Goal: Task Accomplishment & Management: Use online tool/utility

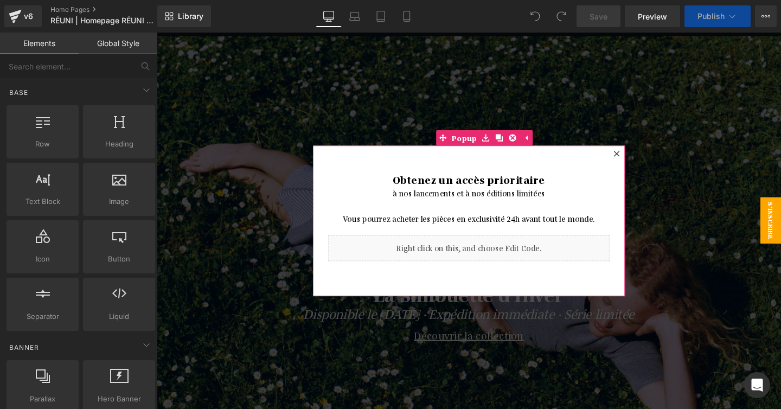
click at [642, 161] on icon at bounding box center [640, 160] width 7 height 7
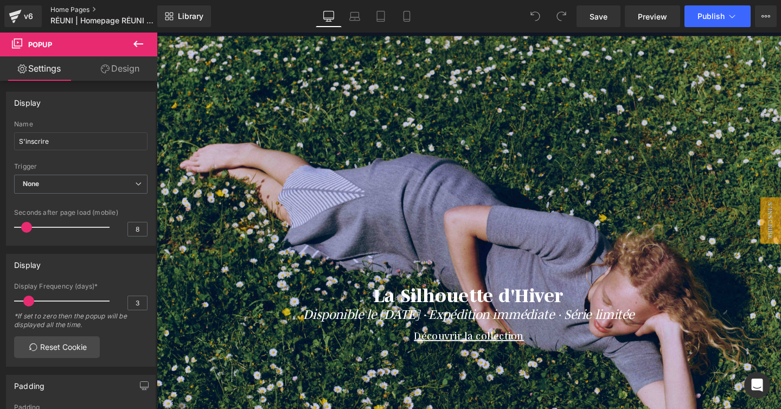
click at [75, 7] on link "Home Pages" at bounding box center [112, 9] width 125 height 9
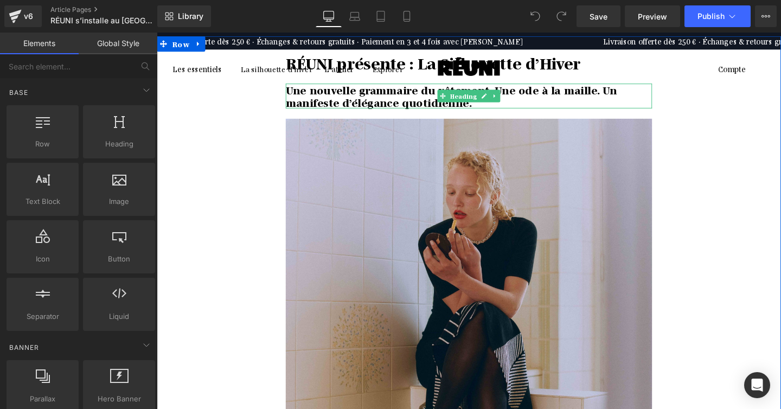
click at [395, 88] on div at bounding box center [484, 87] width 385 height 3
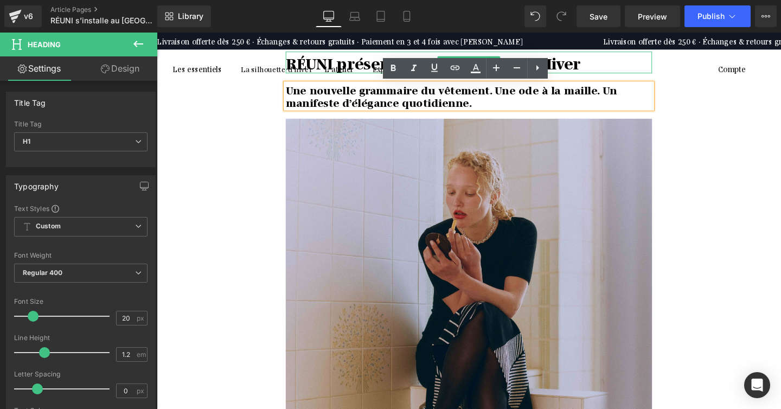
click at [357, 67] on b "RÉUNI présente : La Silhouette d’Hiver" at bounding box center [447, 63] width 310 height 21
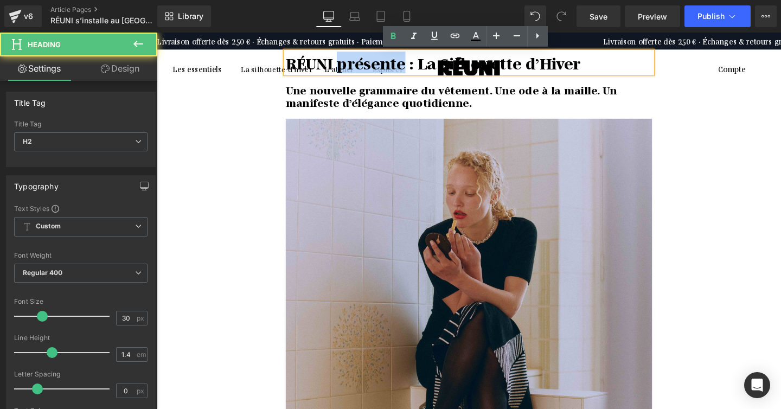
click at [357, 67] on b "RÉUNI présente : La Silhouette d’Hiver" at bounding box center [447, 63] width 310 height 21
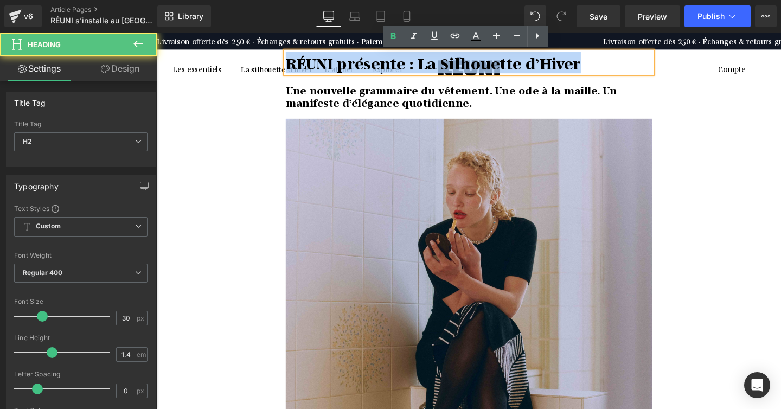
click at [357, 67] on b "RÉUNI présente : La Silhouette d’Hiver" at bounding box center [447, 63] width 310 height 21
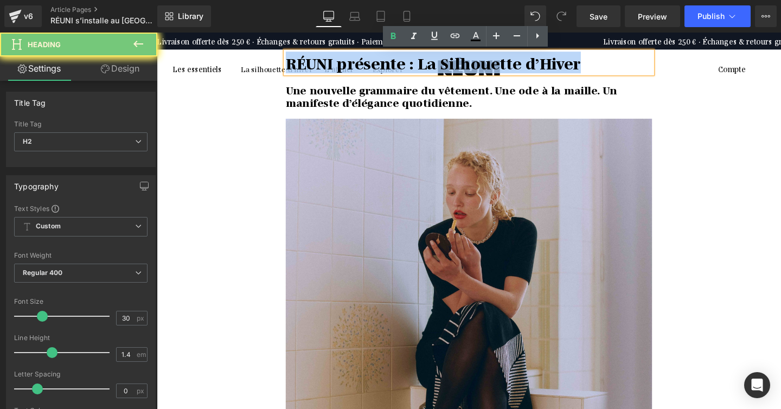
paste div
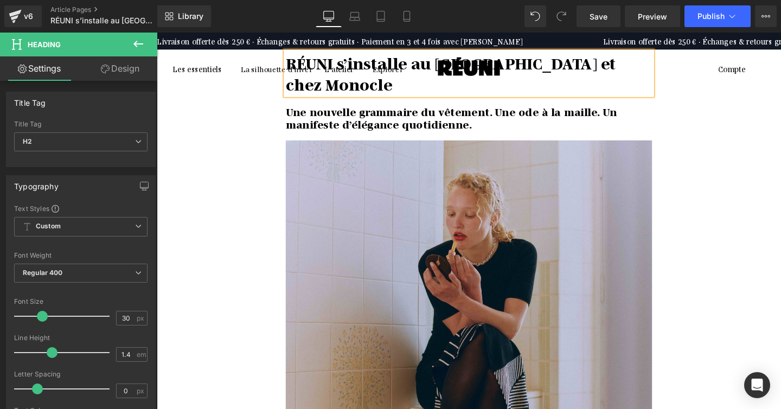
click at [420, 126] on b "Une nouvelle grammaire du vêtement. Une ode à la maille. Un manifeste d’éléganc…" at bounding box center [466, 121] width 348 height 27
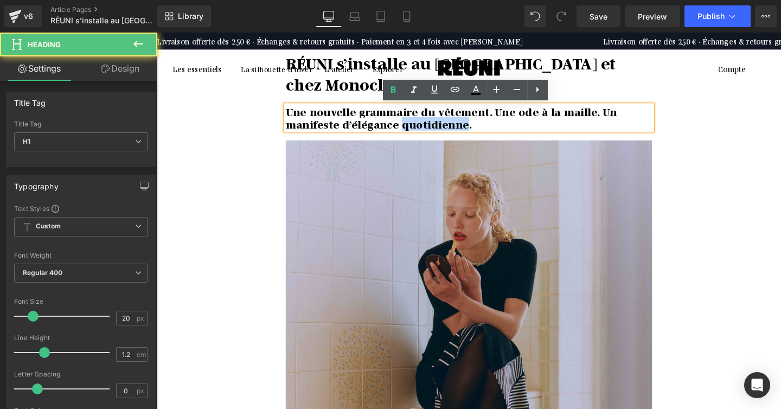
click at [420, 126] on b "Une nouvelle grammaire du vêtement. Une ode à la maille. Un manifeste d’éléganc…" at bounding box center [466, 121] width 348 height 27
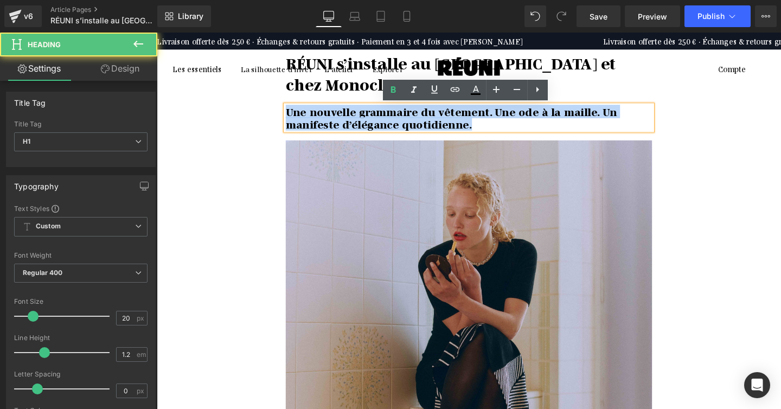
click at [420, 126] on b "Une nouvelle grammaire du vêtement. Une ode à la maille. Un manifeste d’éléganc…" at bounding box center [466, 121] width 348 height 27
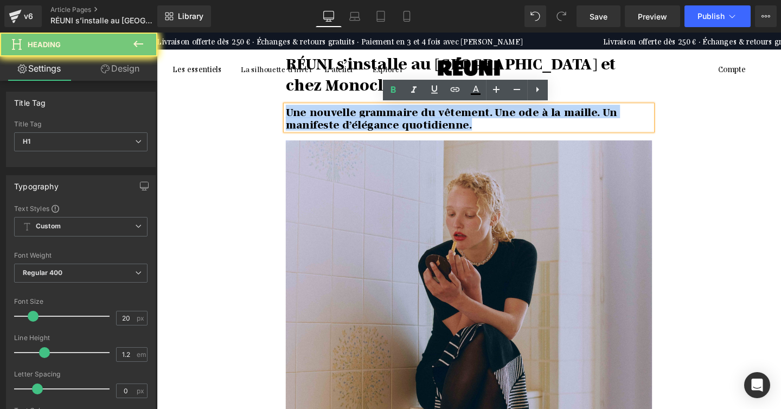
paste div
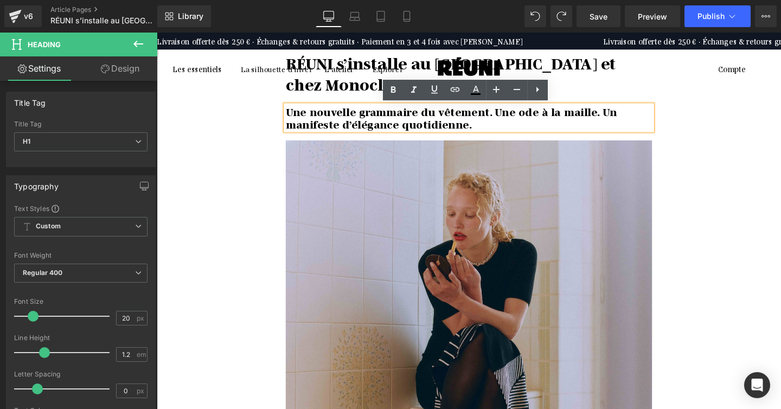
click at [355, 130] on b "Une nouvelle grammaire du vêtement. Une ode à la maille. Un manifeste d’éléganc…" at bounding box center [466, 121] width 348 height 27
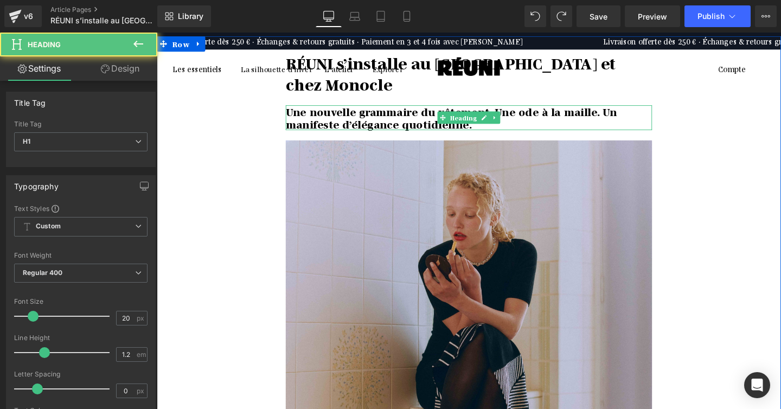
click at [334, 122] on b "Une nouvelle grammaire du vêtement. Une ode à la maille. Un manifeste d’éléganc…" at bounding box center [466, 121] width 348 height 27
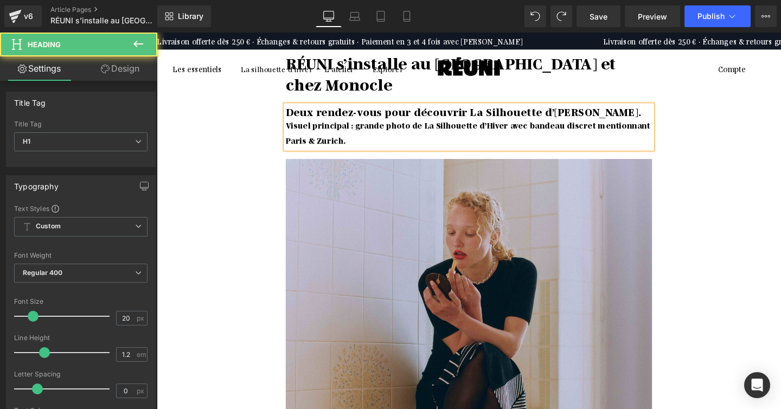
click at [363, 120] on b "Deux rendez-vous pour découvrir La Silhouette d’Hiver." at bounding box center [479, 115] width 374 height 14
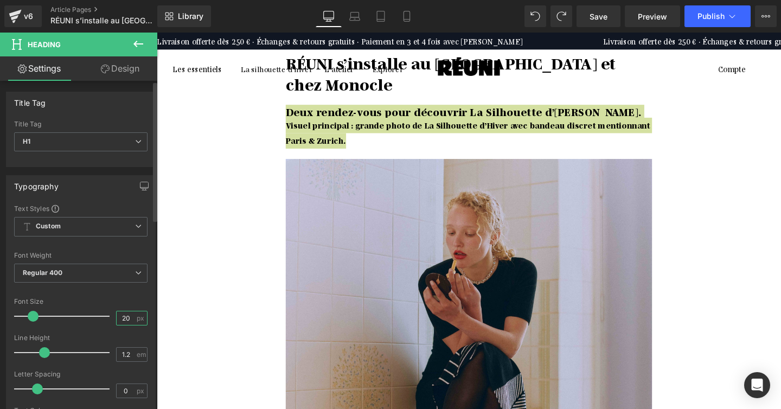
click at [125, 316] on input "20" at bounding box center [126, 318] width 19 height 14
type input "20"
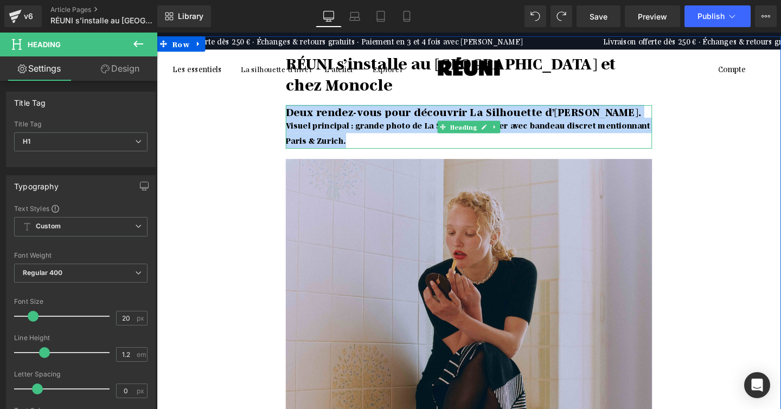
click at [383, 141] on div "Visuel principal : grande photo de La Silhouette d’Hiver avec bandeau discret m…" at bounding box center [484, 138] width 385 height 33
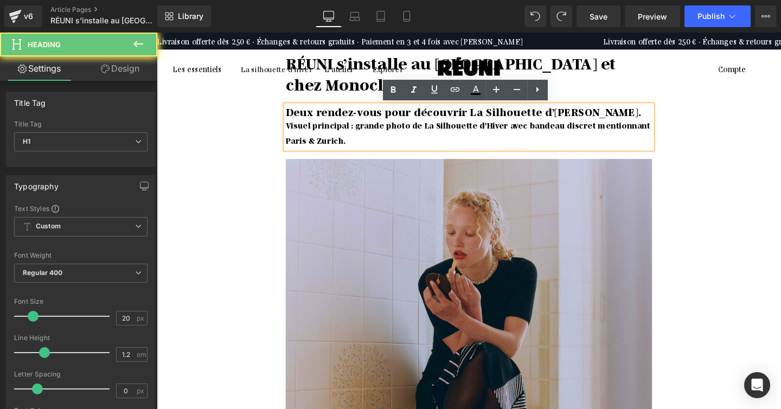
click at [296, 131] on b "Visuel principal : grande photo de La Silhouette d’Hiver avec bandeau discret m…" at bounding box center [483, 138] width 383 height 27
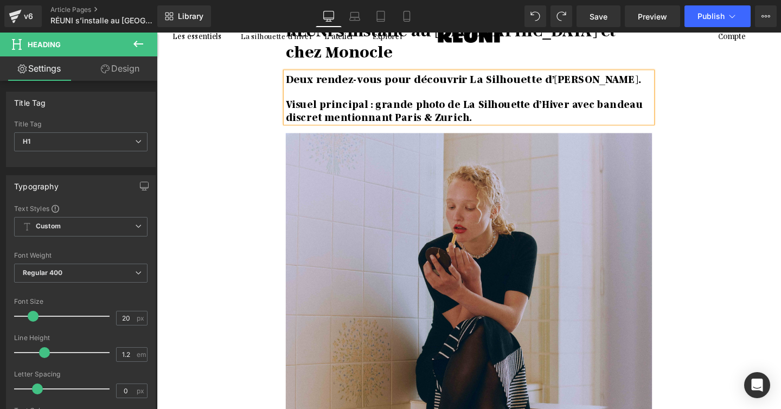
scroll to position [39, 0]
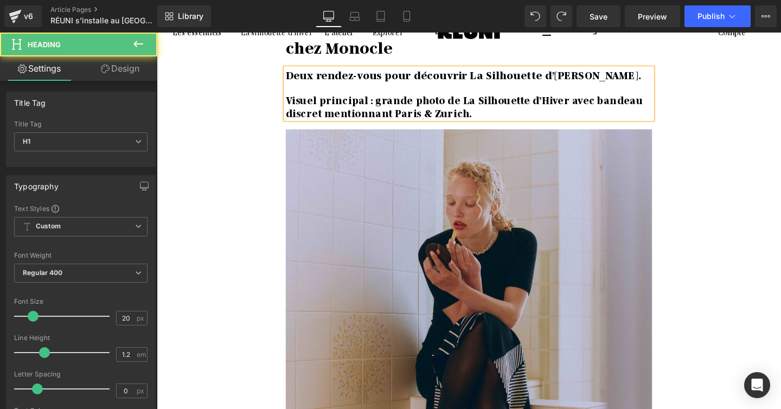
drag, startPoint x: 494, startPoint y: 118, endPoint x: 291, endPoint y: 107, distance: 203.7
click at [292, 107] on div "Deux rendez-vous pour découvrir La Silhouette d’Hiver. Visuel principal : grand…" at bounding box center [484, 96] width 385 height 53
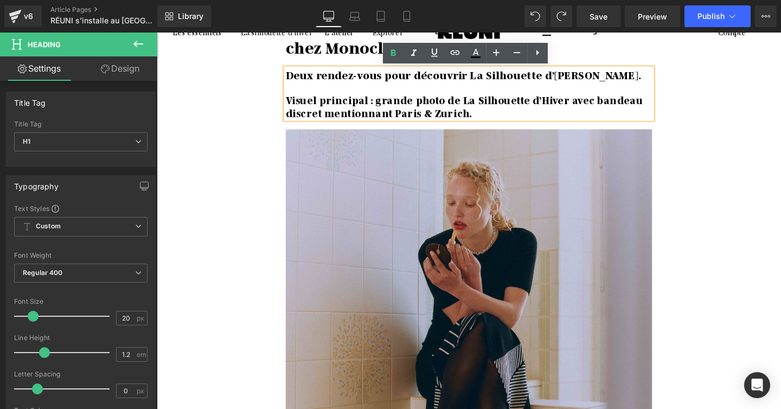
click at [311, 105] on span "Visuel principal : grande photo de La Silhouette d’Hiver avec bandeau discret m…" at bounding box center [479, 109] width 375 height 27
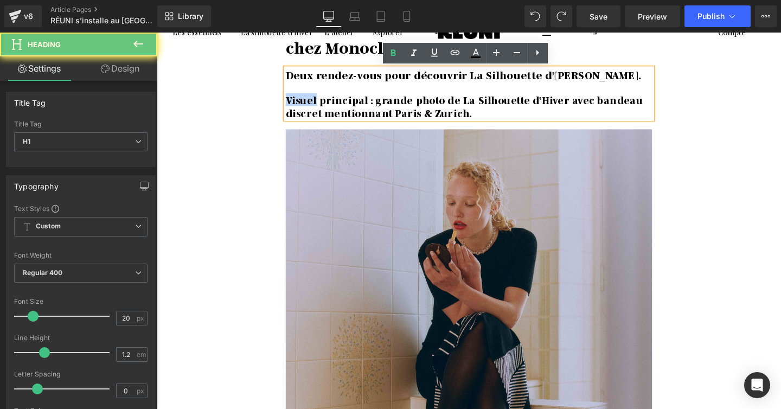
click at [311, 105] on span "Visuel principal : grande photo de La Silhouette d’Hiver avec bandeau discret m…" at bounding box center [479, 109] width 375 height 27
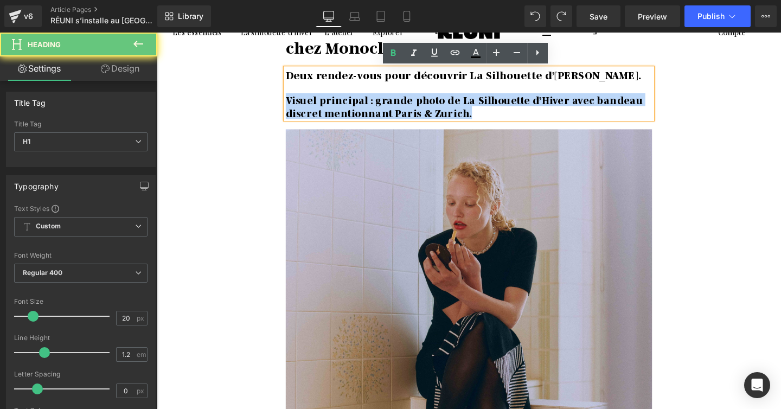
click at [311, 105] on span "Visuel principal : grande photo de La Silhouette d’Hiver avec bandeau discret m…" at bounding box center [479, 109] width 375 height 27
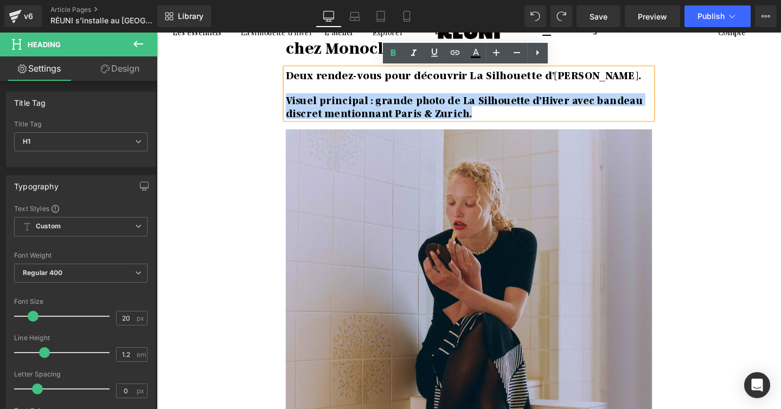
scroll to position [0, 0]
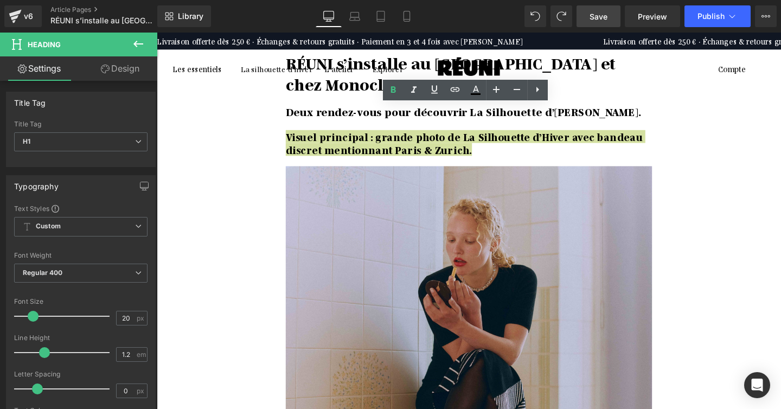
click at [599, 21] on span "Save" at bounding box center [599, 16] width 18 height 11
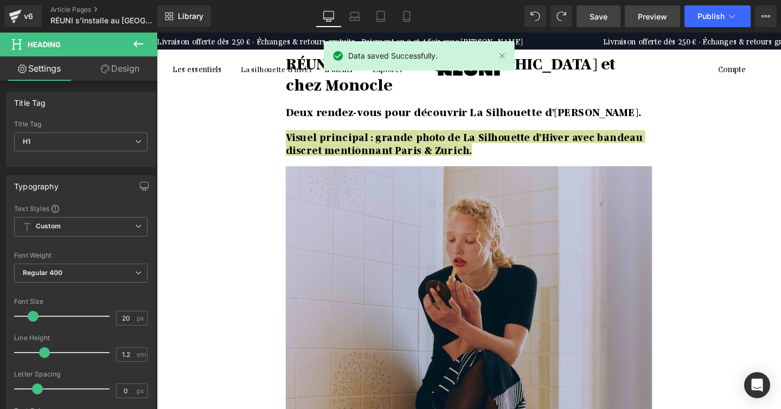
click at [651, 9] on link "Preview" at bounding box center [652, 16] width 55 height 22
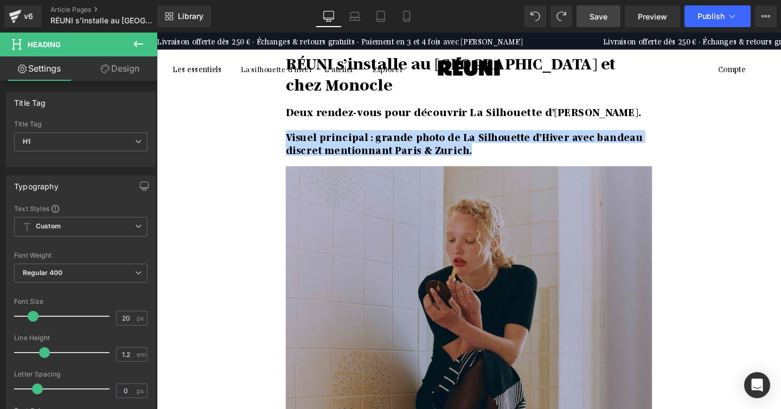
click at [345, 231] on img at bounding box center [484, 414] width 385 height 482
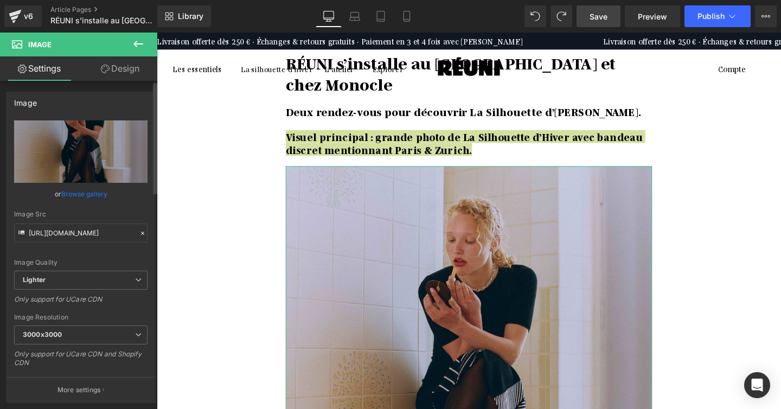
click at [74, 198] on link "Browse gallery" at bounding box center [84, 193] width 46 height 19
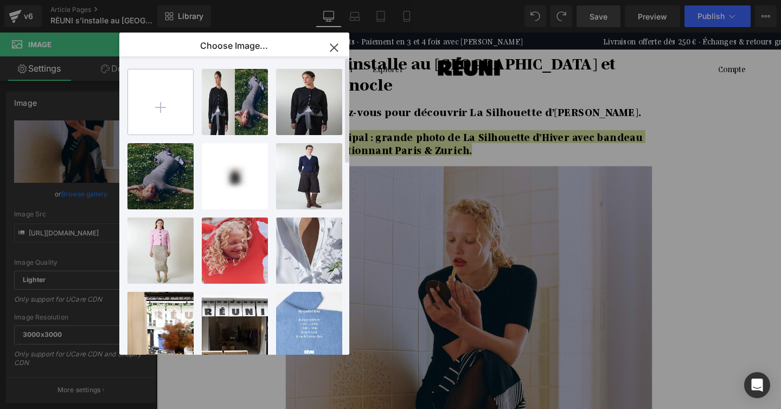
click at [169, 105] on input "file" at bounding box center [160, 101] width 65 height 65
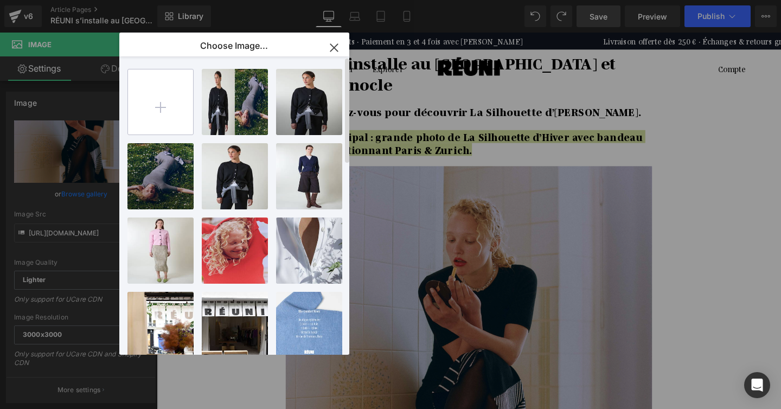
type input "C:\fakepath\Gemini_Generated_Image_2sdgup2sdgup2sdg.png"
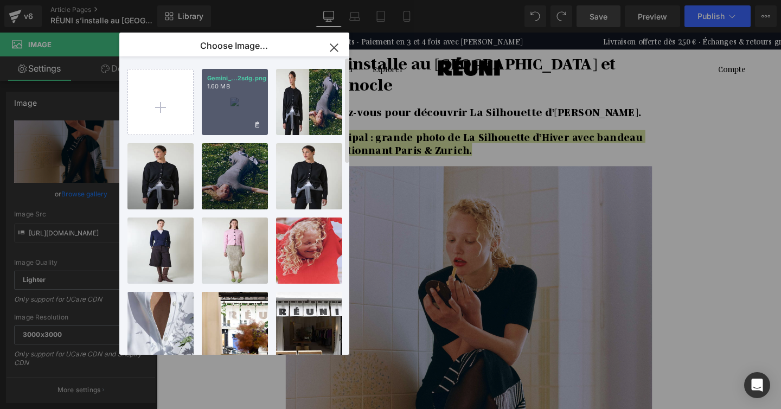
click at [244, 111] on div "Gemini_...2sdg.png 1.60 MB" at bounding box center [235, 102] width 66 height 66
type input "https://ucarecdn.com/294cbbff-bb00-4b46-aeb8-e42bae40294b/-/format/auto/-/previ…"
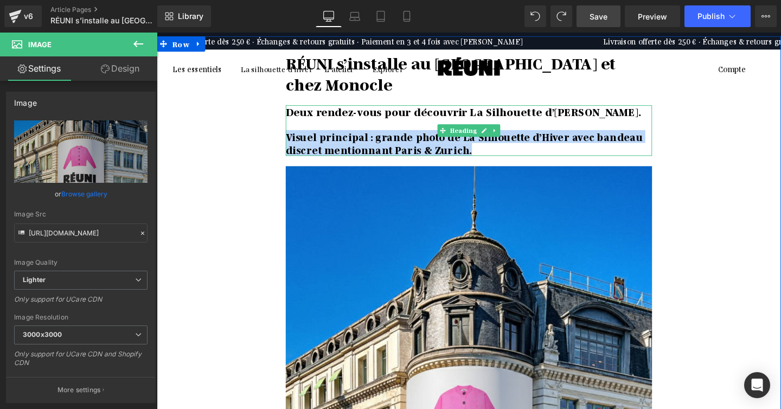
click at [419, 146] on span "Visuel principal : grande photo de La Silhouette d’Hiver avec bandeau discret m…" at bounding box center [479, 148] width 375 height 27
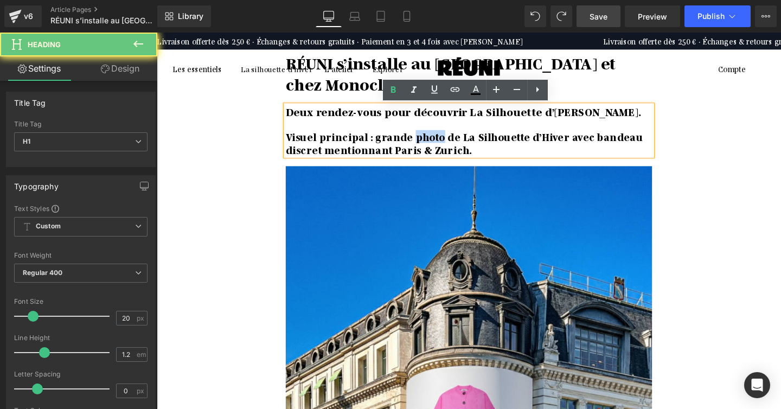
click at [419, 146] on span "Visuel principal : grande photo de La Silhouette d’Hiver avec bandeau discret m…" at bounding box center [479, 148] width 375 height 27
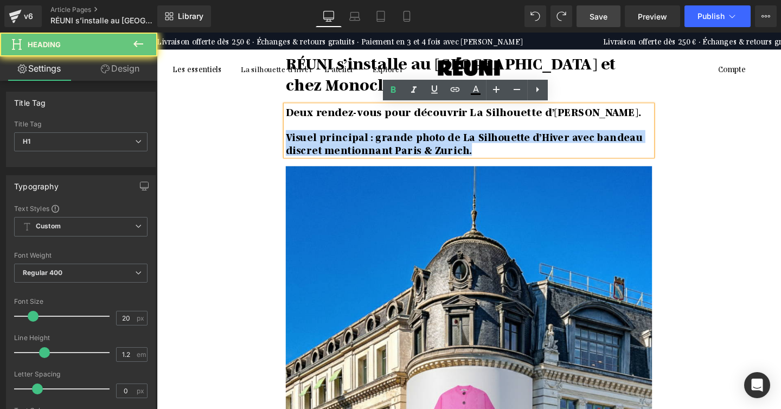
click at [419, 146] on span "Visuel principal : grande photo de La Silhouette d’Hiver avec bandeau discret m…" at bounding box center [479, 148] width 375 height 27
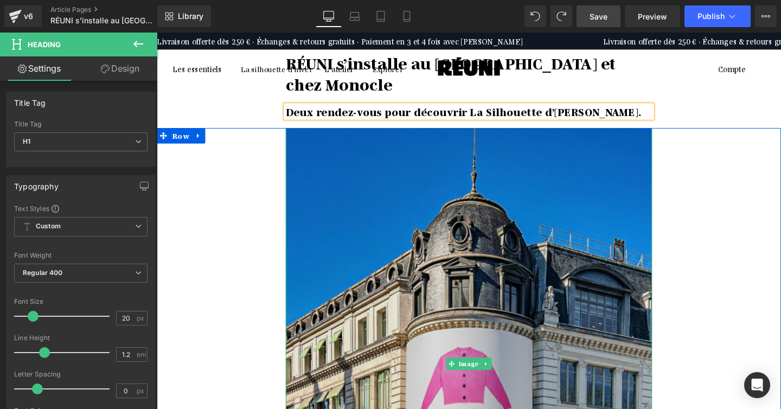
click at [496, 215] on img at bounding box center [484, 380] width 385 height 495
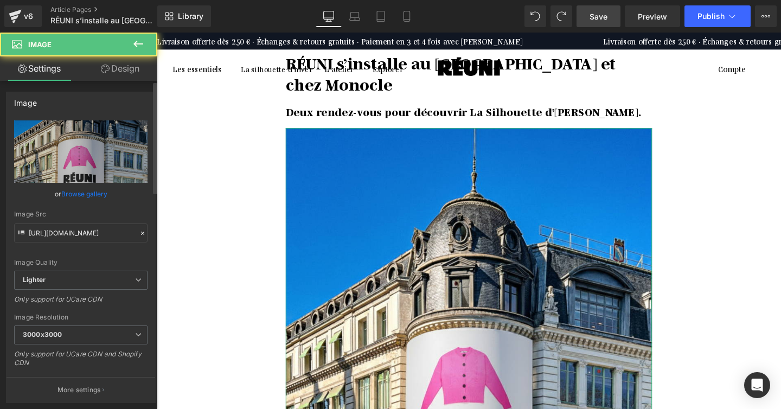
click at [80, 192] on link "Browse gallery" at bounding box center [84, 193] width 46 height 19
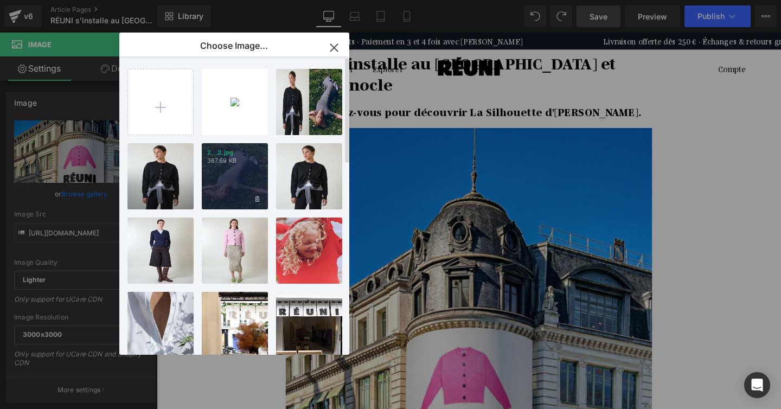
click at [246, 180] on div "2...2.jpg 367.69 KB" at bounding box center [235, 176] width 66 height 66
type input "[URL][DOMAIN_NAME]"
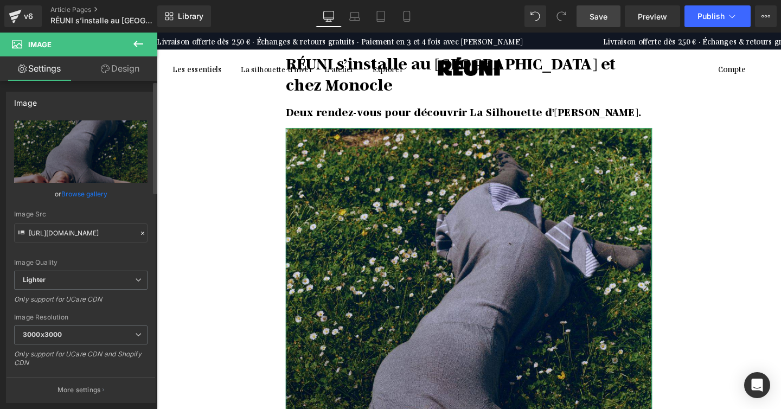
click at [87, 190] on link "Browse gallery" at bounding box center [84, 193] width 46 height 19
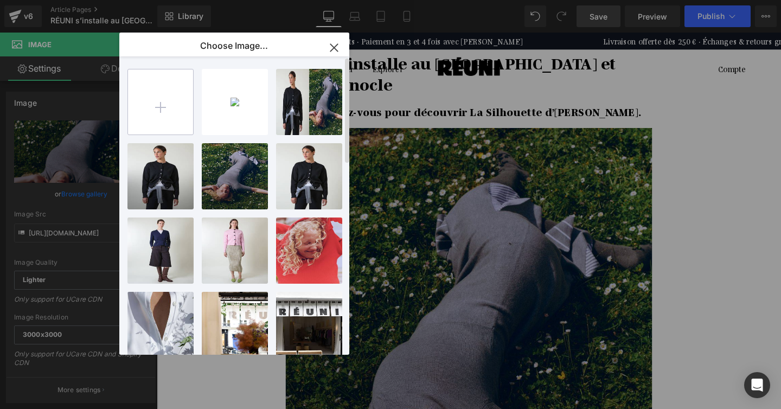
click at [153, 101] on input "file" at bounding box center [160, 101] width 65 height 65
type input "C:\fakepath\DSC_1396 (3).jpg"
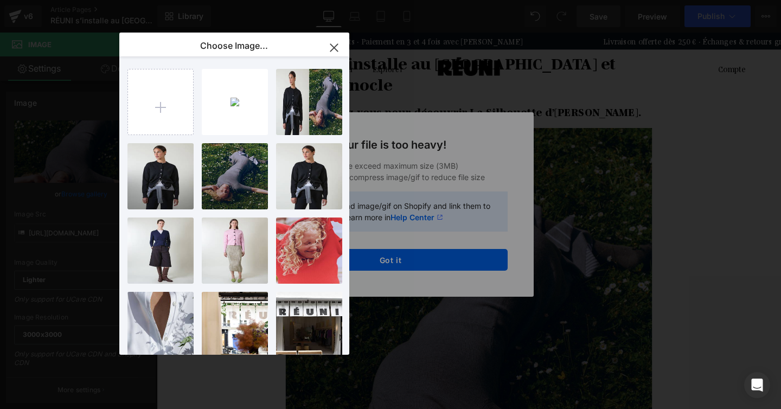
click at [445, 0] on div "Text Color Highlight Color #333333 Edit or remove link: Edit - Unlink - Cancel …" at bounding box center [390, 0] width 781 height 0
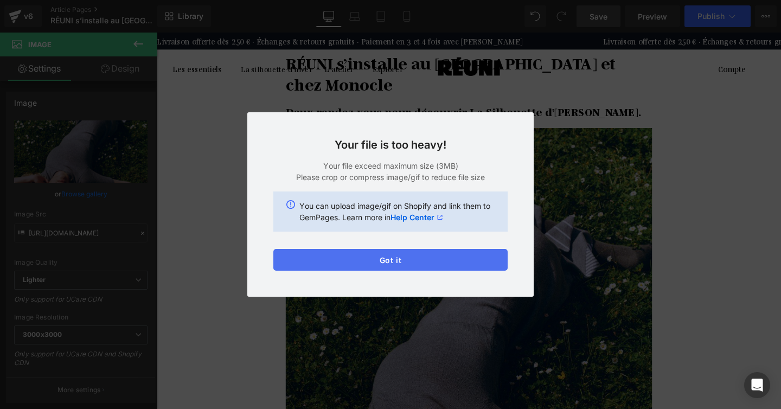
click at [384, 258] on button "Got it" at bounding box center [390, 260] width 234 height 22
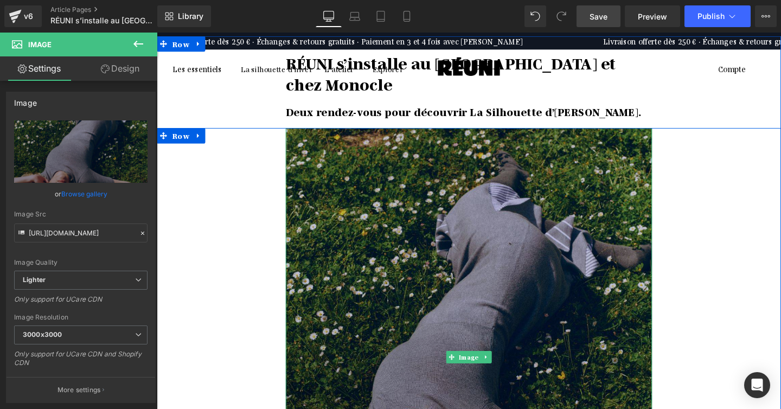
click at [401, 239] on img at bounding box center [484, 374] width 385 height 482
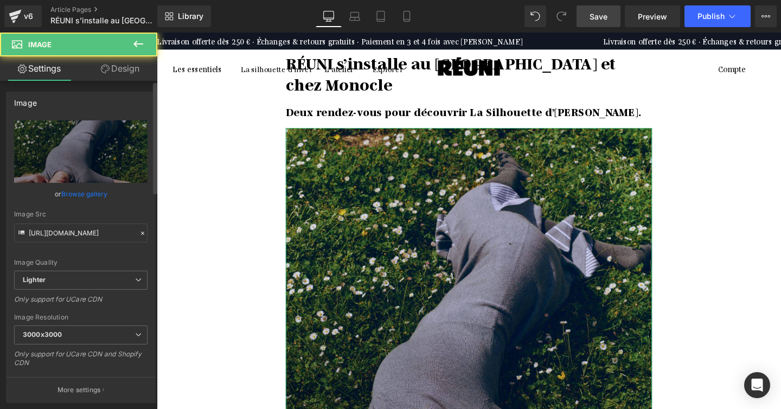
click at [93, 197] on link "Browse gallery" at bounding box center [84, 193] width 46 height 19
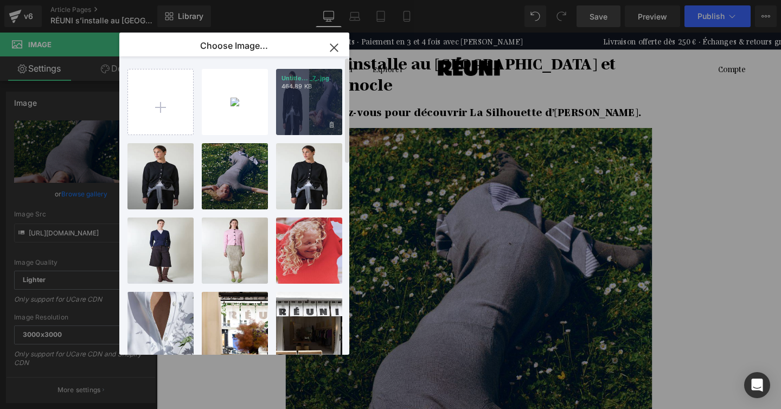
click at [283, 108] on div "Untitle... _7_.jpg 464.89 KB" at bounding box center [309, 102] width 66 height 66
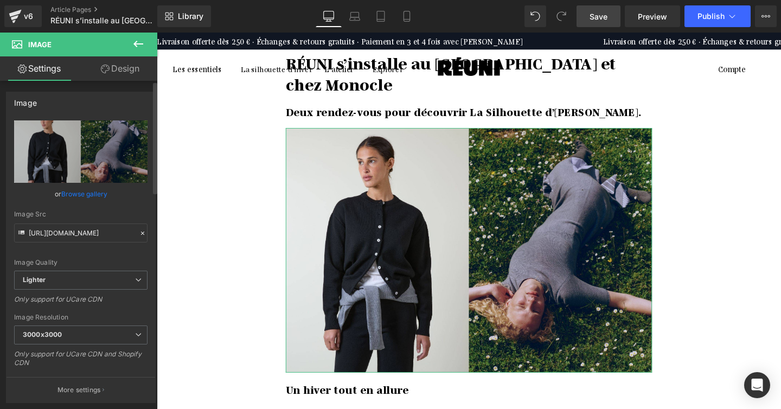
click at [80, 195] on link "Browse gallery" at bounding box center [84, 193] width 46 height 19
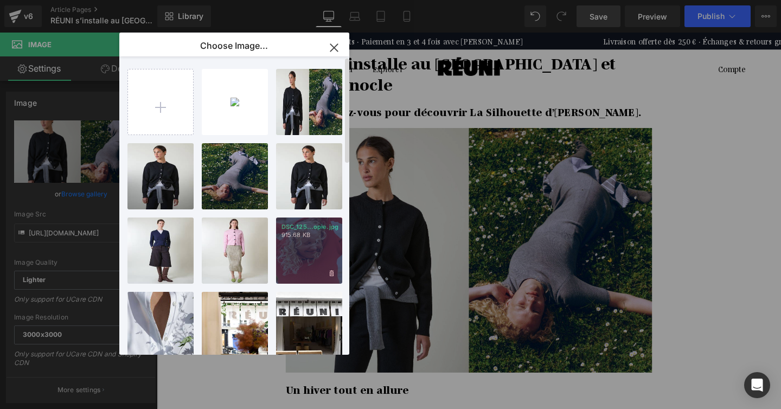
click at [294, 246] on div "DSC_125...opie.jpg 915.68 KB" at bounding box center [309, 250] width 66 height 66
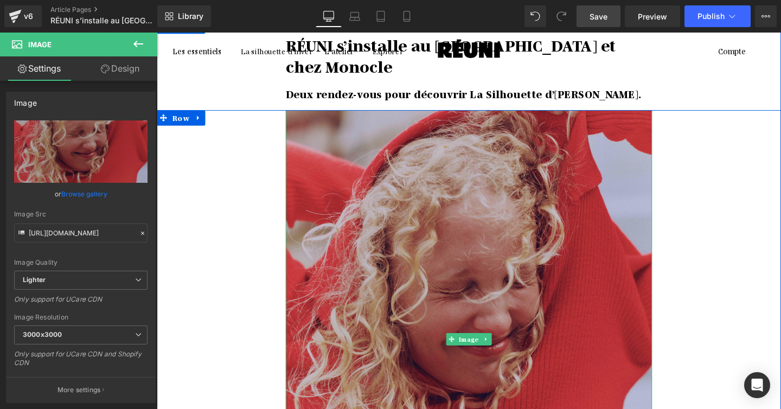
scroll to position [20, 0]
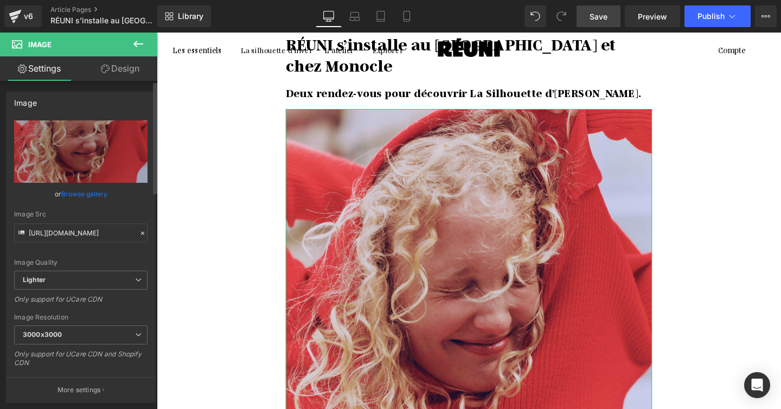
click at [92, 188] on link "Browse gallery" at bounding box center [84, 193] width 46 height 19
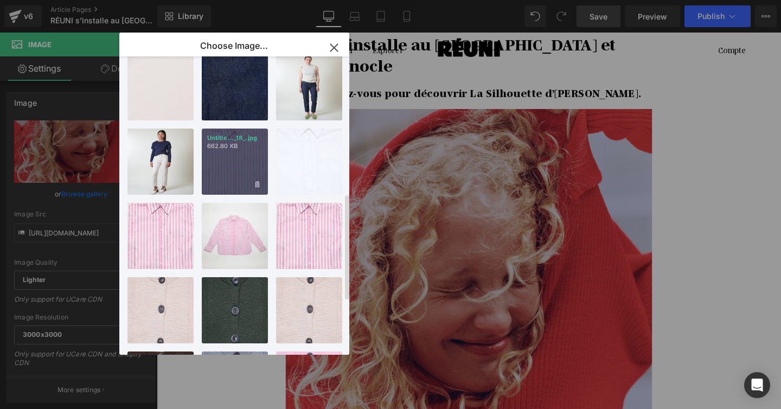
scroll to position [536, 0]
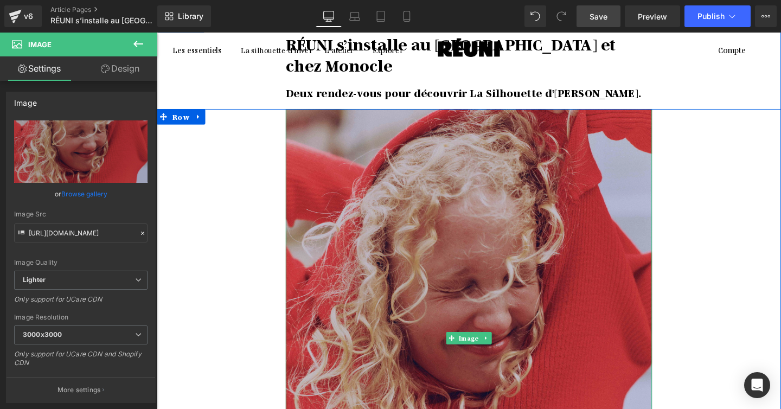
click at [393, 172] on img at bounding box center [484, 354] width 385 height 482
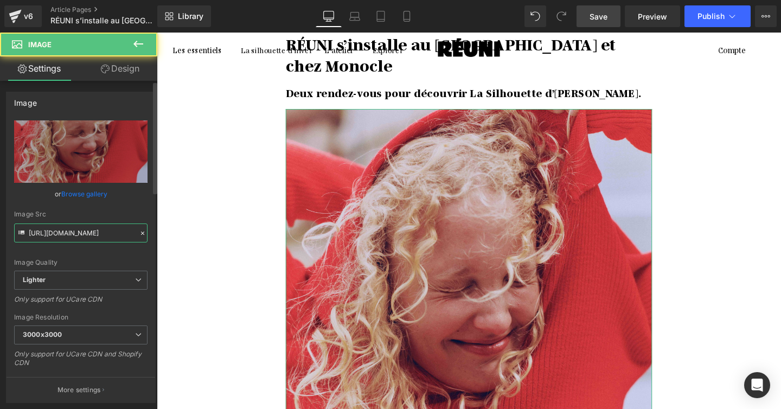
click at [85, 234] on input "https://ucarecdn.com/9ee8317d-9e08-47fc-8779-69faf5b902f1/-/format/auto/-/previ…" at bounding box center [80, 232] width 133 height 19
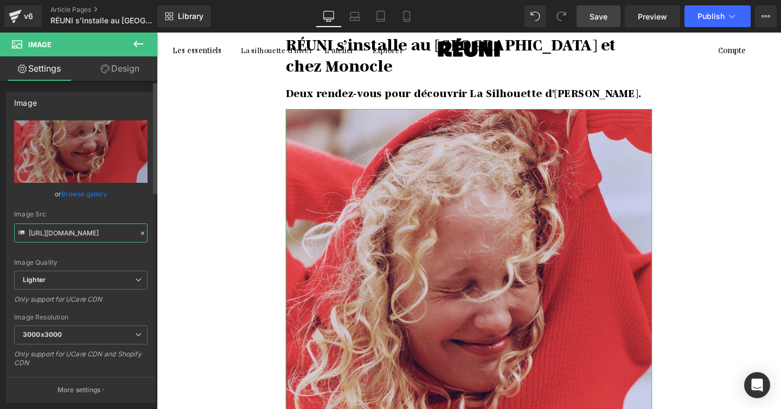
click at [85, 234] on input "https://ucarecdn.com/9ee8317d-9e08-47fc-8779-69faf5b902f1/-/format/auto/-/previ…" at bounding box center [80, 232] width 133 height 19
paste input "c36b899a-c4c5-4694-ba0e-4b18d19809aa/-/format/auto/-/preview/3000x3000/-/qualit…"
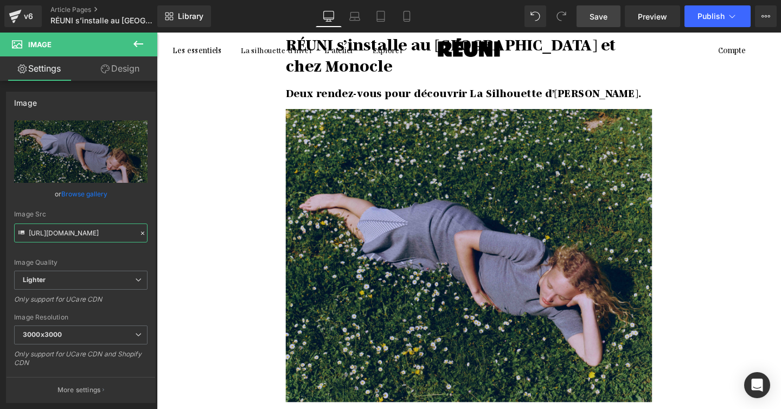
type input "https://ucarecdn.com/c36b899a-c4c5-4694-ba0e-4b18d19809aa/-/format/auto/-/previ…"
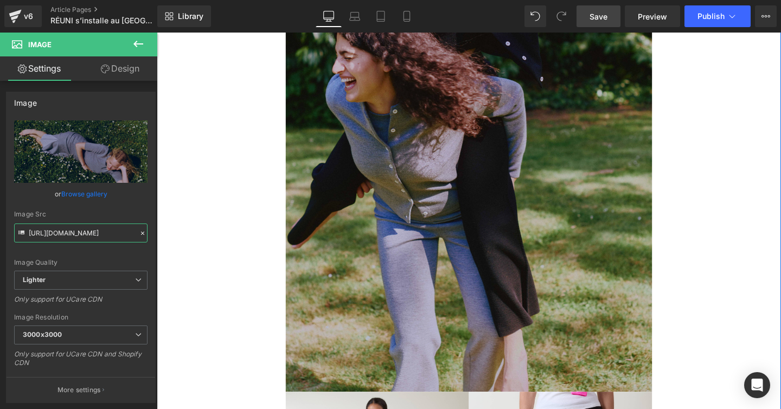
scroll to position [2089, 0]
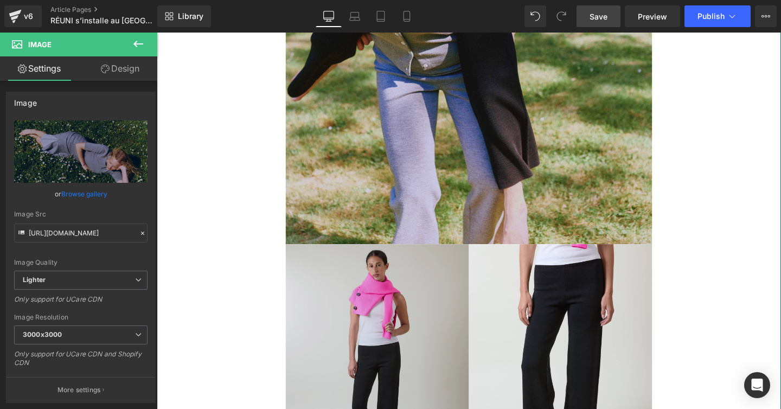
click at [407, 266] on img at bounding box center [388, 375] width 193 height 241
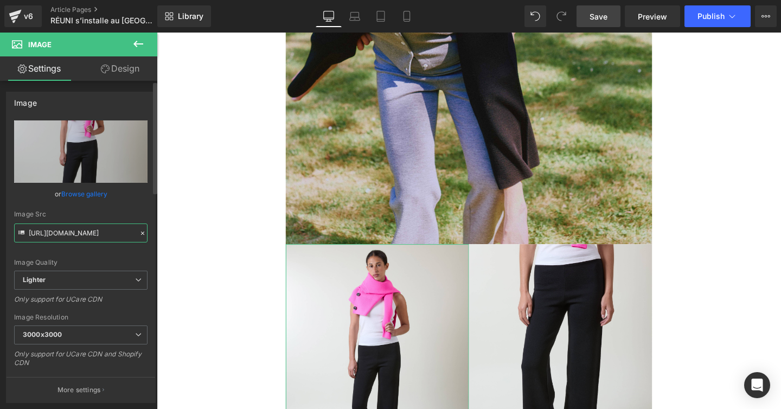
click at [81, 225] on input "https://ucarecdn.com/32257dbe-862e-430a-87c8-1a02788b9b97/-/format/auto/-/previ…" at bounding box center [80, 232] width 133 height 19
paste input "c4fc55b3-0983-4464-aae9-8cfd05cc2d51/-/format/auto/-/preview/3000x3000/-/qualit…"
type input "https://ucarecdn.com/c4fc55b3-0983-4464-aae9-8cfd05cc2d51/-/format/auto/-/previ…"
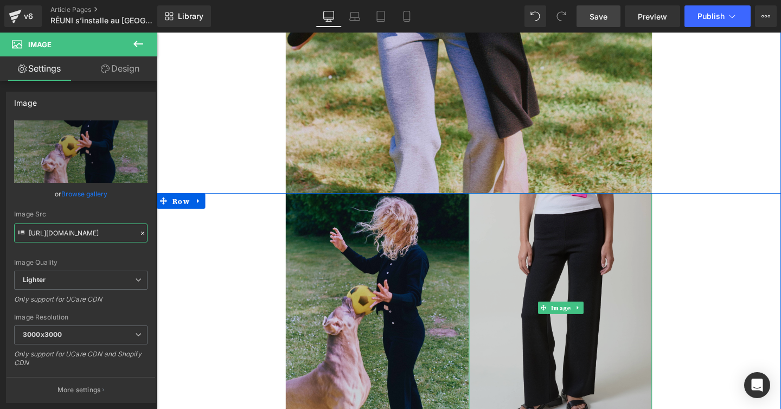
scroll to position [2212, 0]
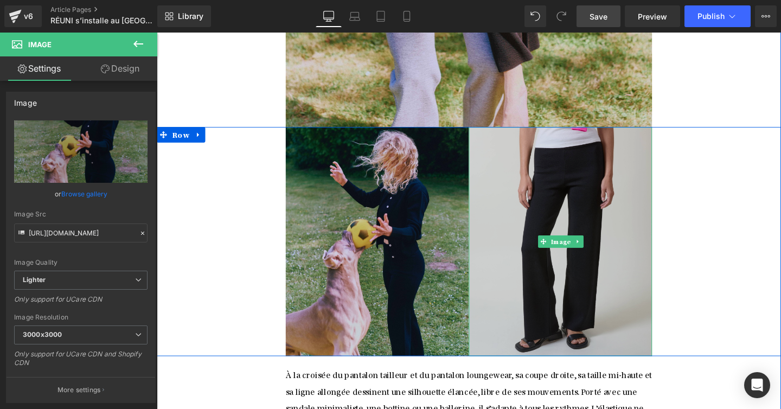
click at [555, 132] on img at bounding box center [581, 252] width 193 height 241
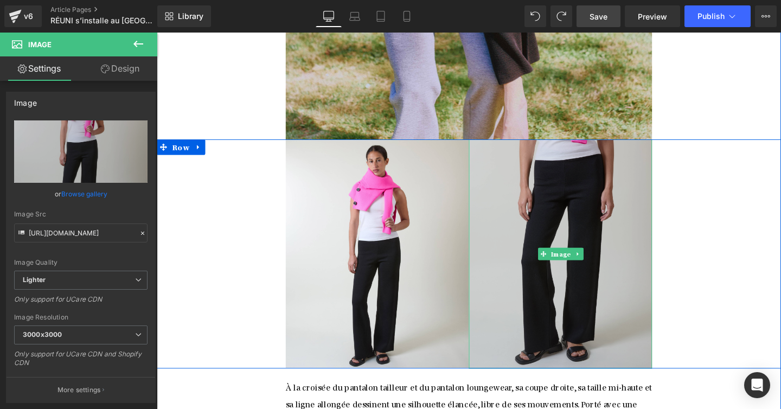
click at [569, 164] on img at bounding box center [581, 265] width 193 height 241
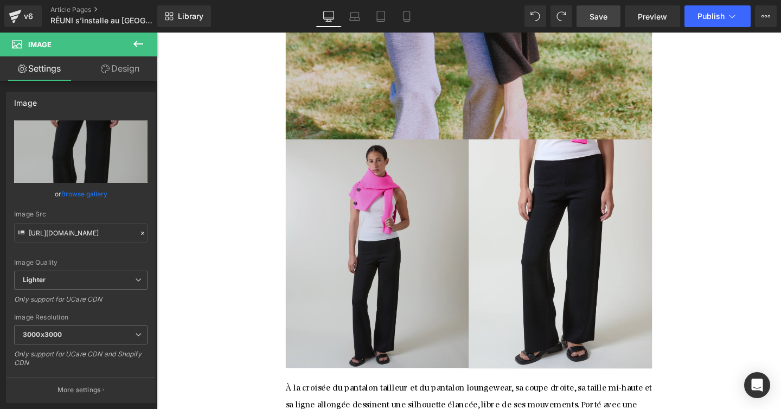
click at [313, 210] on img at bounding box center [388, 265] width 193 height 241
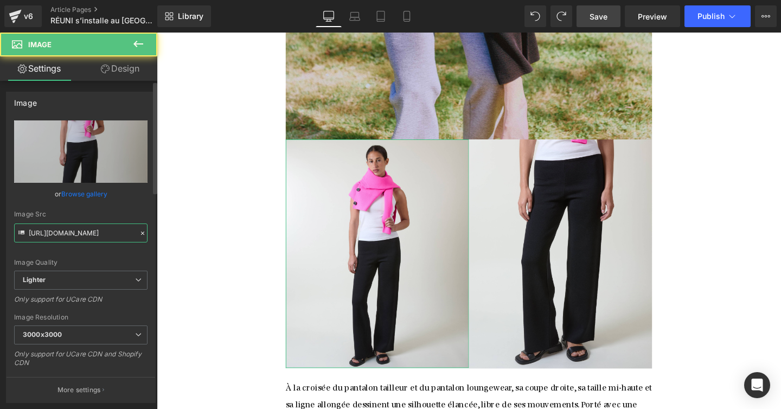
click at [95, 235] on input "https://ucarecdn.com/32257dbe-862e-430a-87c8-1a02788b9b97/-/format/auto/-/previ…" at bounding box center [80, 232] width 133 height 19
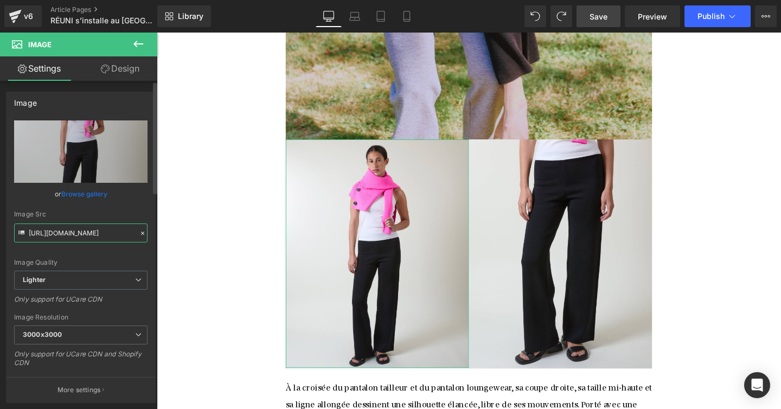
click at [95, 235] on input "https://ucarecdn.com/32257dbe-862e-430a-87c8-1a02788b9b97/-/format/auto/-/previ…" at bounding box center [80, 232] width 133 height 19
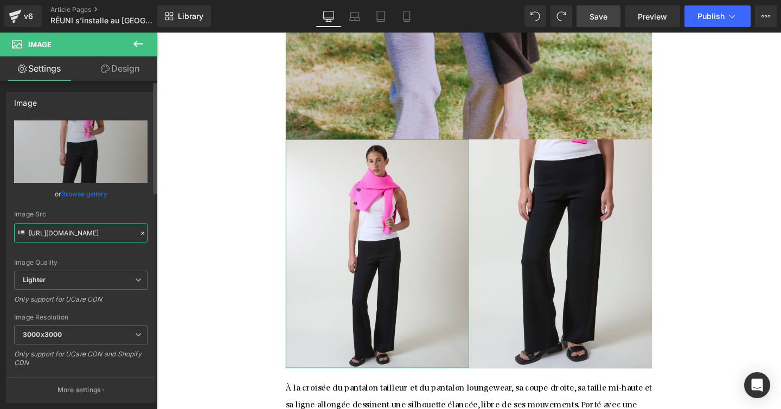
paste input "c4fc55b3-0983-4464-aae9-8cfd05cc2d51/-/format/auto/-/preview/3000x3000/-/qualit…"
type input "[URL][DOMAIN_NAME]"
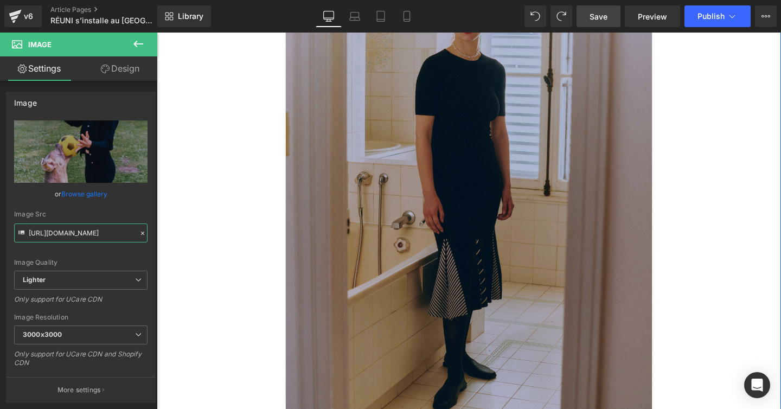
scroll to position [3659, 0]
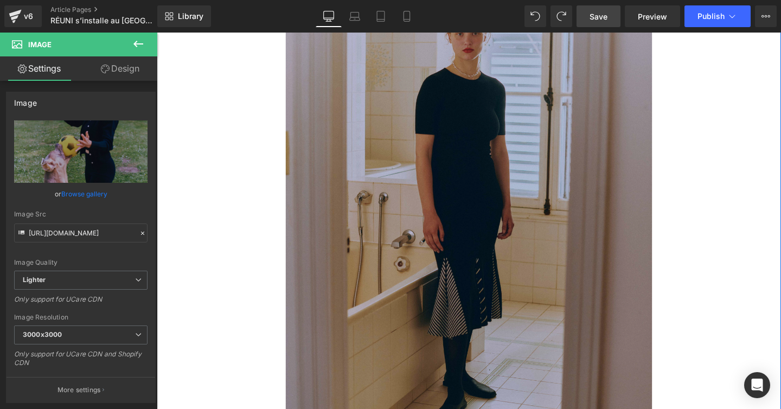
click at [565, 266] on img at bounding box center [484, 232] width 385 height 482
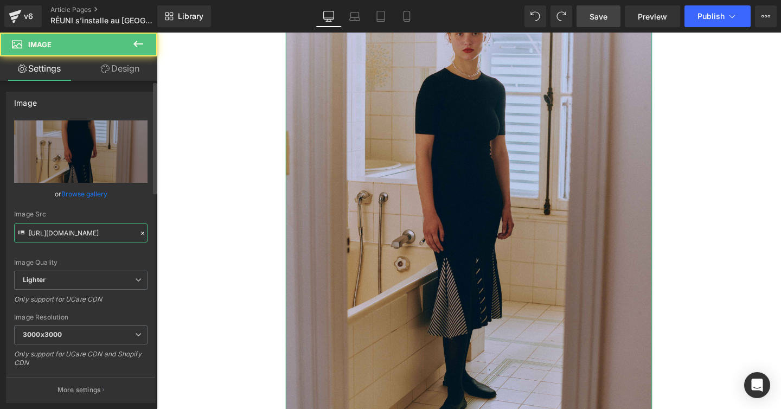
click at [99, 235] on input "https://ucarecdn.com/66ca3c9b-5272-41a2-a92e-639b13fac5f6/-/format/auto/-/previ…" at bounding box center [80, 232] width 133 height 19
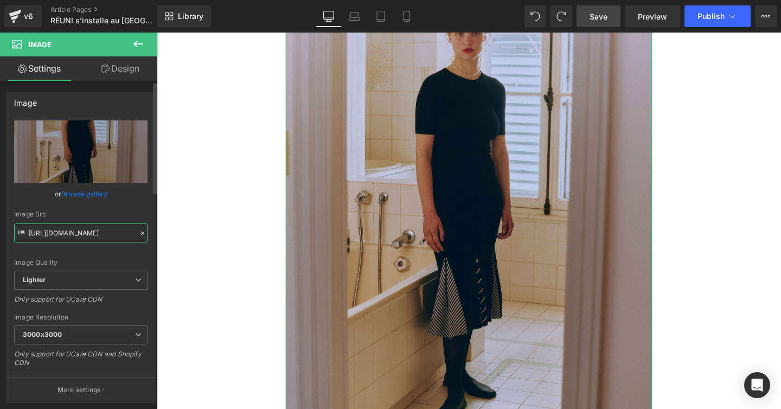
click at [99, 235] on input "https://ucarecdn.com/66ca3c9b-5272-41a2-a92e-639b13fac5f6/-/format/auto/-/previ…" at bounding box center [80, 232] width 133 height 19
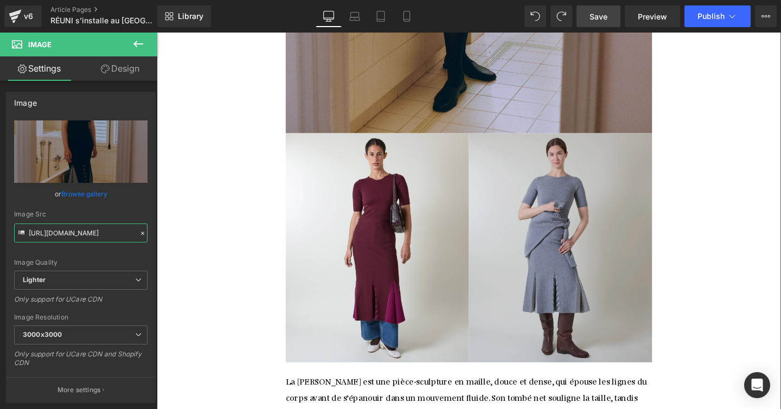
scroll to position [4002, 0]
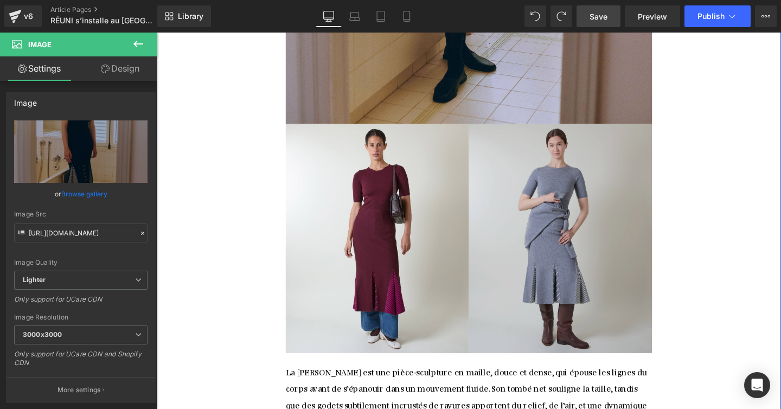
click at [556, 129] on img at bounding box center [581, 249] width 193 height 241
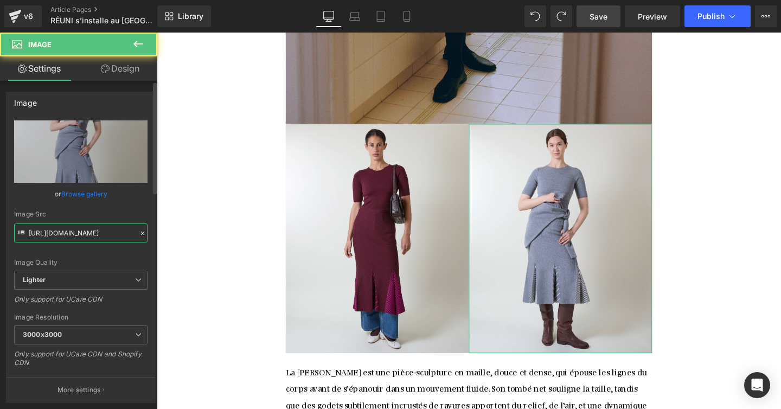
click at [94, 236] on input "https://ucarecdn.com/fafb2776-9e34-4542-8c46-010df601dd1c/-/format/auto/-/previ…" at bounding box center [80, 232] width 133 height 19
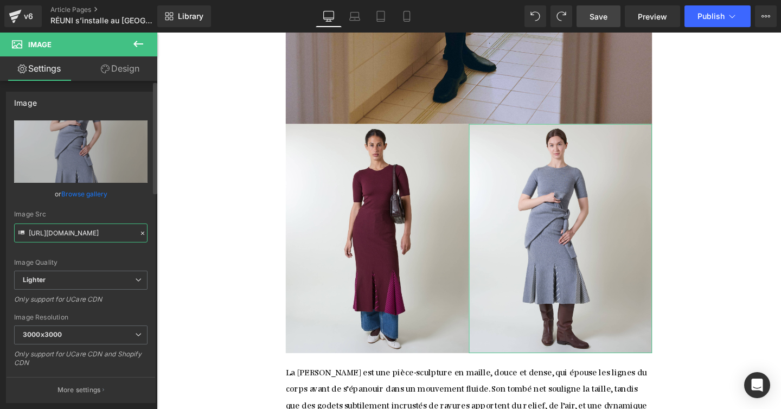
click at [94, 236] on input "https://ucarecdn.com/fafb2776-9e34-4542-8c46-010df601dd1c/-/format/auto/-/previ…" at bounding box center [80, 232] width 133 height 19
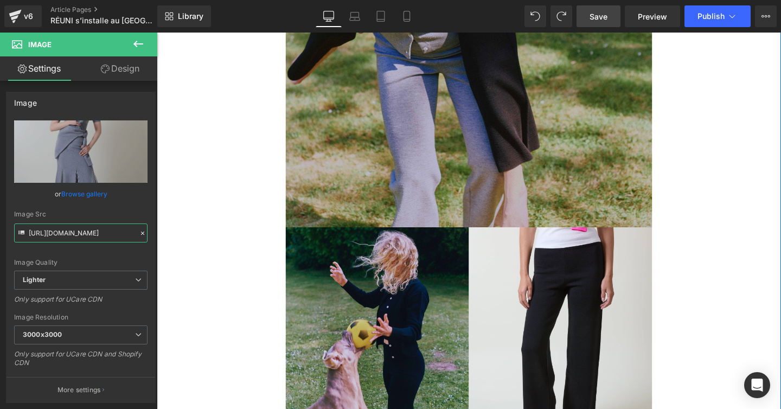
scroll to position [2111, 0]
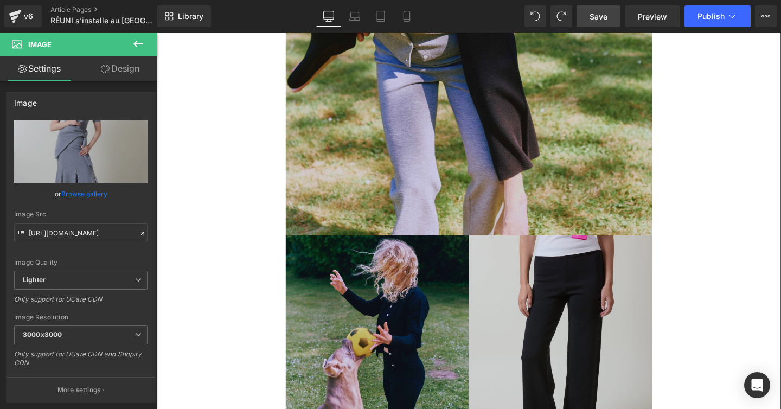
click at [559, 271] on img at bounding box center [581, 366] width 193 height 241
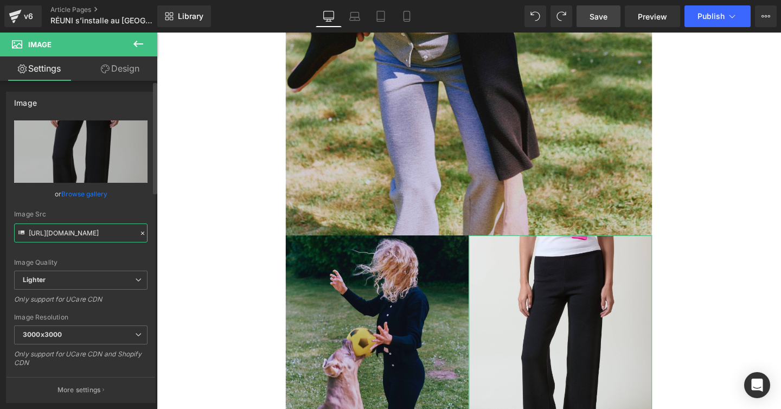
click at [85, 236] on input "https://ucarecdn.com/f6ed15e7-f9aa-4c0e-91fc-c1652d5239d1/-/format/auto/-/previ…" at bounding box center [80, 232] width 133 height 19
paste input "afb2776-9e34-4542-8c46-010df601dd1c/-/format/auto/-/preview/3000x3000/-/quality…"
type input "https://ucarecdn.com/fafb2776-9e34-4542-8c46-010df601dd1c/-/format/auto/-/previ…"
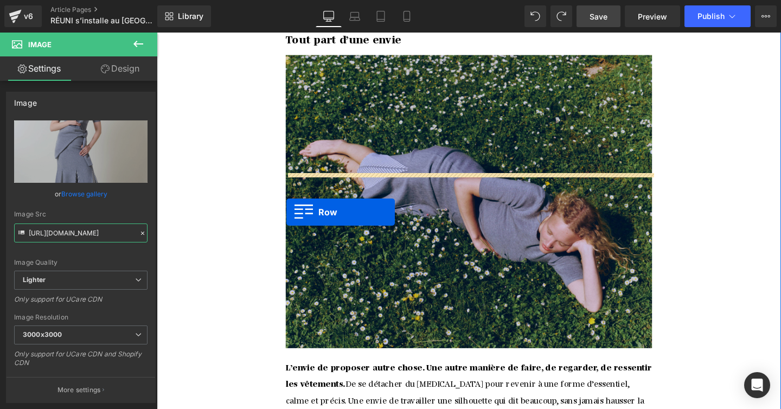
scroll to position [737, 0]
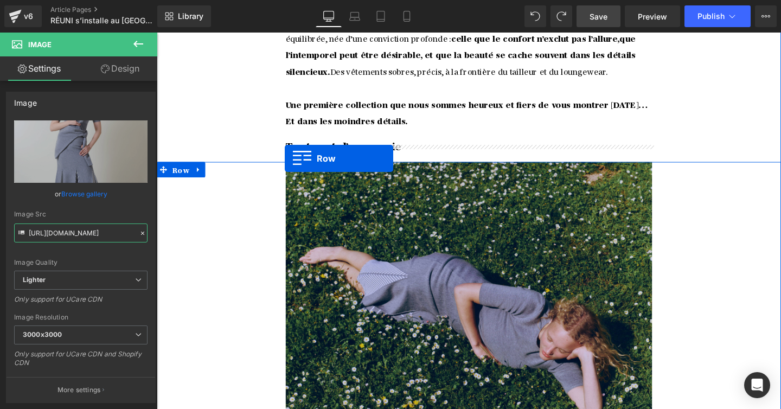
drag, startPoint x: 179, startPoint y: 105, endPoint x: 291, endPoint y: 165, distance: 127.4
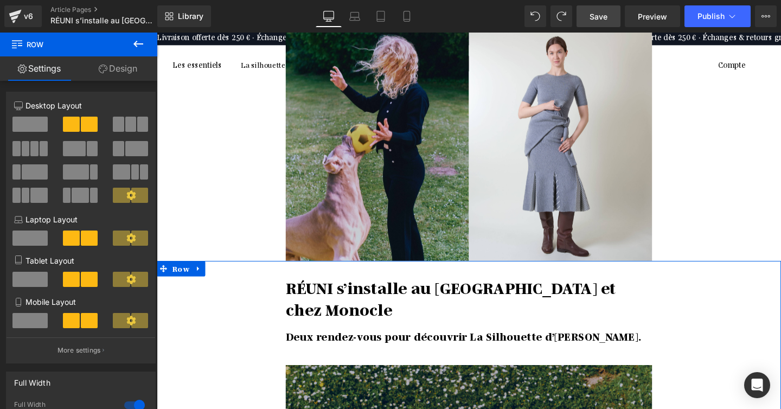
scroll to position [0, 0]
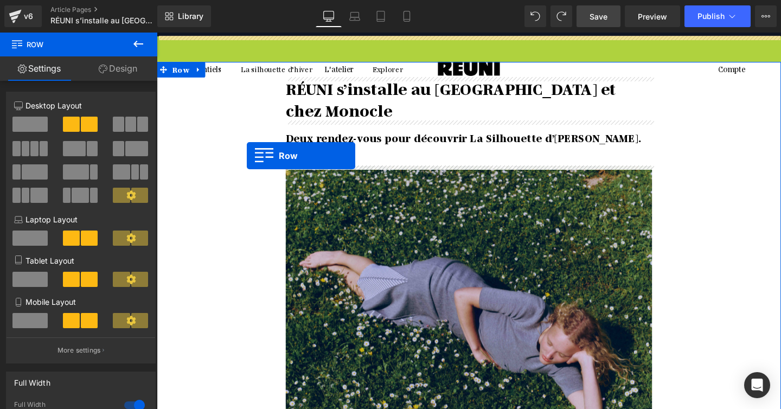
drag, startPoint x: 183, startPoint y: 42, endPoint x: 251, endPoint y: 162, distance: 137.7
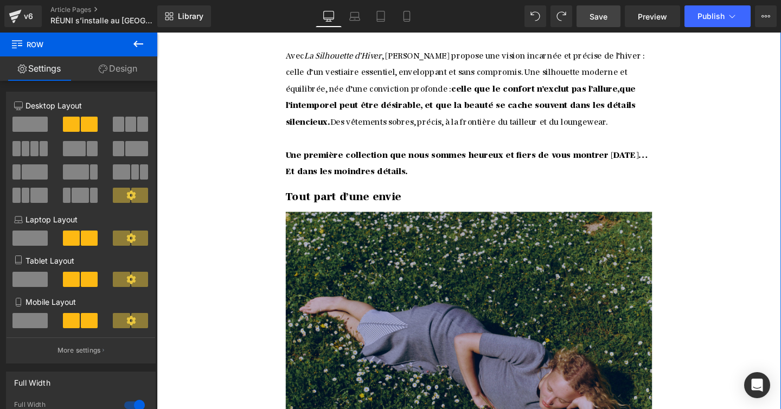
scroll to position [684, 0]
click at [393, 264] on img at bounding box center [484, 375] width 385 height 308
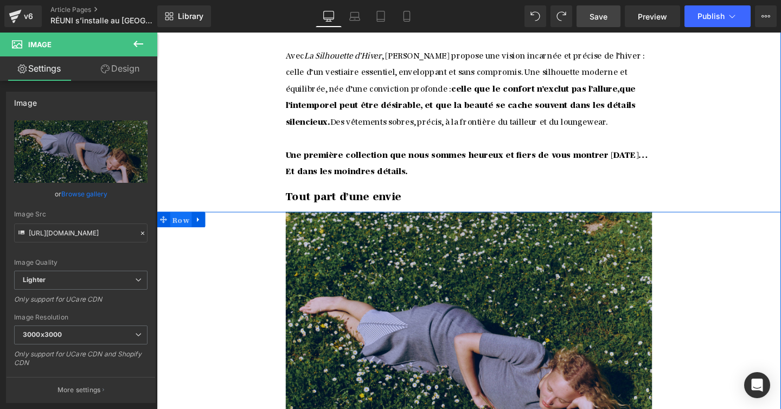
click at [183, 221] on span "Row" at bounding box center [182, 229] width 23 height 16
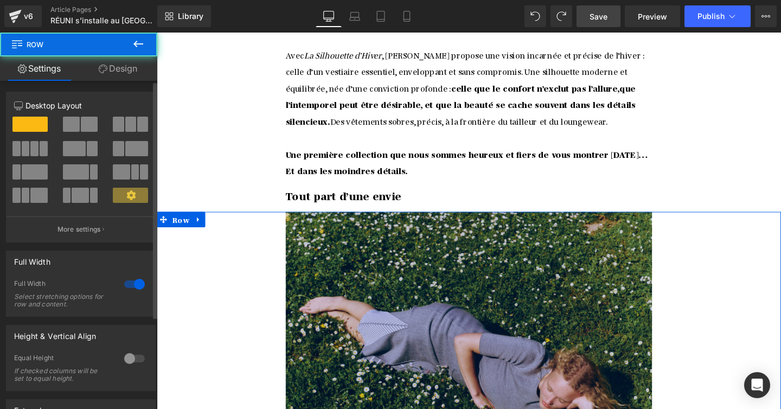
click at [86, 120] on span at bounding box center [89, 124] width 17 height 15
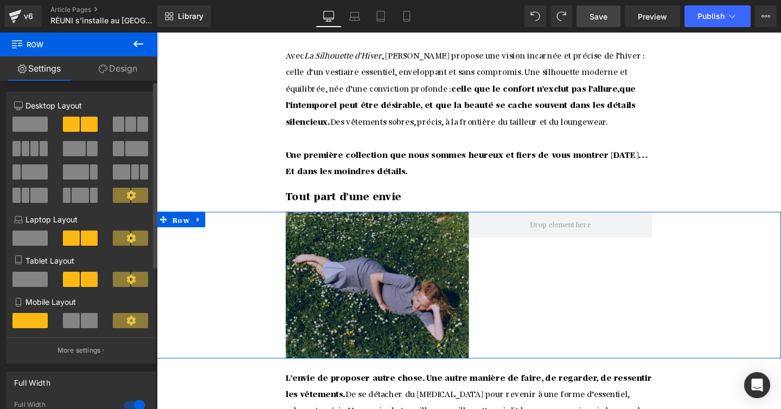
click at [75, 324] on span at bounding box center [71, 320] width 17 height 15
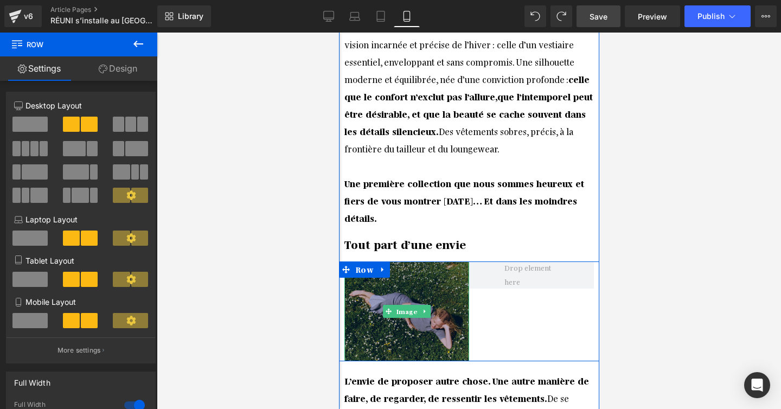
click at [435, 261] on img at bounding box center [406, 311] width 125 height 100
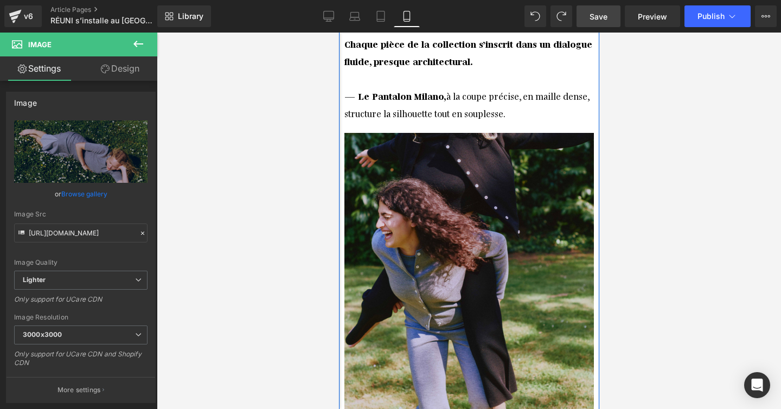
scroll to position [1973, 0]
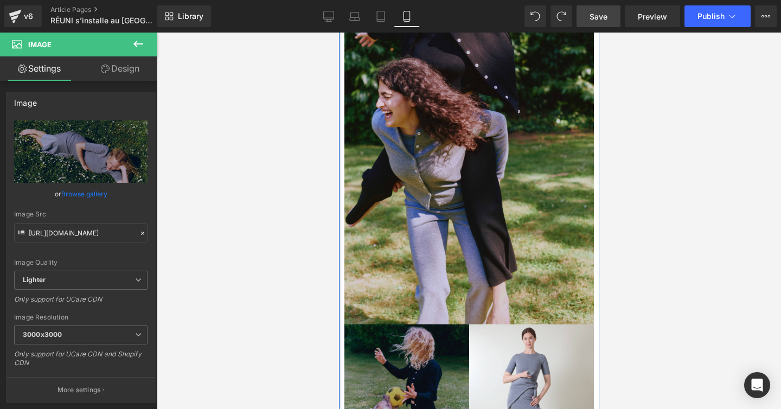
click at [398, 324] on img at bounding box center [406, 402] width 125 height 156
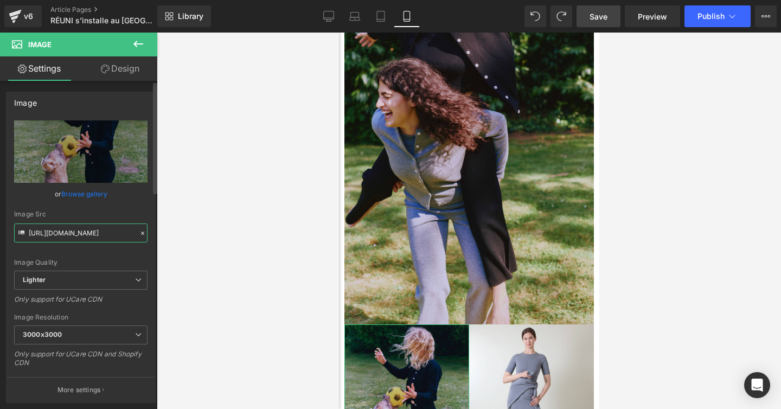
click at [60, 236] on input "[URL][DOMAIN_NAME]" at bounding box center [80, 232] width 133 height 19
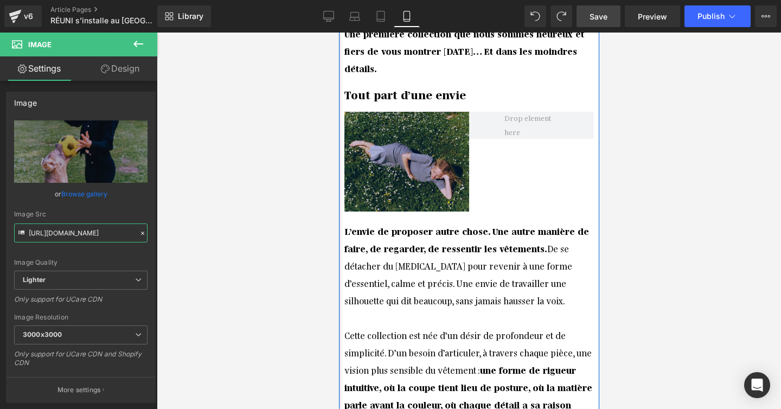
scroll to position [784, 0]
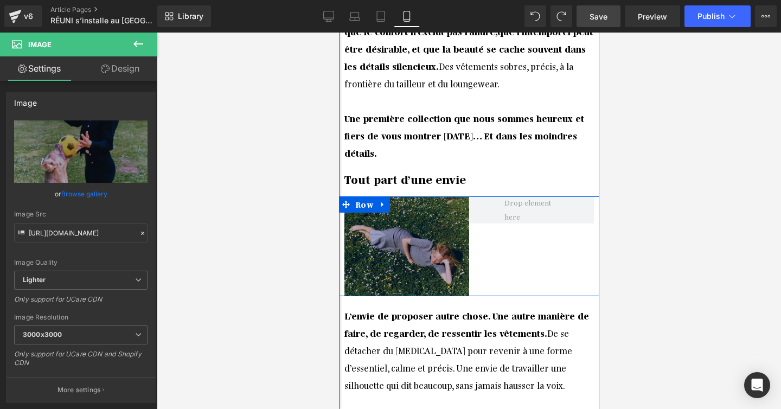
click at [387, 196] on link at bounding box center [382, 204] width 14 height 16
click at [375, 196] on img at bounding box center [406, 246] width 125 height 100
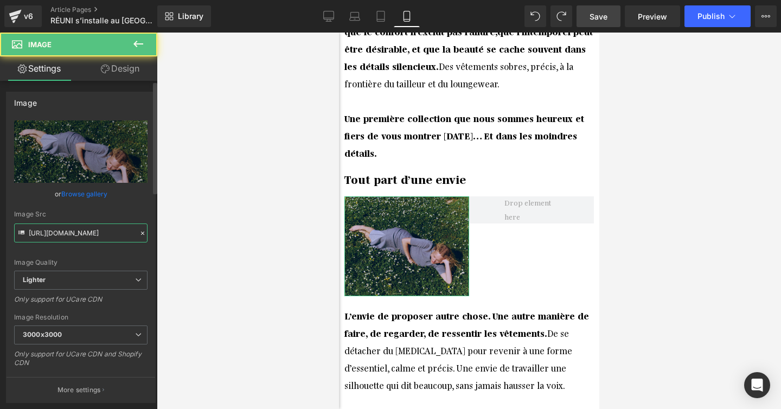
click at [71, 236] on input "https://ucarecdn.com/6d46dff1-1eeb-486e-8ea3-553510752c04/-/format/auto/-/previ…" at bounding box center [80, 232] width 133 height 19
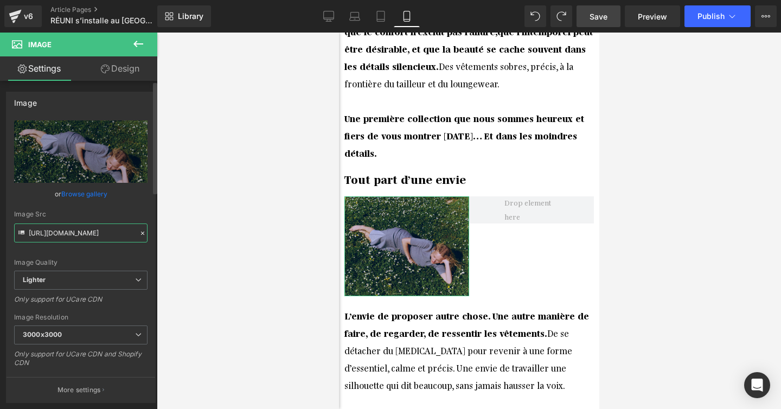
click at [71, 236] on input "https://ucarecdn.com/6d46dff1-1eeb-486e-8ea3-553510752c04/-/format/auto/-/previ…" at bounding box center [80, 232] width 133 height 19
paste input "c4fc55b3-0983-4464-aae9-8cfd05cc2d51/-/format/auto/-/preview/3000x3000/-/qualit…"
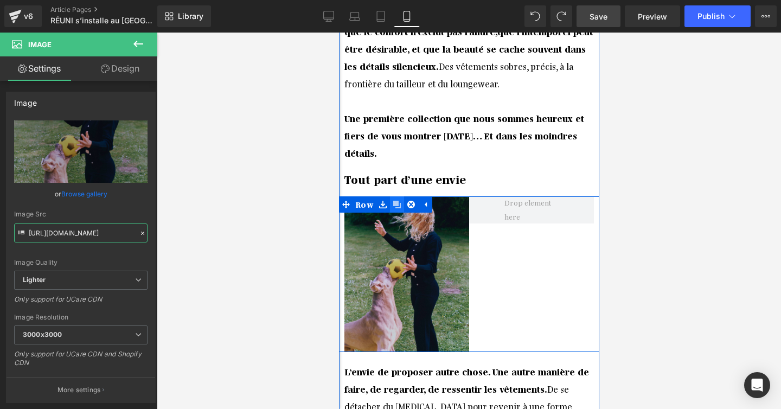
type input "[URL][DOMAIN_NAME]"
click at [399, 201] on icon at bounding box center [397, 205] width 8 height 8
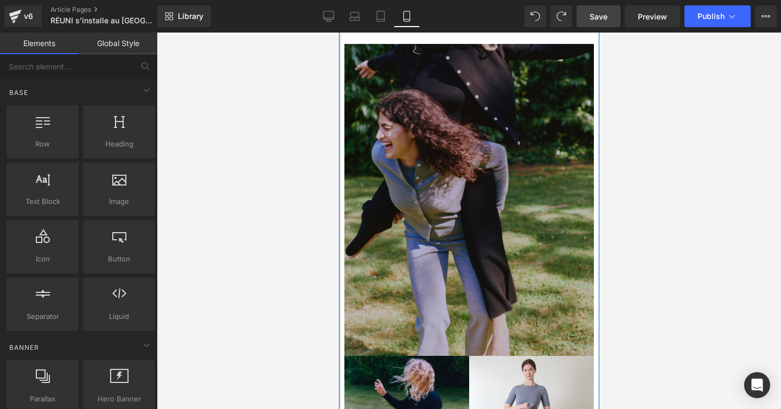
scroll to position [2096, 0]
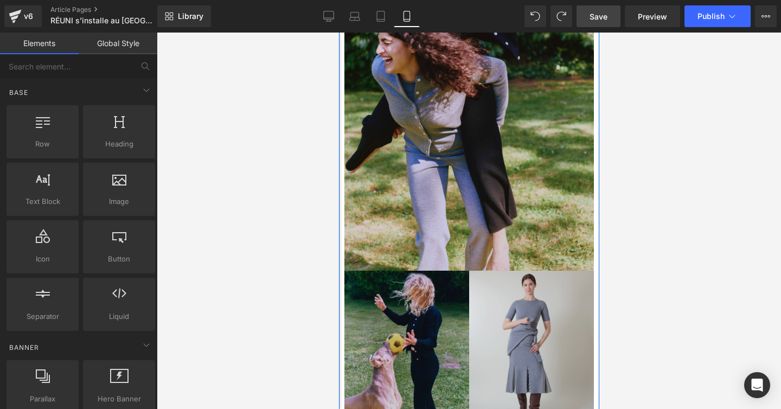
click at [508, 271] on img at bounding box center [531, 349] width 125 height 156
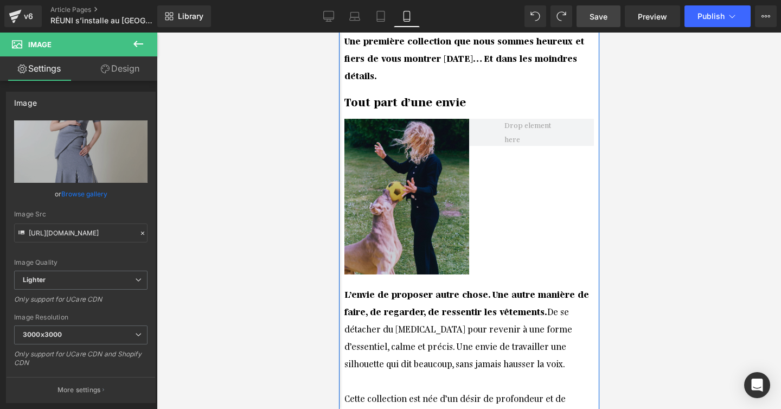
scroll to position [852, 0]
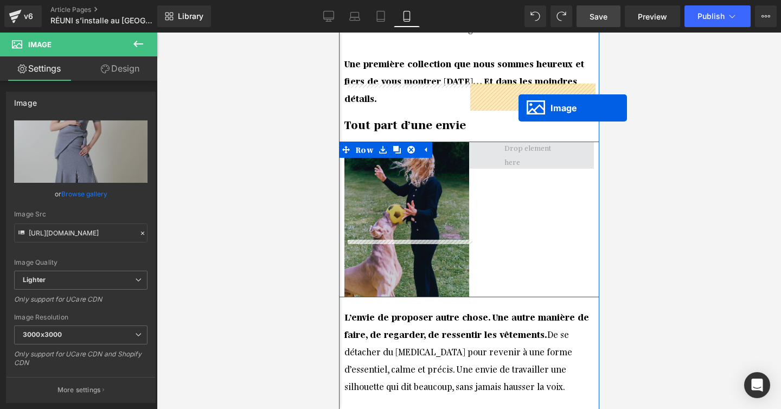
drag, startPoint x: 530, startPoint y: 236, endPoint x: 518, endPoint y: 108, distance: 129.1
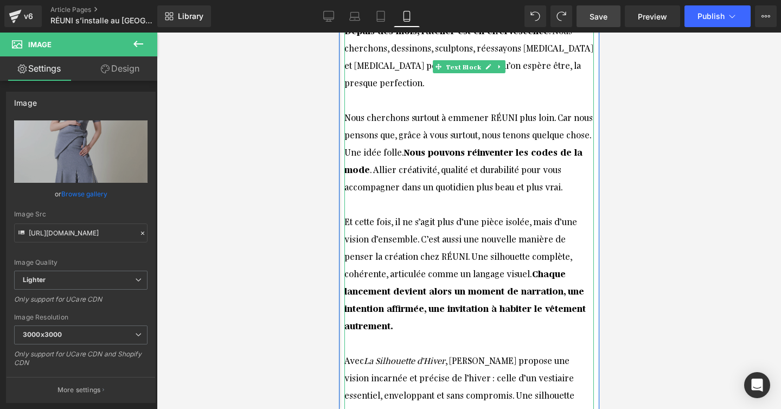
click at [436, 222] on div "Et cette fois, il ne s’agit plus d’une pièce isolée, mais d’une vision d’ensemb…" at bounding box center [468, 264] width 249 height 139
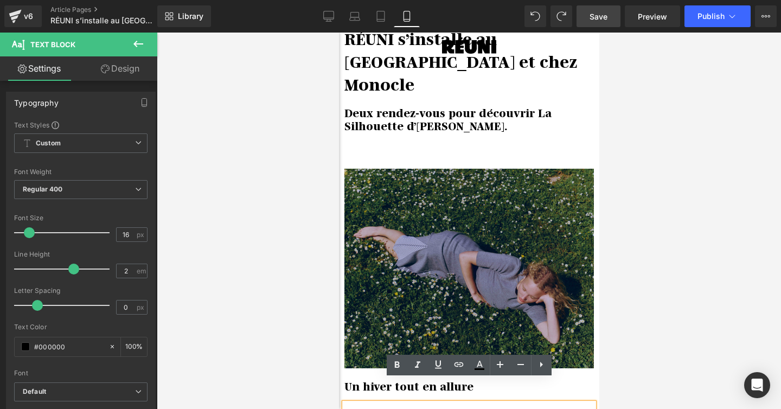
scroll to position [0, 0]
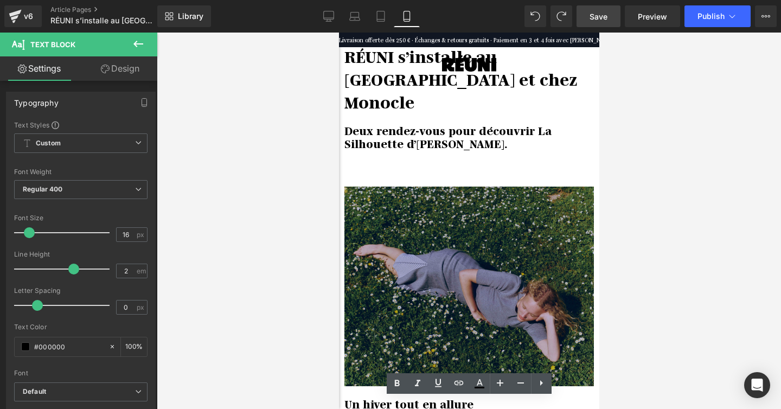
click at [420, 188] on img at bounding box center [468, 287] width 249 height 200
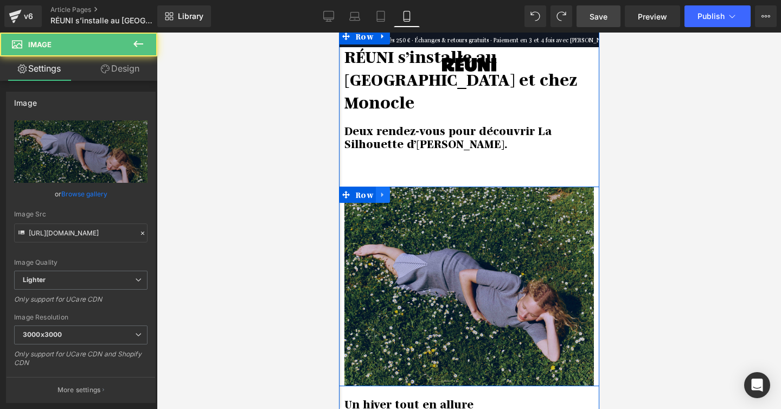
click at [382, 190] on icon at bounding box center [383, 194] width 8 height 8
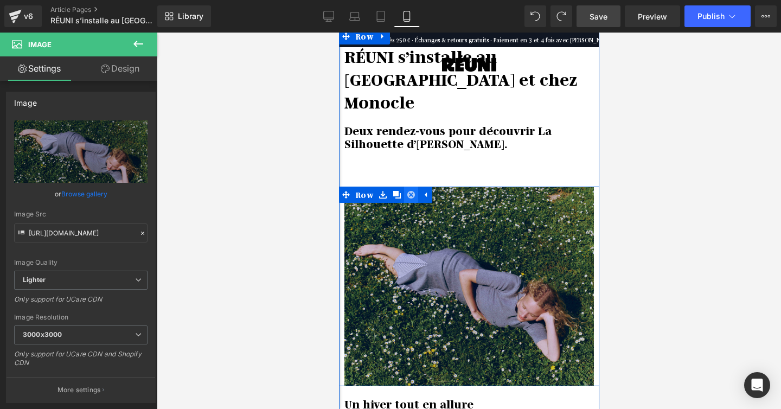
click at [412, 191] on icon at bounding box center [411, 195] width 8 height 8
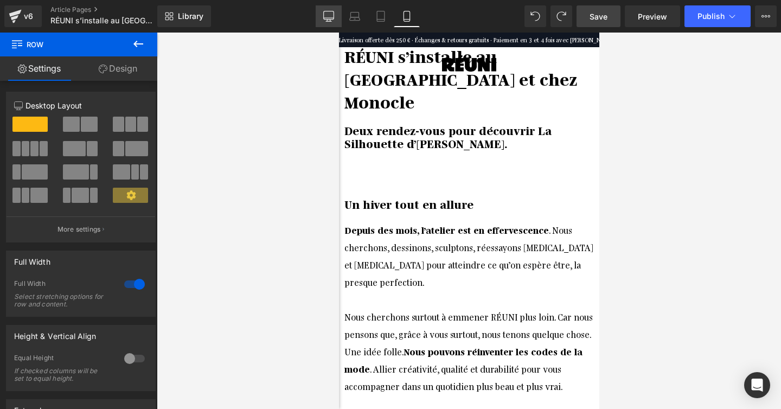
click at [331, 13] on icon at bounding box center [328, 16] width 11 height 11
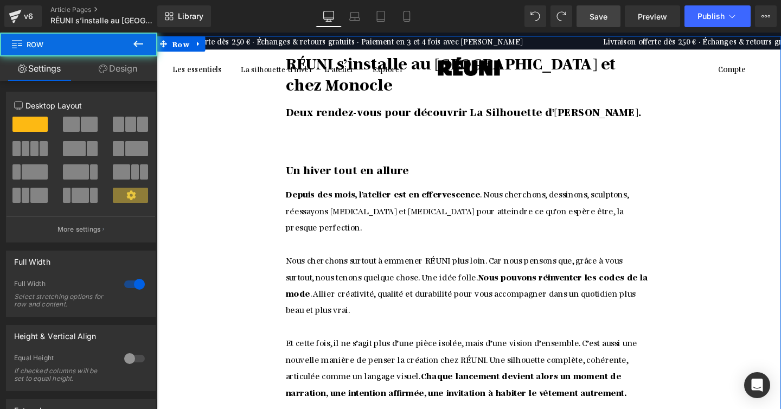
click at [180, 44] on span "Row" at bounding box center [182, 44] width 23 height 16
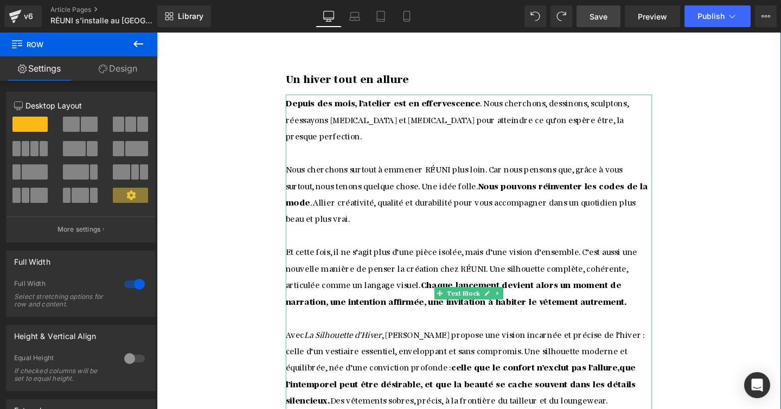
scroll to position [91, 0]
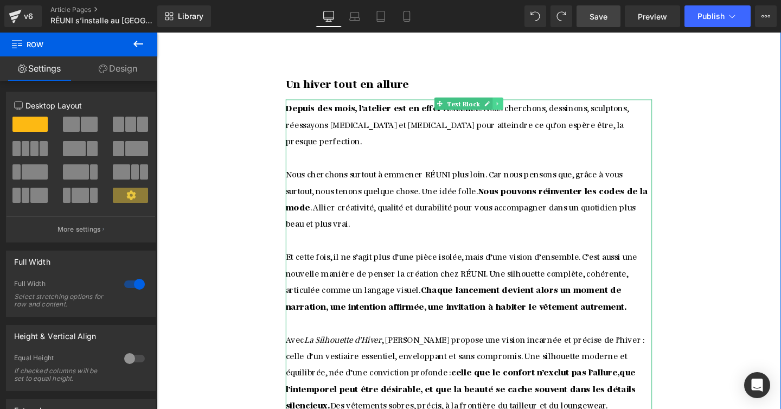
click at [514, 108] on icon at bounding box center [515, 108] width 2 height 4
click at [519, 107] on icon at bounding box center [521, 108] width 6 height 6
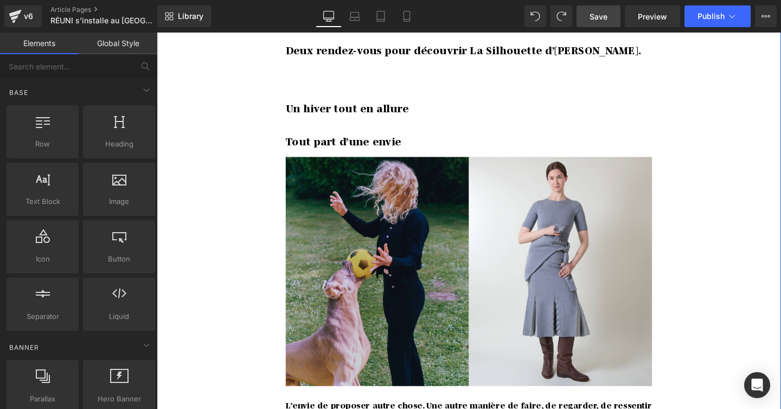
scroll to position [61, 0]
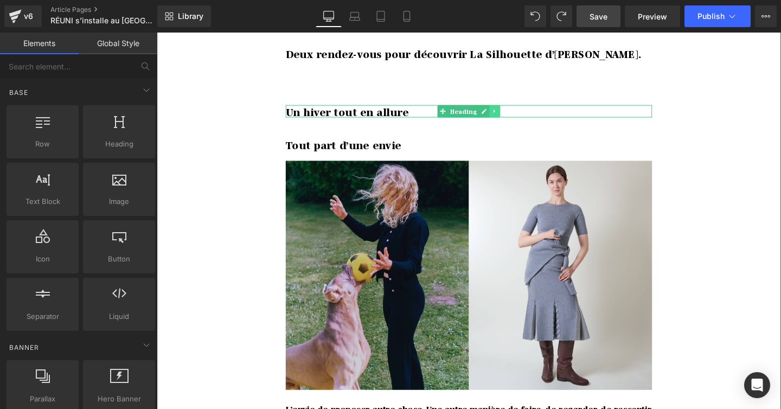
click at [510, 112] on icon at bounding box center [512, 115] width 6 height 7
click at [517, 116] on icon at bounding box center [518, 116] width 6 height 6
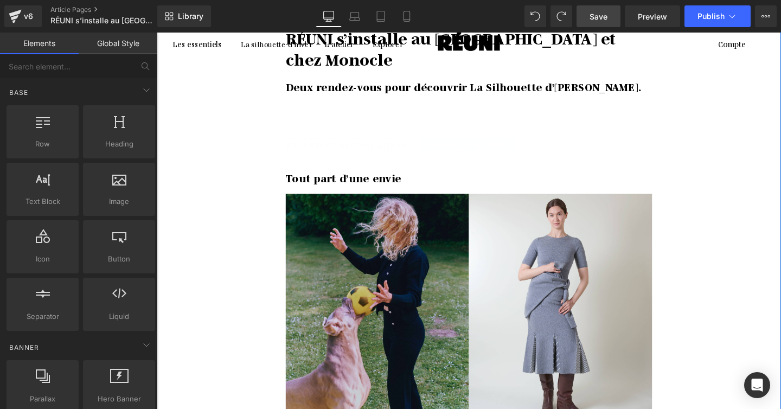
scroll to position [0, 0]
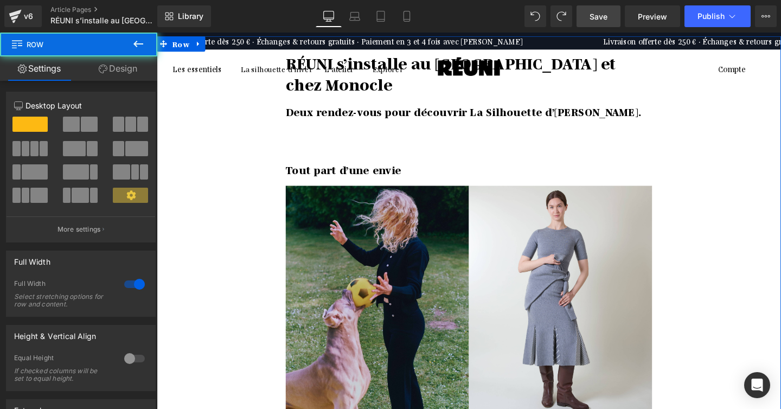
click at [157, 33] on div at bounding box center [157, 33] width 0 height 0
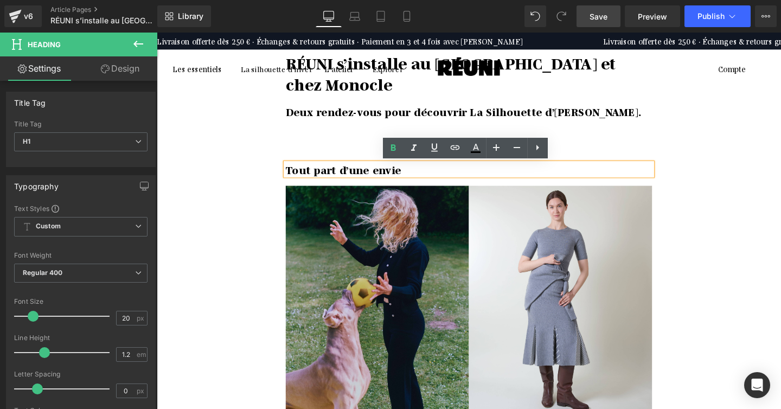
click at [664, 132] on h1 "Deux rendez-vous pour découvrir La Silhouette d’Hiver." at bounding box center [484, 128] width 385 height 39
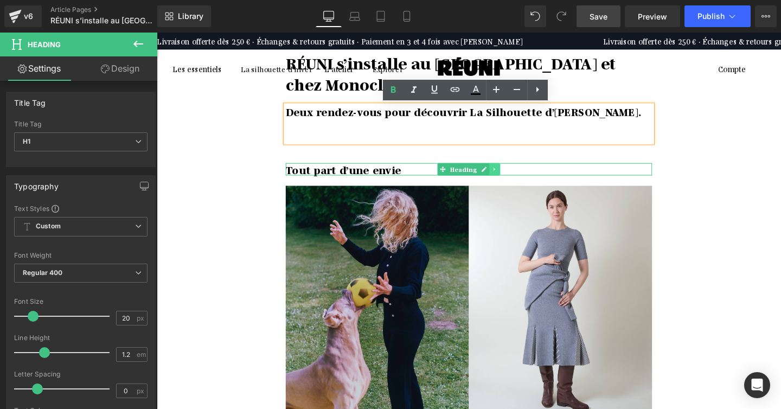
click at [510, 173] on icon at bounding box center [512, 176] width 6 height 7
click at [515, 177] on icon at bounding box center [518, 177] width 6 height 6
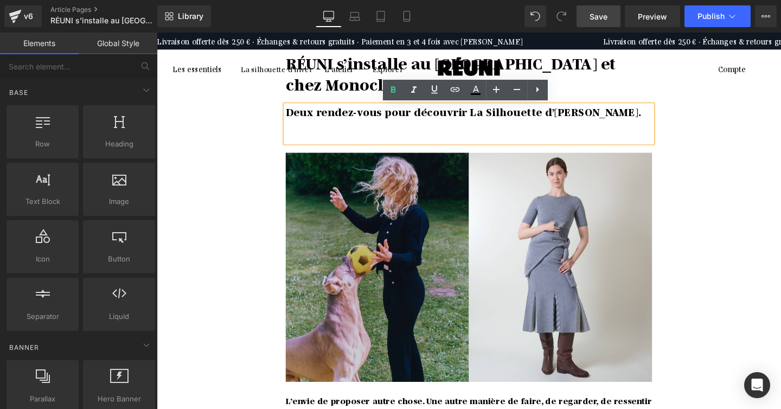
click at [481, 143] on h1 "Deux rendez-vous pour découvrir La Silhouette d’Hiver." at bounding box center [484, 128] width 385 height 39
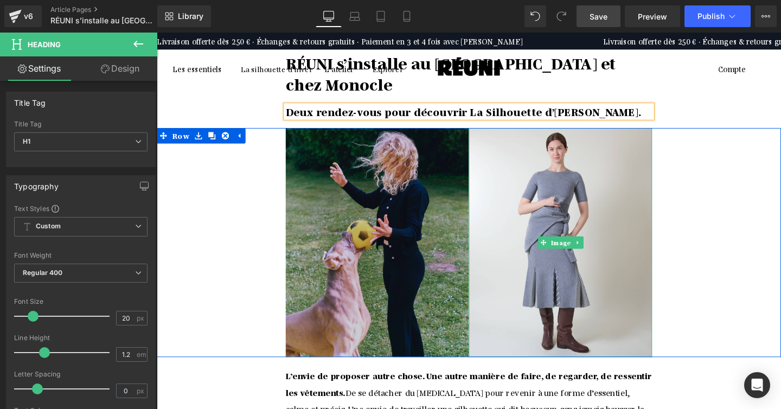
click at [753, 221] on div "Image Image Row" at bounding box center [485, 253] width 656 height 241
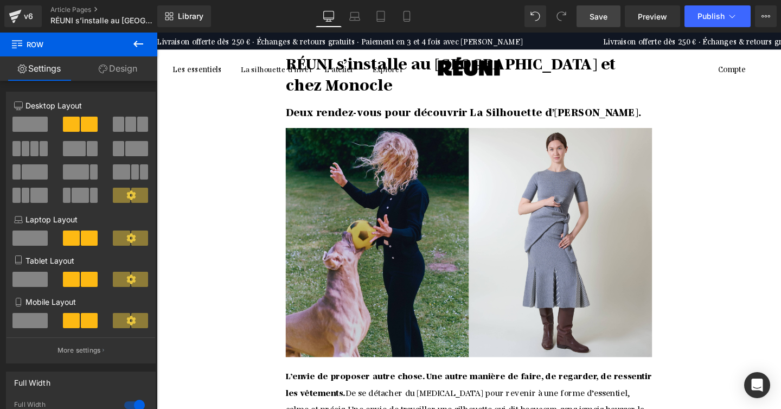
click at [612, 15] on link "Save" at bounding box center [599, 16] width 44 height 22
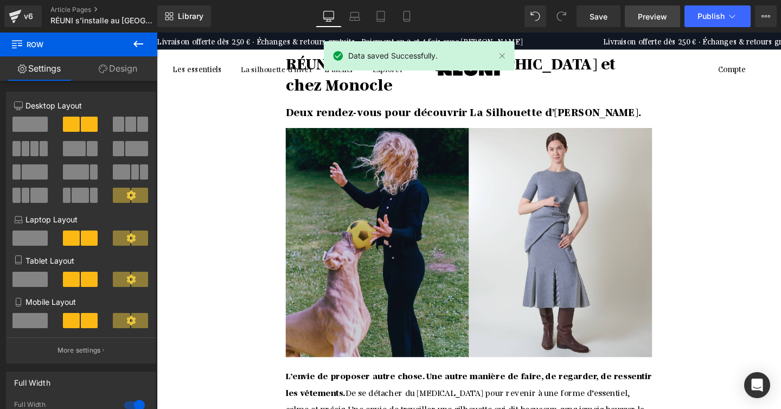
click at [650, 12] on span "Preview" at bounding box center [652, 16] width 29 height 11
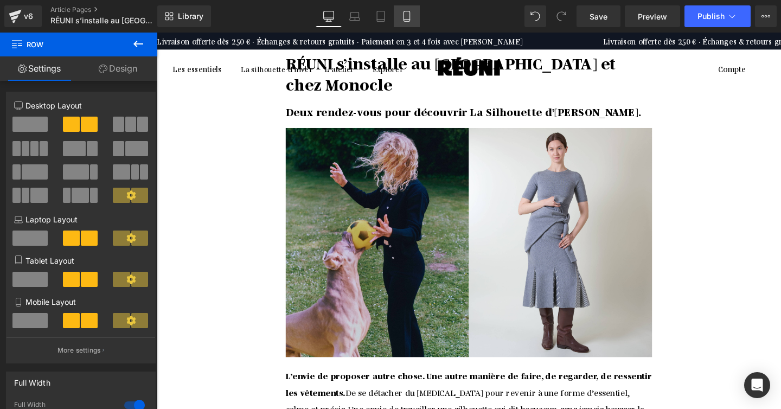
click at [401, 13] on icon at bounding box center [406, 16] width 11 height 11
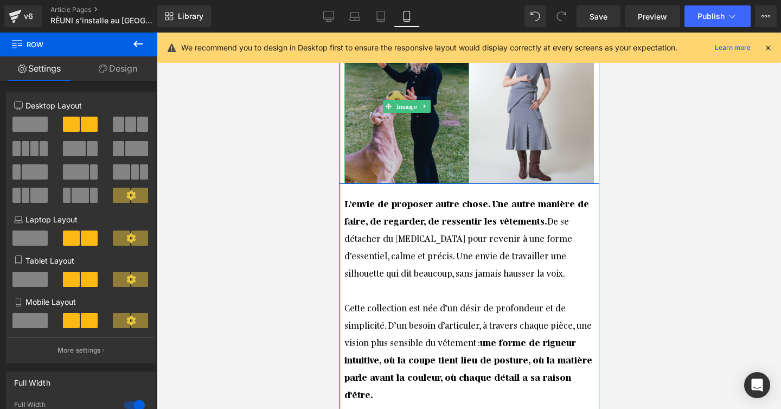
scroll to position [163, 0]
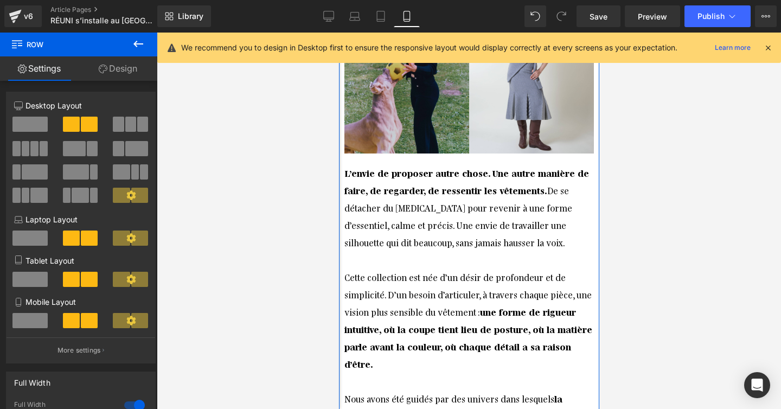
click at [442, 238] on div "L’envie de proposer autre chose. Une autre manière de faire, de regarder, de re…" at bounding box center [468, 216] width 249 height 104
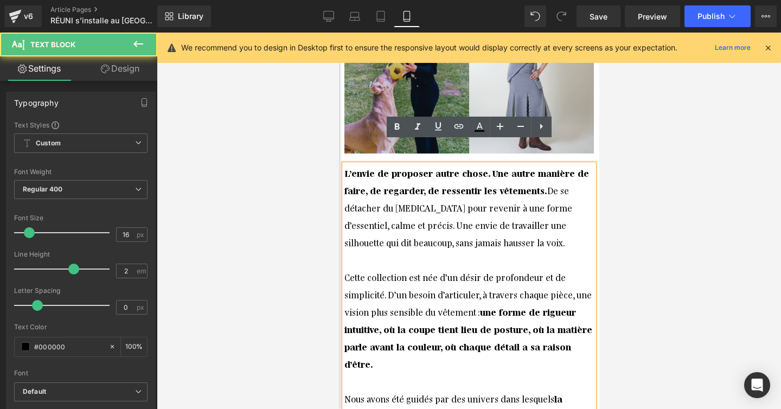
click at [428, 186] on div "L’envie de proposer autre chose. Une autre manière de faire, de regarder, de re…" at bounding box center [468, 216] width 249 height 104
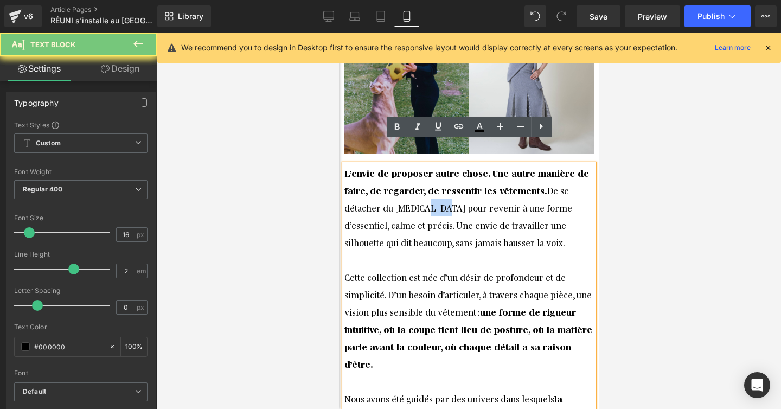
click at [428, 186] on div "L’envie de proposer autre chose. Une autre manière de faire, de regarder, de re…" at bounding box center [468, 216] width 249 height 104
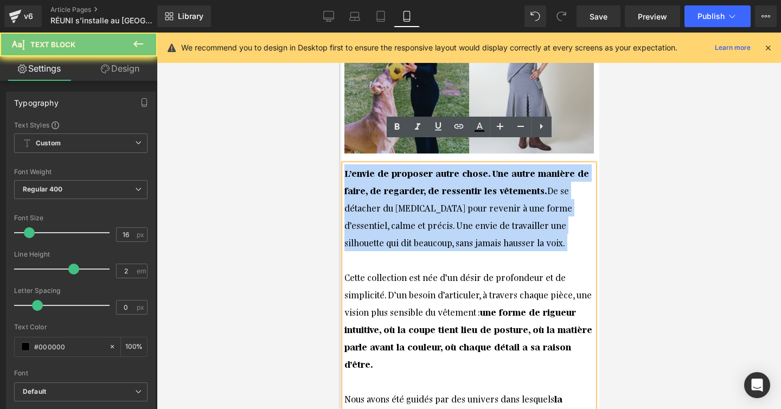
click at [428, 186] on div "L’envie de proposer autre chose. Une autre manière de faire, de regarder, de re…" at bounding box center [468, 216] width 249 height 104
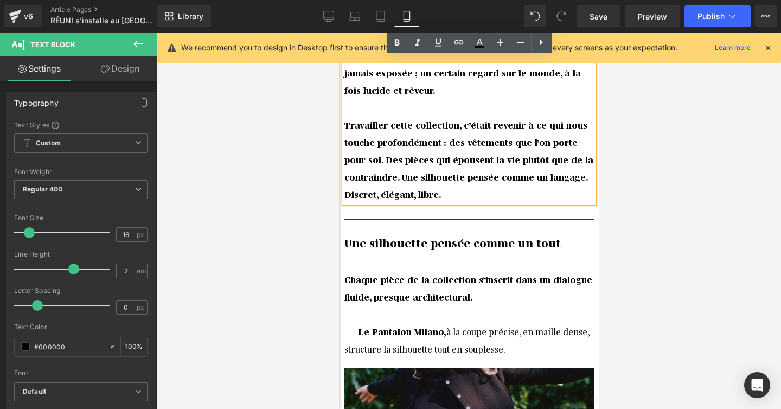
scroll to position [840, 0]
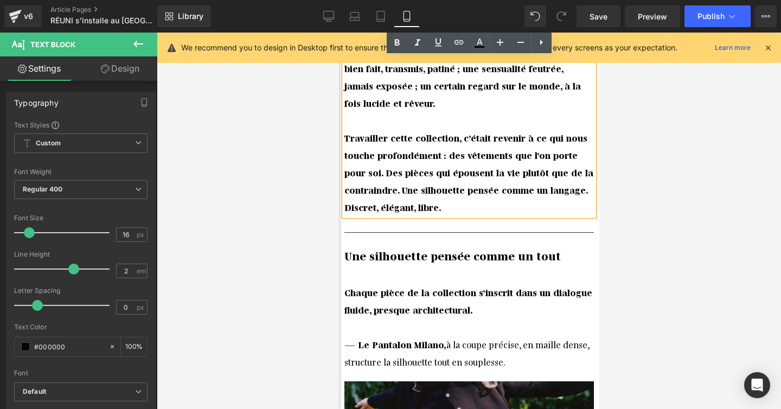
click at [403, 249] on div "Une silhouette pensée comme un tout Heading" at bounding box center [468, 255] width 249 height 13
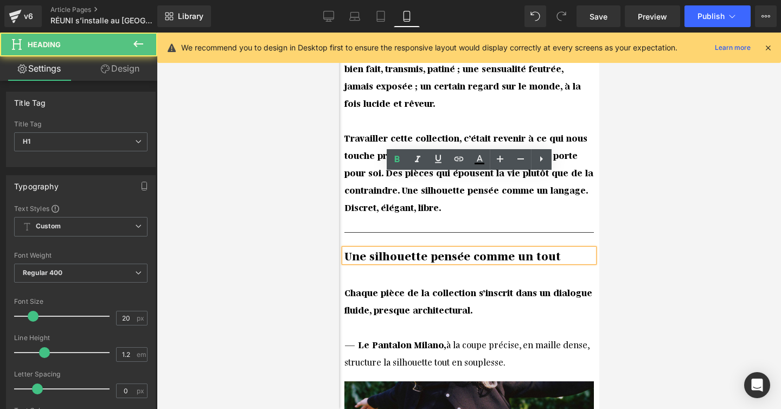
click at [403, 249] on div "Une silhouette pensée comme un tout Heading" at bounding box center [468, 255] width 249 height 13
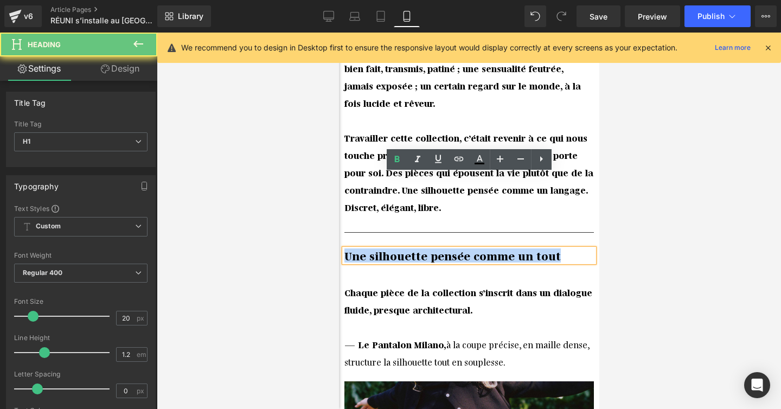
click at [403, 248] on b "Une silhouette pensée comme un tout" at bounding box center [452, 255] width 216 height 14
paste div
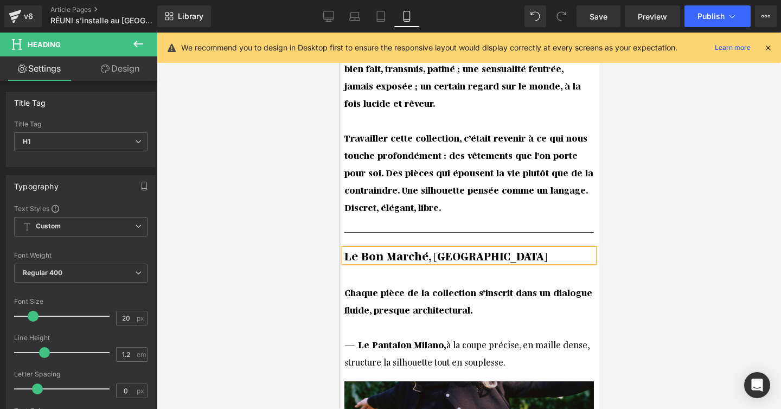
click at [460, 286] on strong "Chaque pièce de la collection s’inscrit dans un dialogue fluide, presque archit…" at bounding box center [468, 300] width 248 height 29
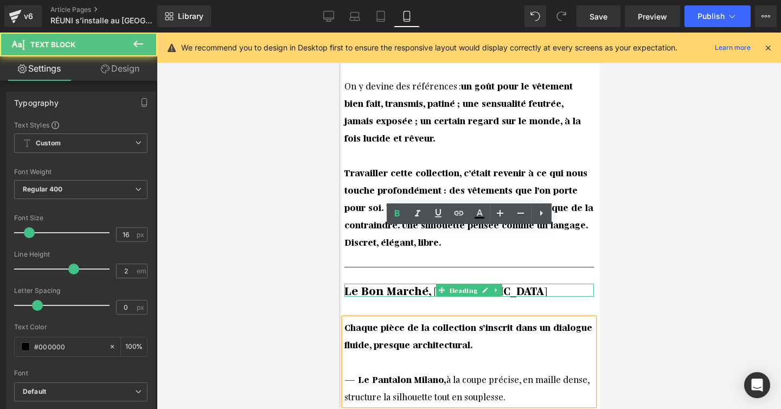
scroll to position [773, 0]
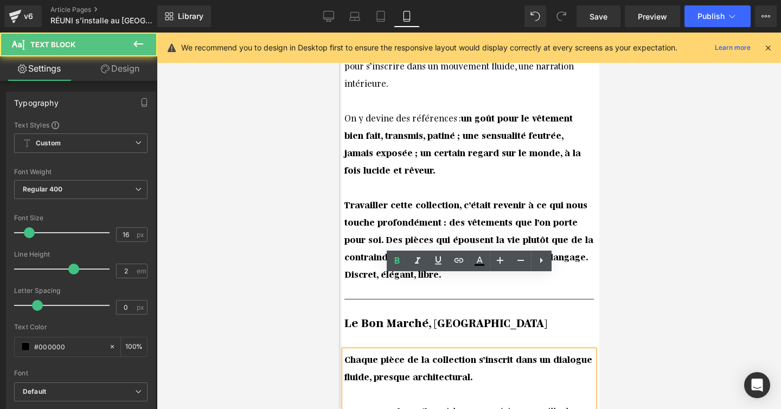
click at [451, 199] on strong "Travailler cette collection, c’était revenir à ce qui nous touche profondément …" at bounding box center [468, 239] width 249 height 81
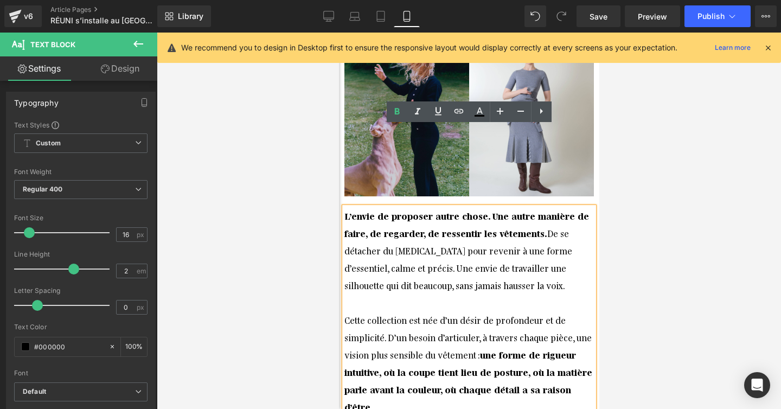
scroll to position [81, 0]
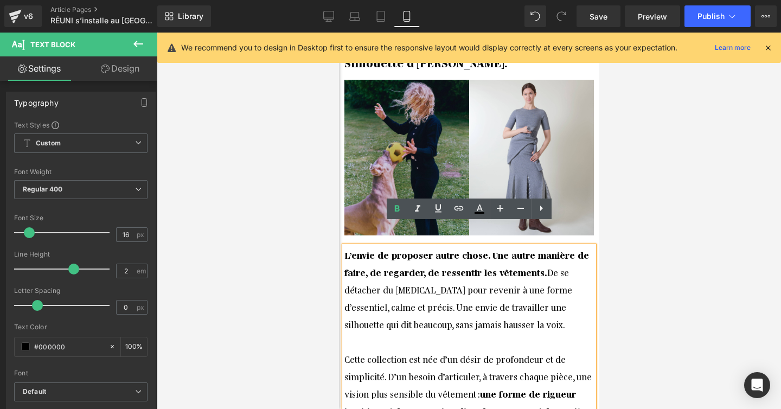
click at [508, 252] on strong "L’envie de proposer autre chose. Une autre manière de faire, de regarder, de re…" at bounding box center [466, 263] width 245 height 29
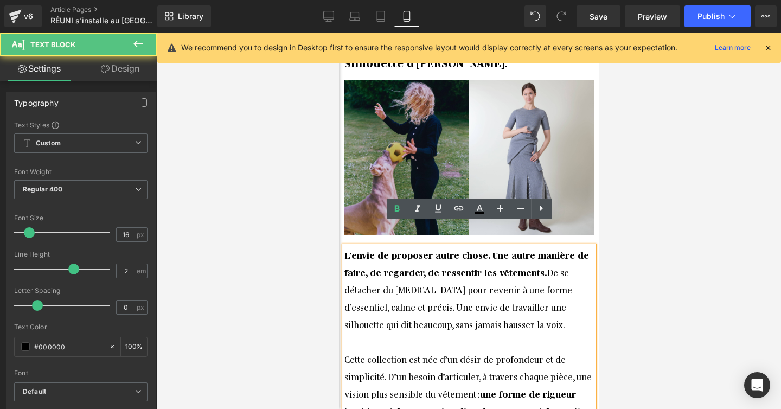
click at [623, 245] on div at bounding box center [469, 221] width 624 height 376
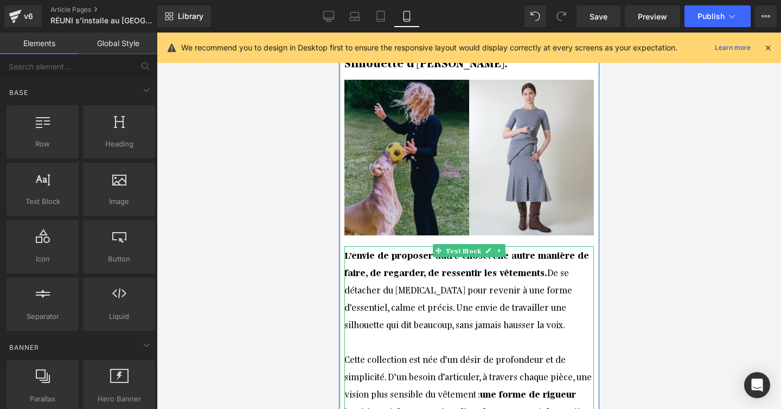
click at [539, 259] on div "L’envie de proposer autre chose. Une autre manière de faire, de regarder, de re…" at bounding box center [468, 298] width 249 height 104
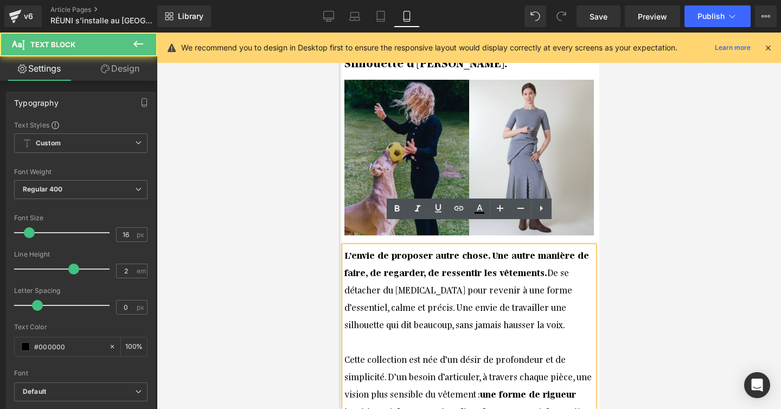
click at [626, 230] on div at bounding box center [469, 221] width 624 height 376
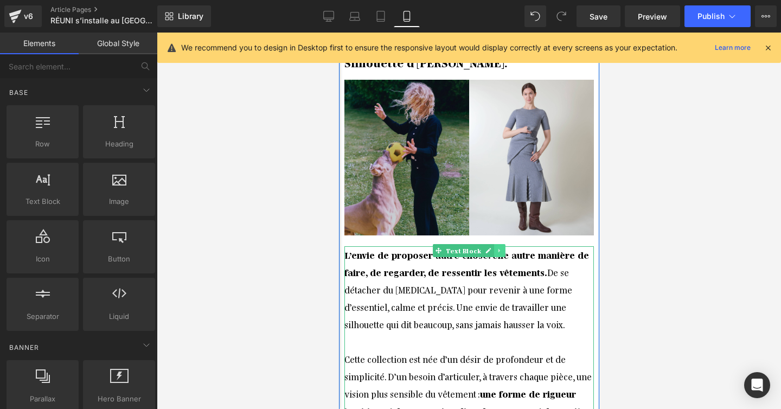
click at [498, 249] on icon at bounding box center [499, 251] width 2 height 4
click at [504, 247] on icon at bounding box center [505, 250] width 6 height 7
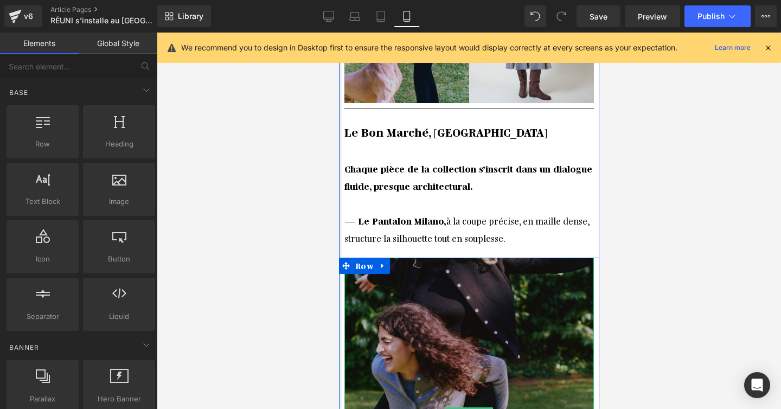
scroll to position [234, 0]
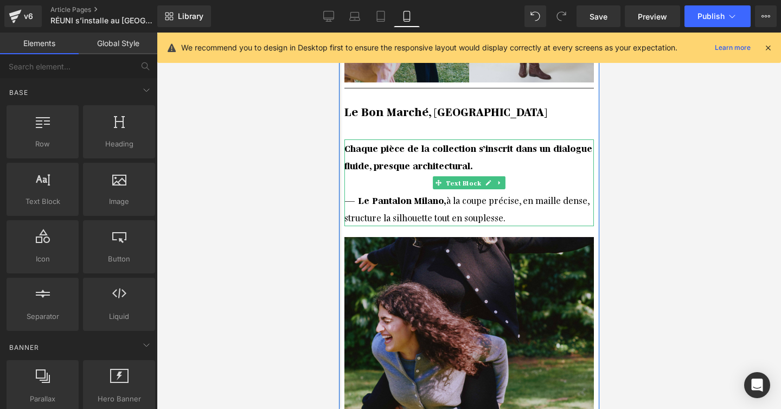
click at [414, 150] on div "Chaque pièce de la collection s’inscrit dans un dialogue fluide, presque archit…" at bounding box center [468, 156] width 249 height 35
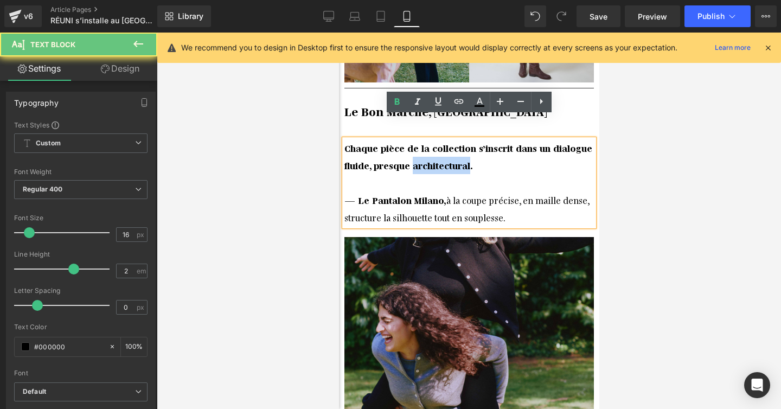
click at [414, 150] on div "Chaque pièce de la collection s’inscrit dans un dialogue fluide, presque archit…" at bounding box center [468, 156] width 249 height 35
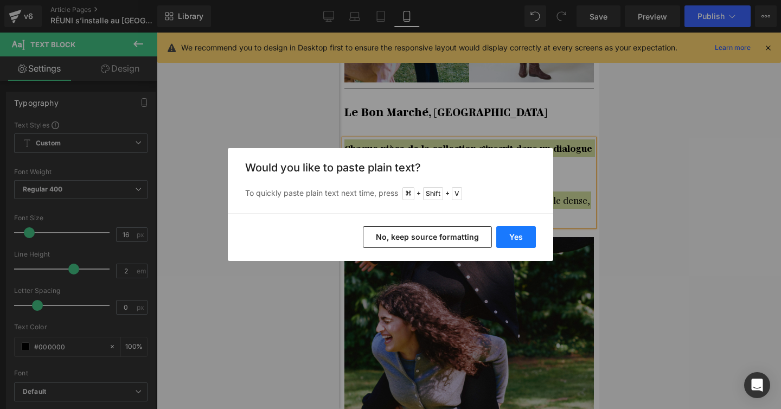
click at [499, 237] on button "Yes" at bounding box center [516, 237] width 40 height 22
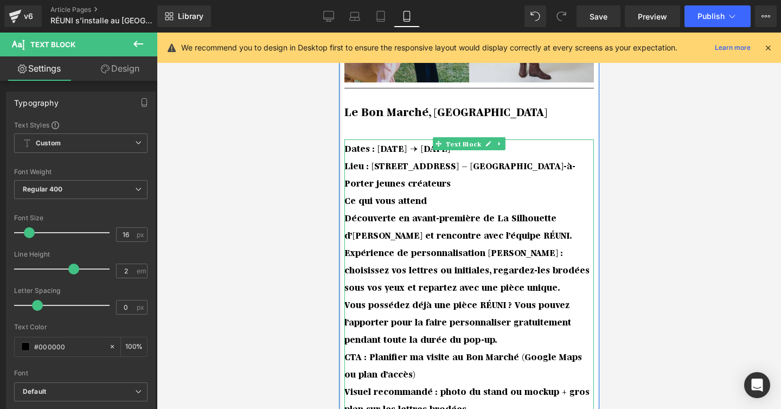
click at [462, 259] on b "Expérience de personnalisation Alpha Noren : choisissez vos lettres ou initiale…" at bounding box center [466, 269] width 245 height 46
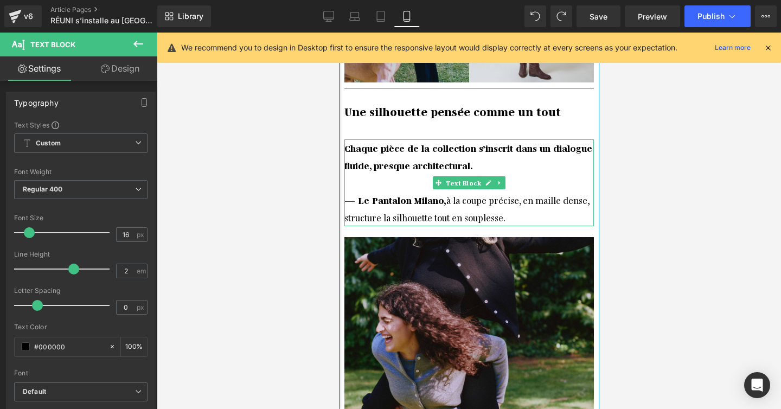
click at [485, 194] on font "— Le Pantalon Milano, à la coupe précise, en maille dense, structure la silhoue…" at bounding box center [466, 208] width 245 height 29
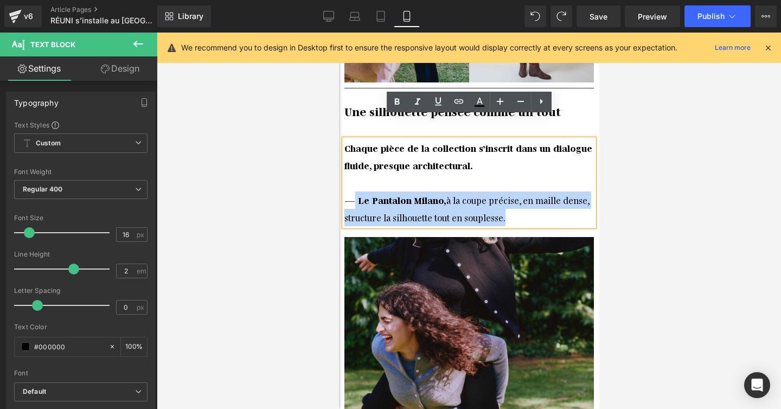
drag, startPoint x: 501, startPoint y: 197, endPoint x: 354, endPoint y: 178, distance: 147.7
click at [354, 191] on div "— Le Pantalon Milano, à la coupe précise, en maille dense, structure la silhoue…" at bounding box center [468, 208] width 249 height 35
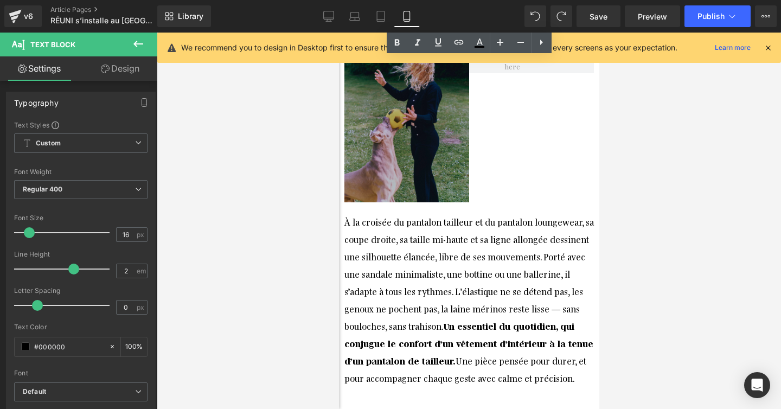
scroll to position [802, 0]
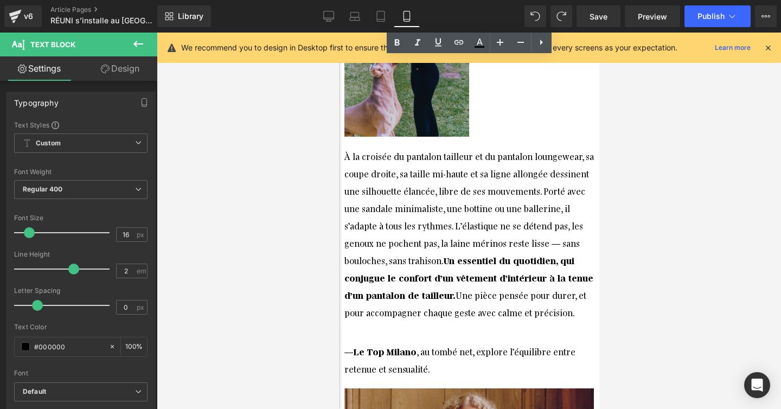
click at [401, 202] on div "À la croisée du pantalon tailleur et du pantalon loungewear, sa coupe droite, s…" at bounding box center [468, 235] width 249 height 174
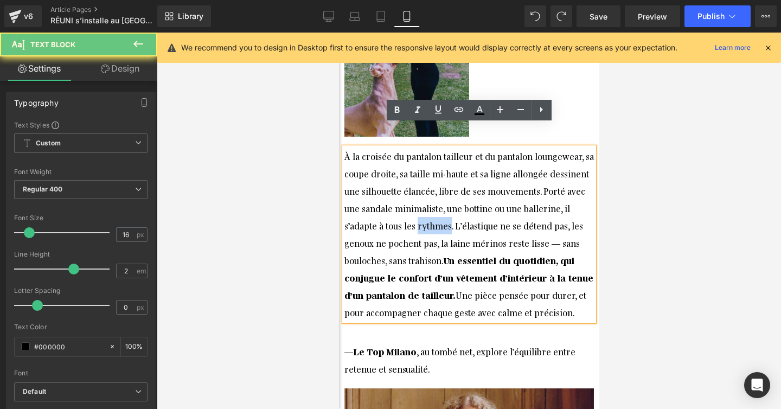
click at [401, 202] on div "À la croisée du pantalon tailleur et du pantalon loungewear, sa coupe droite, s…" at bounding box center [468, 235] width 249 height 174
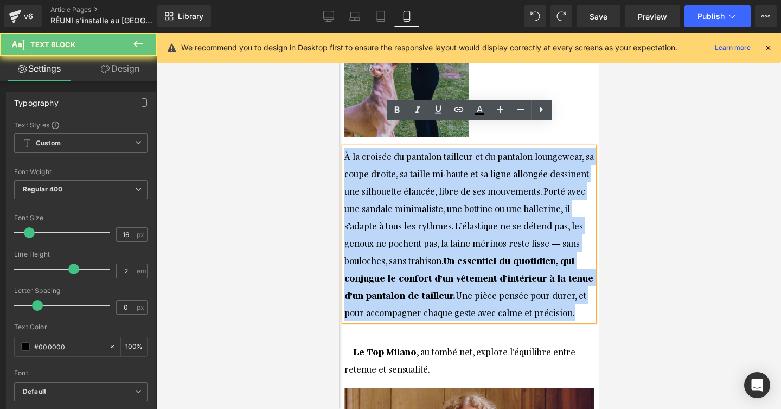
click at [401, 202] on div "À la croisée du pantalon tailleur et du pantalon loungewear, sa coupe droite, s…" at bounding box center [468, 235] width 249 height 174
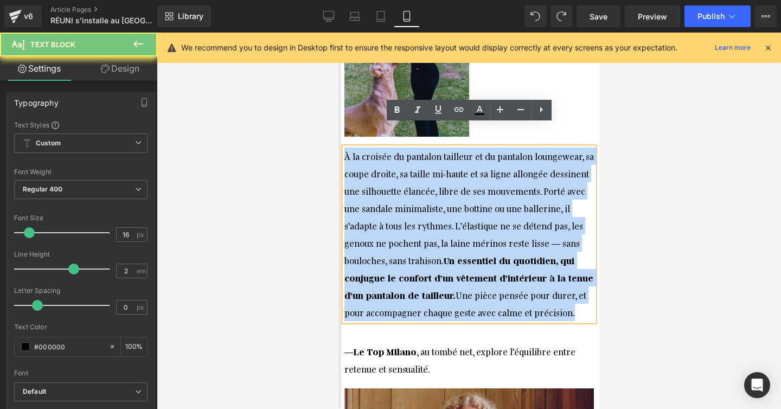
click at [401, 202] on div "À la croisée du pantalon tailleur et du pantalon loungewear, sa coupe droite, s…" at bounding box center [468, 235] width 249 height 174
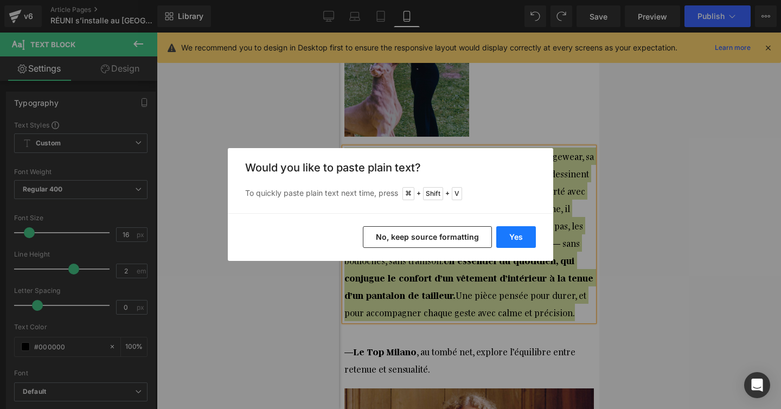
click at [520, 235] on button "Yes" at bounding box center [516, 237] width 40 height 22
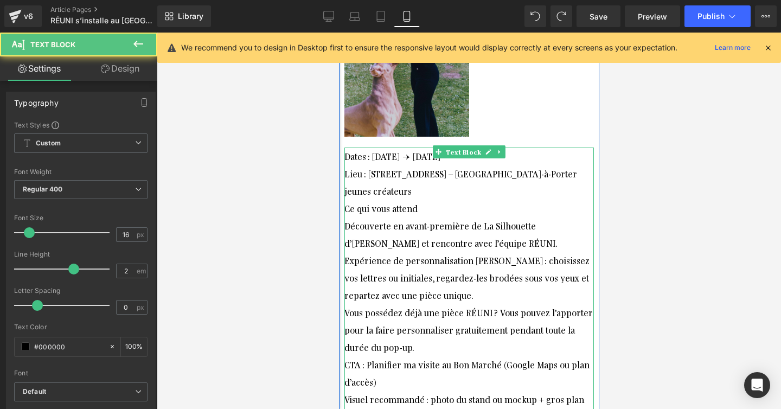
click at [480, 200] on div "Ce qui vous attend" at bounding box center [468, 208] width 249 height 17
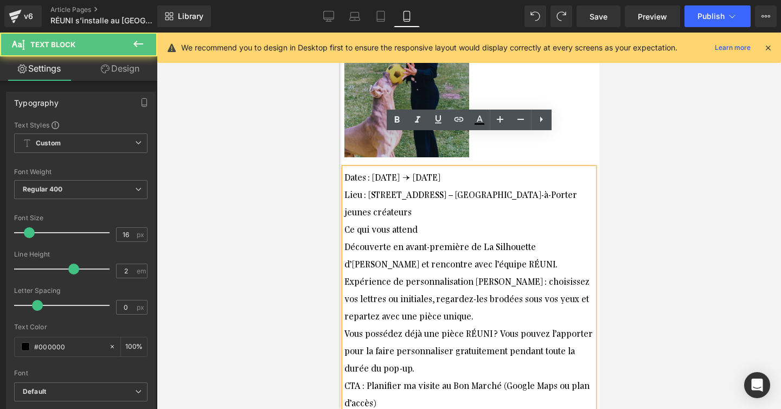
scroll to position [774, 0]
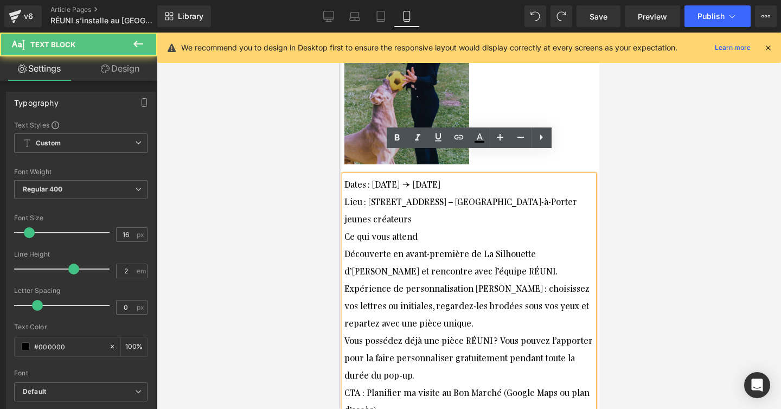
drag, startPoint x: 405, startPoint y: 202, endPoint x: 345, endPoint y: 159, distance: 73.6
click at [345, 175] on div "Dates : 24 septembre → 12 octobre 2025 Lieu : 24 rue de Sèvres, Paris 7e – Espa…" at bounding box center [468, 322] width 249 height 295
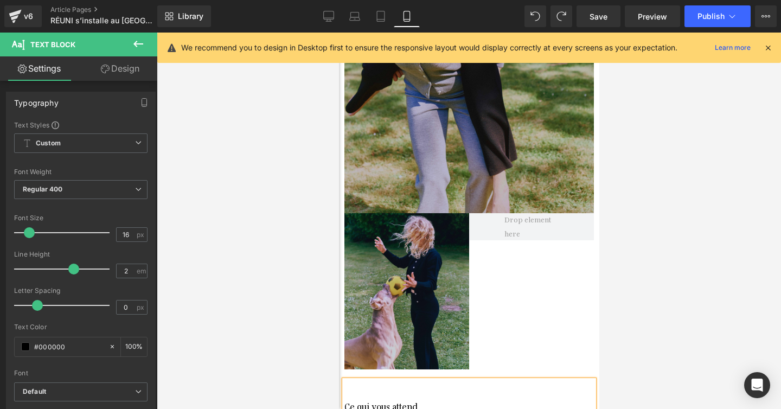
scroll to position [525, 0]
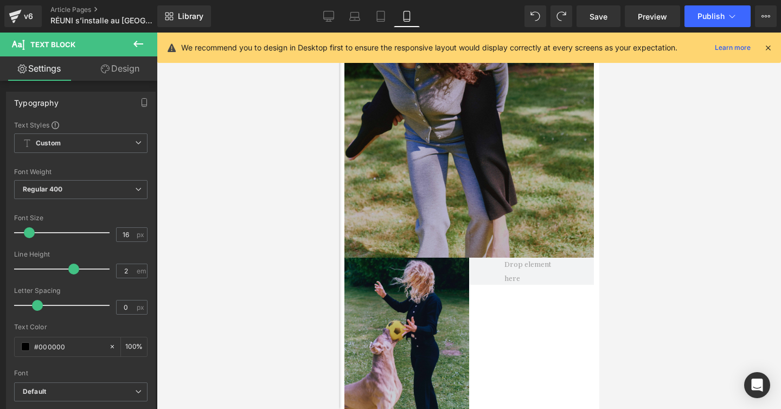
click at [418, 181] on img at bounding box center [468, 102] width 249 height 312
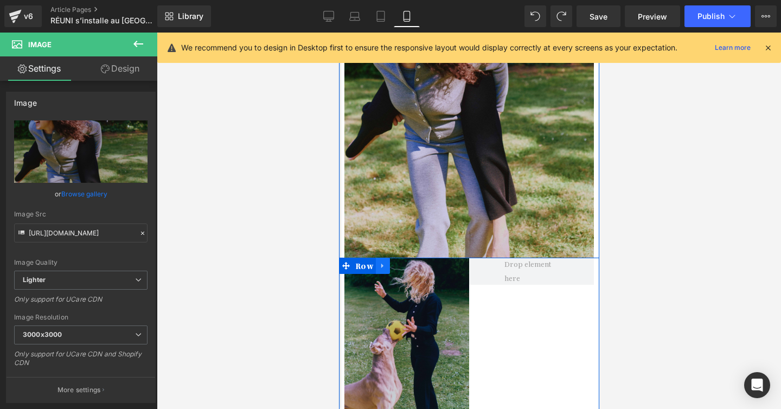
click at [385, 262] on icon at bounding box center [383, 266] width 8 height 8
click at [413, 262] on icon at bounding box center [411, 266] width 8 height 8
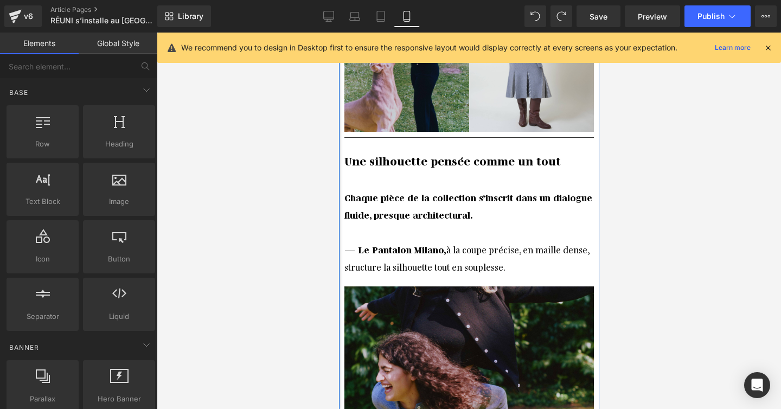
scroll to position [182, 0]
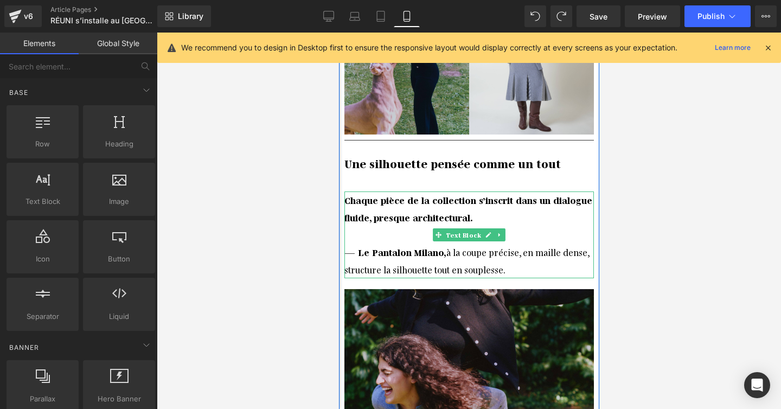
click at [413, 191] on div "Chaque pièce de la collection s’inscrit dans un dialogue fluide, presque archit…" at bounding box center [468, 208] width 249 height 35
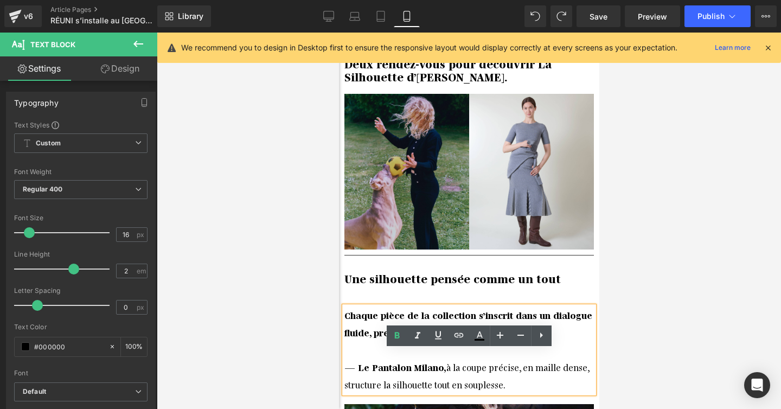
scroll to position [169, 0]
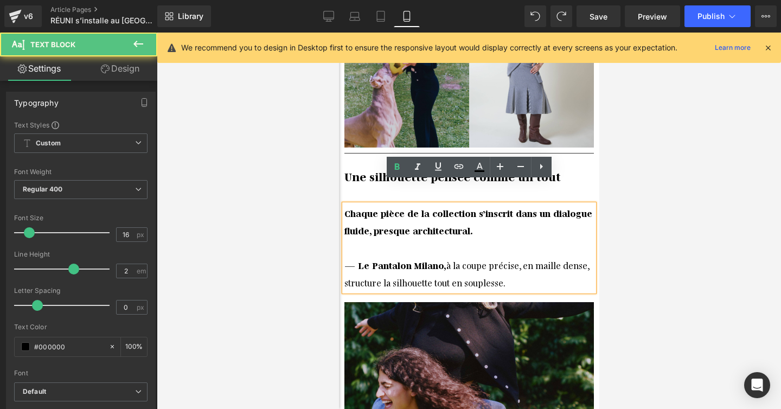
click at [385, 207] on strong "Chaque pièce de la collection s’inscrit dans un dialogue fluide, presque archit…" at bounding box center [468, 221] width 248 height 29
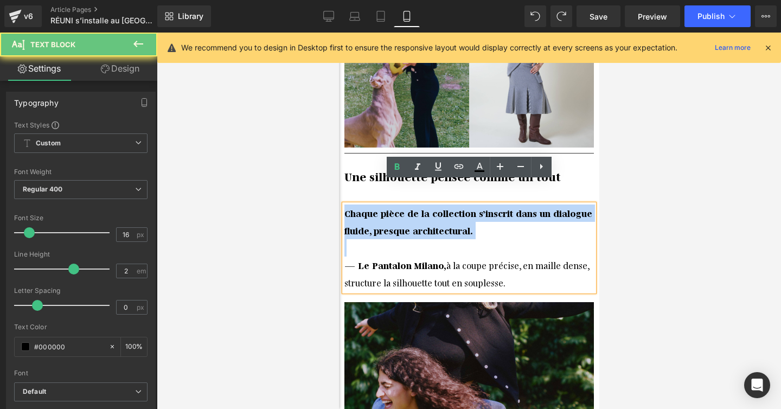
click at [385, 207] on strong "Chaque pièce de la collection s’inscrit dans un dialogue fluide, presque archit…" at bounding box center [468, 221] width 248 height 29
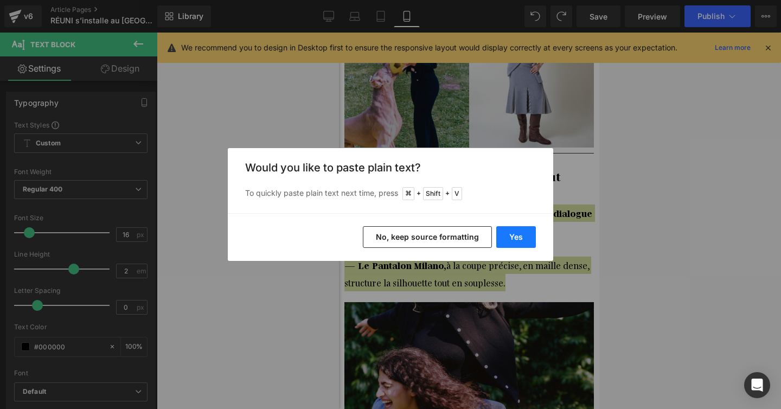
click at [510, 233] on button "Yes" at bounding box center [516, 237] width 40 height 22
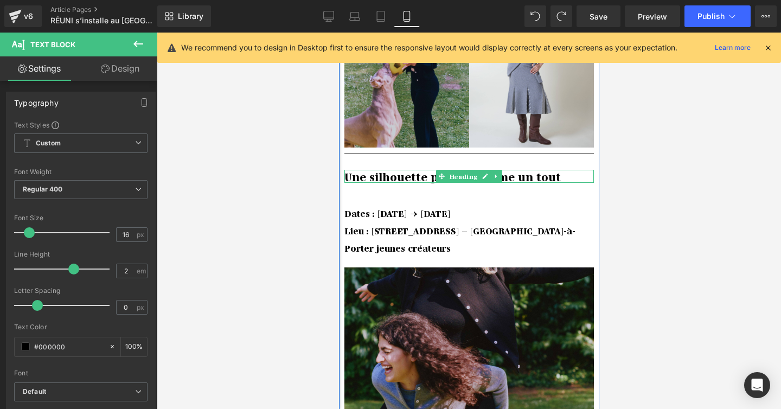
click at [414, 169] on b "Une silhouette pensée comme un tout" at bounding box center [452, 176] width 216 height 14
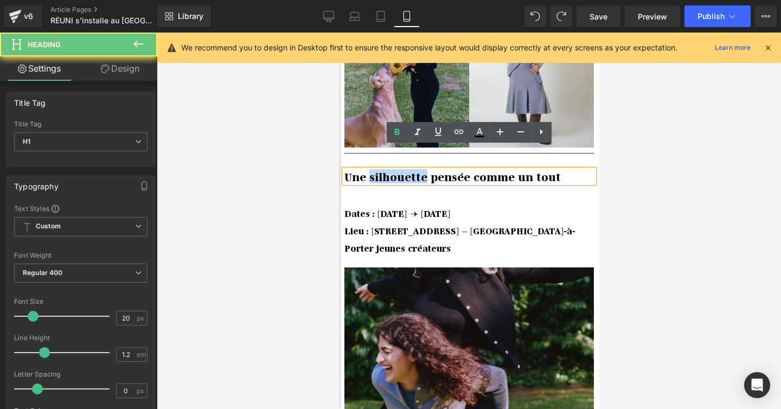
click at [414, 169] on b "Une silhouette pensée comme un tout" at bounding box center [452, 176] width 216 height 14
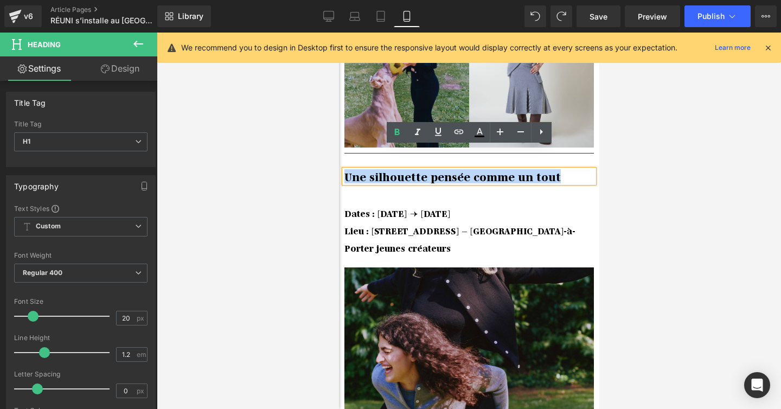
click at [415, 169] on b "Une silhouette pensée comme un tout" at bounding box center [452, 176] width 216 height 14
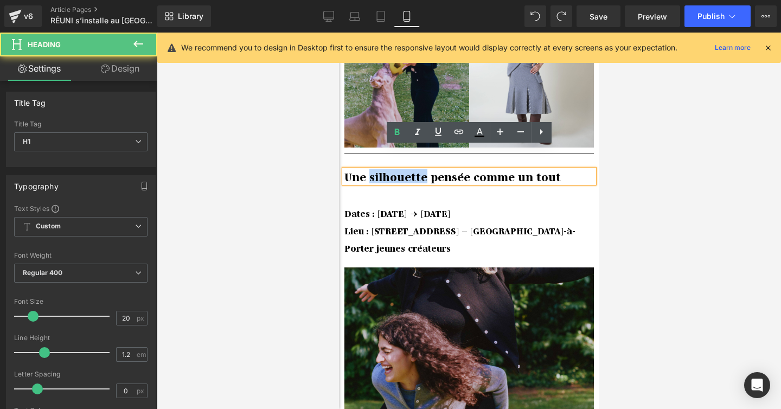
click at [415, 169] on b "Une silhouette pensée comme un tout" at bounding box center [452, 176] width 216 height 14
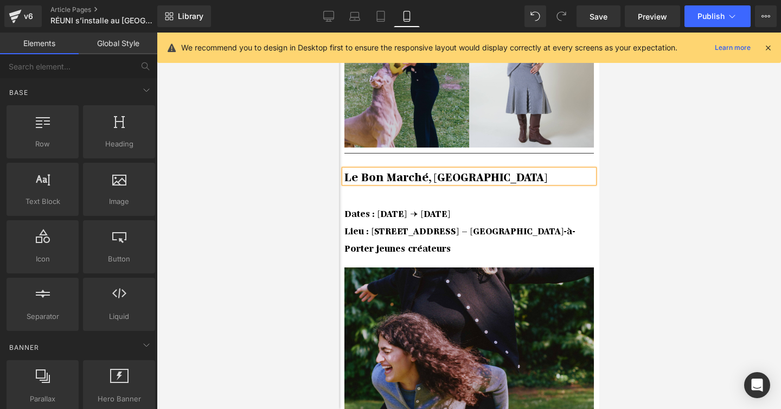
click at [730, 198] on div at bounding box center [469, 221] width 624 height 376
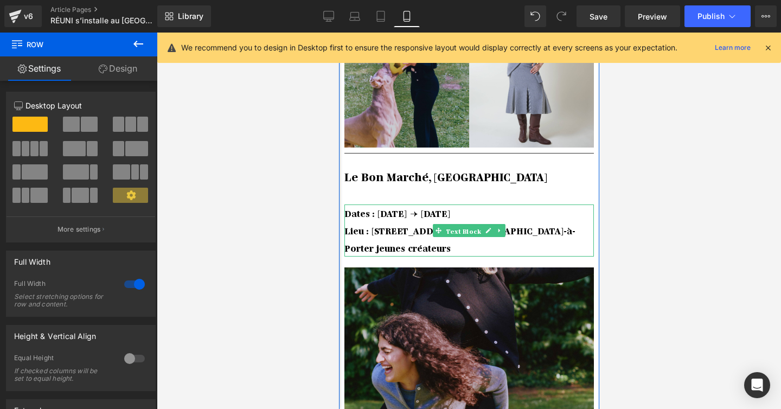
click at [447, 225] on span "Text Block" at bounding box center [463, 231] width 39 height 13
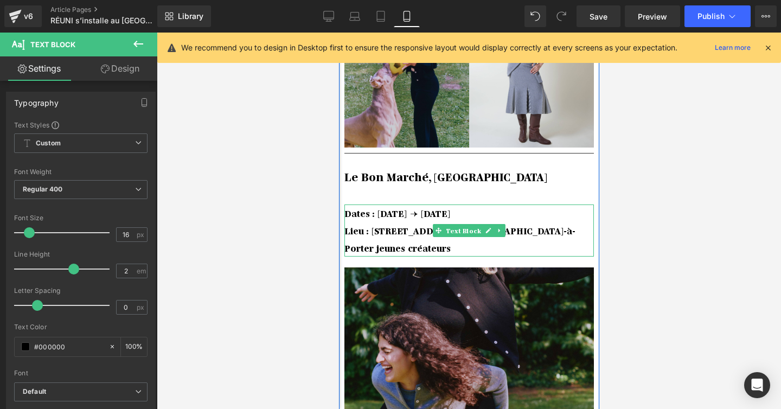
click at [406, 225] on b "Lieu : 24 rue de Sèvres, Paris 7e – Espace Prêt-à-Porter jeunes créateurs" at bounding box center [459, 239] width 231 height 29
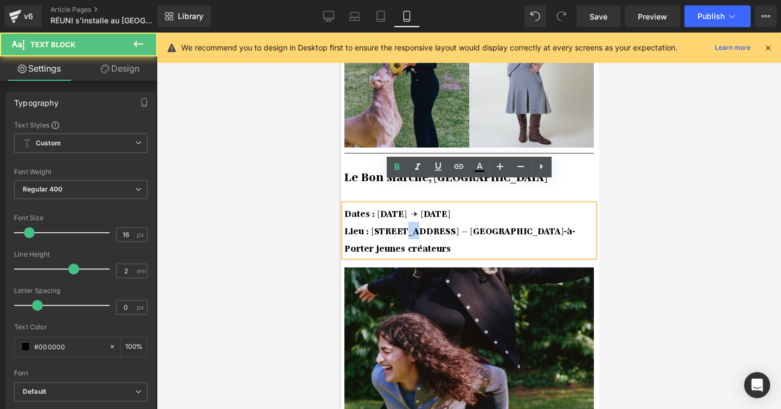
click at [406, 225] on b "Lieu : 24 rue de Sèvres, Paris 7e – Espace Prêt-à-Porter jeunes créateurs" at bounding box center [459, 239] width 231 height 29
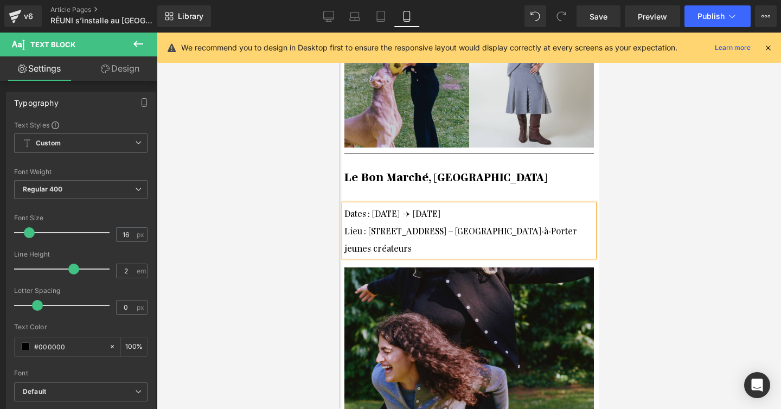
click at [678, 169] on div at bounding box center [469, 221] width 624 height 376
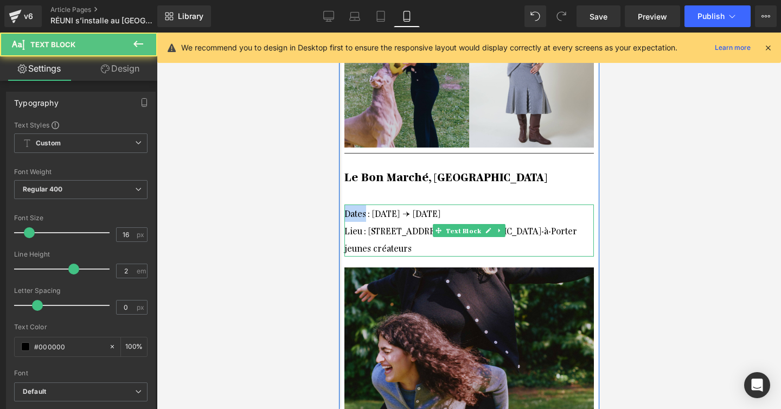
drag, startPoint x: 365, startPoint y: 191, endPoint x: 335, endPoint y: 191, distance: 29.8
drag, startPoint x: 372, startPoint y: 190, endPoint x: 345, endPoint y: 191, distance: 26.6
click at [345, 207] on font "Dates : 24 septembre → 12 octobre 2025" at bounding box center [393, 212] width 98 height 11
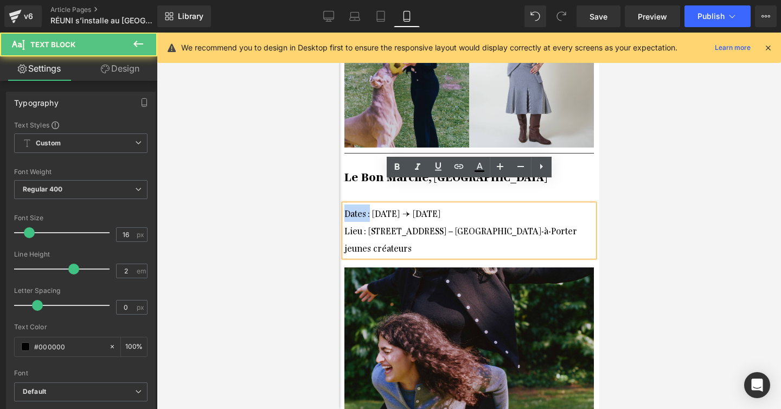
drag, startPoint x: 369, startPoint y: 190, endPoint x: 340, endPoint y: 191, distance: 29.3
drag, startPoint x: 364, startPoint y: 207, endPoint x: 344, endPoint y: 207, distance: 20.1
click at [344, 225] on font "Lieu : 24 rue de Sèvres, Paris 7e – Espace Prêt-à-Porter jeunes créateurs" at bounding box center [460, 239] width 233 height 29
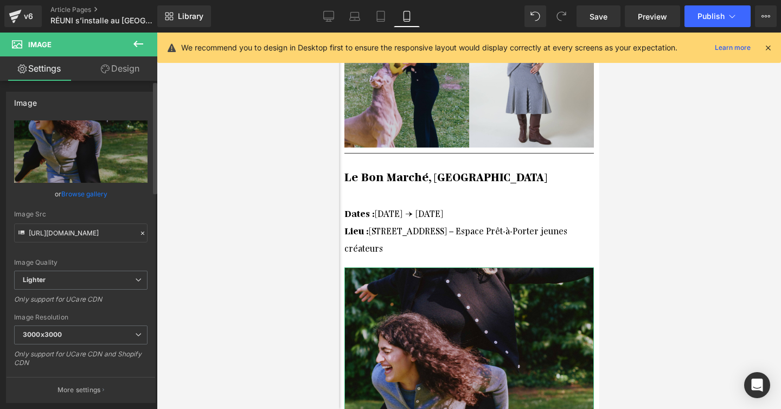
click at [98, 195] on link "Browse gallery" at bounding box center [84, 193] width 46 height 19
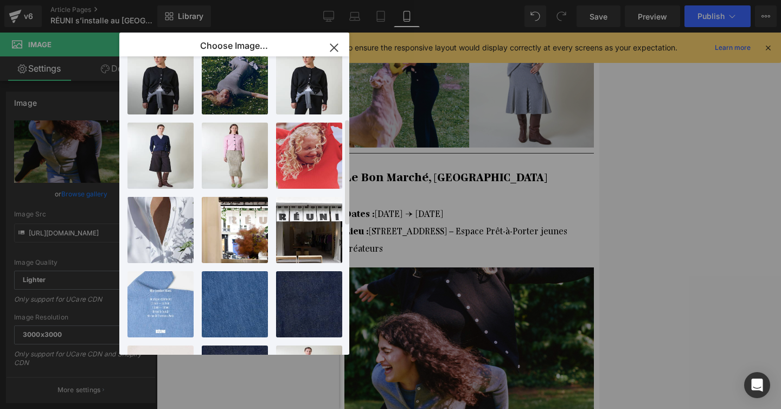
scroll to position [0, 0]
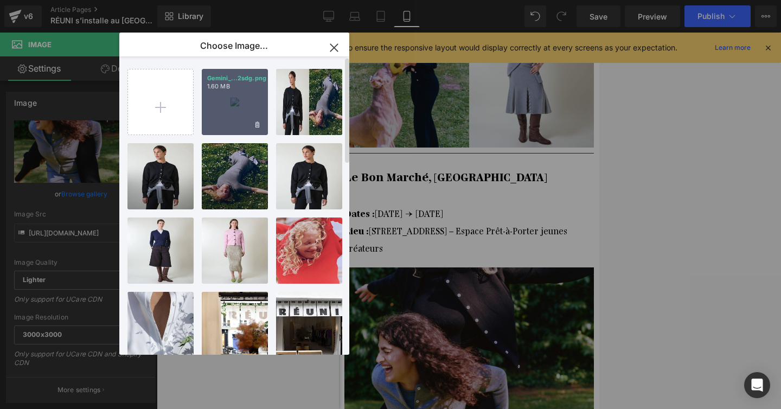
click at [237, 104] on div "Gemini_...2sdg.png 1.60 MB" at bounding box center [235, 102] width 66 height 66
type input "https://ucarecdn.com/294cbbff-bb00-4b46-aeb8-e42bae40294b/-/format/auto/-/previ…"
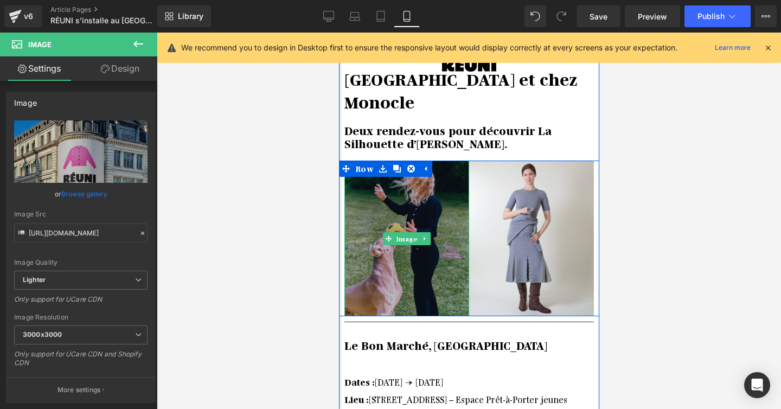
click at [394, 187] on img at bounding box center [406, 239] width 125 height 156
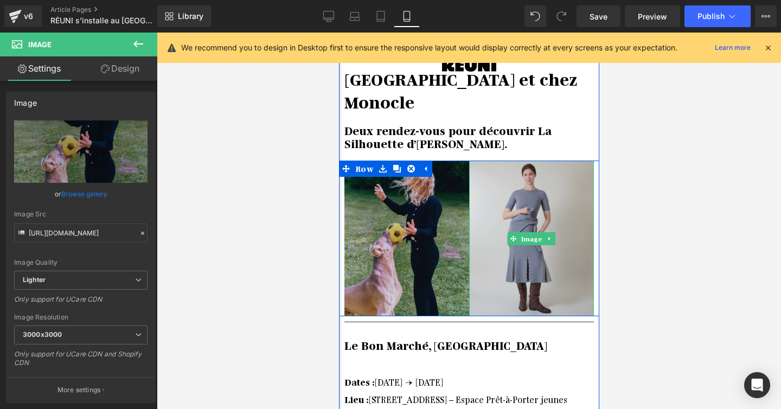
click at [529, 161] on img at bounding box center [531, 239] width 125 height 156
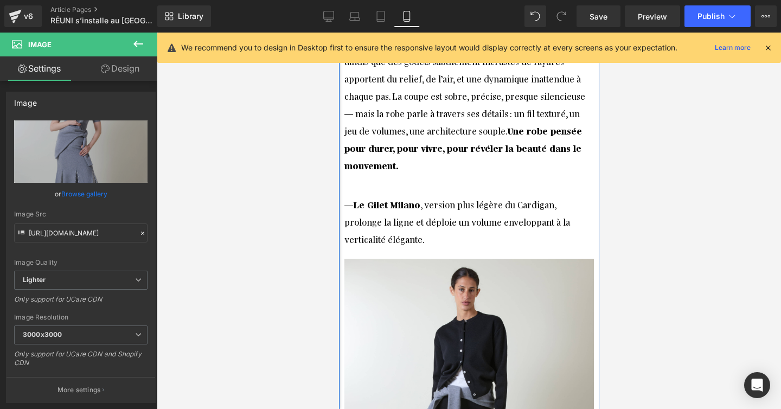
scroll to position [2200, 0]
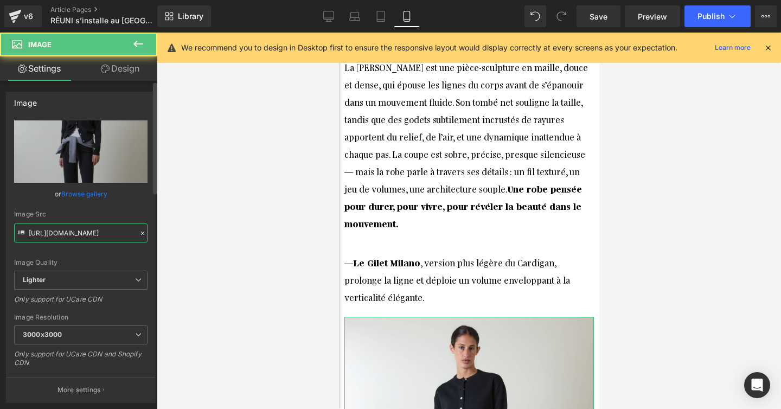
click at [101, 233] on input "https://ucarecdn.com/d732cf97-47df-49e8-a37b-3ead3592f366/-/format/auto/-/previ…" at bounding box center [80, 232] width 133 height 19
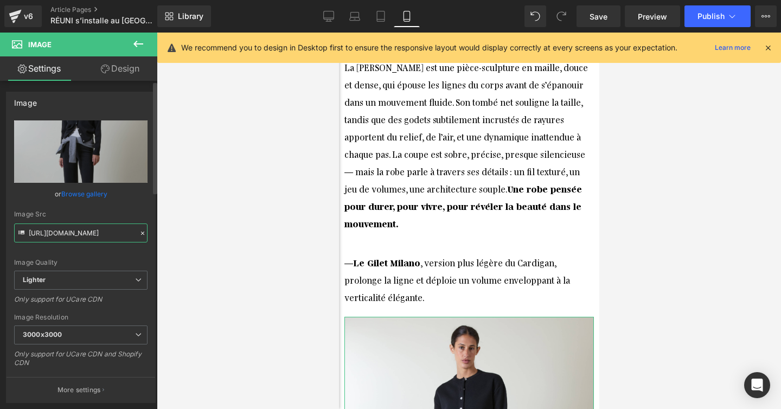
click at [101, 233] on input "https://ucarecdn.com/d732cf97-47df-49e8-a37b-3ead3592f366/-/format/auto/-/previ…" at bounding box center [80, 232] width 133 height 19
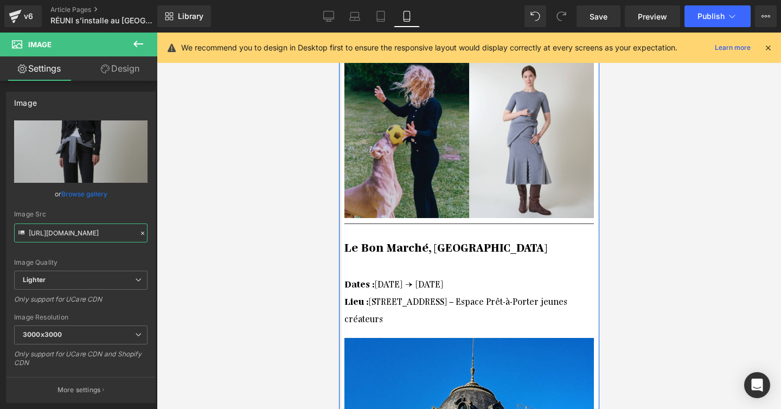
scroll to position [0, 0]
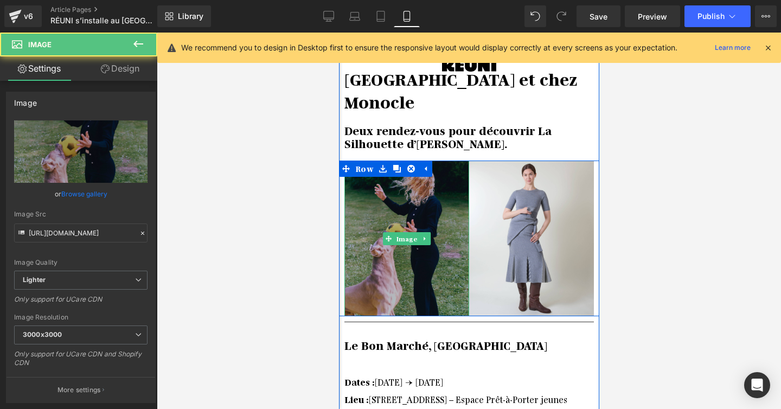
click at [401, 178] on img at bounding box center [406, 239] width 125 height 156
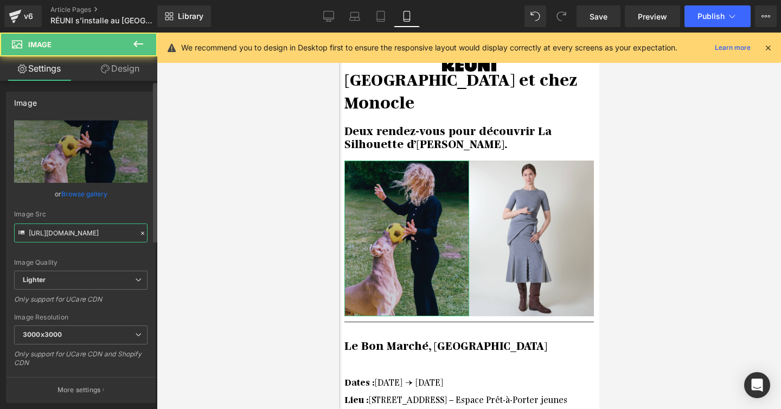
click at [78, 235] on input "[URL][DOMAIN_NAME]" at bounding box center [80, 232] width 133 height 19
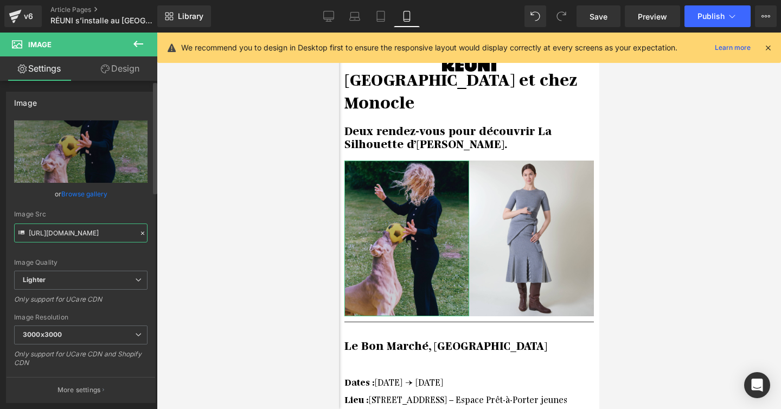
click at [78, 235] on input "[URL][DOMAIN_NAME]" at bounding box center [80, 232] width 133 height 19
paste input "d732cf97-47df-49e8-a37b-3ead3592f366/-/format/auto/-/preview/3000x3000/-/qualit…"
type input "https://ucarecdn.com/d732cf97-47df-49e8-a37b-3ead3592f366/-/format/auto/-/previ…"
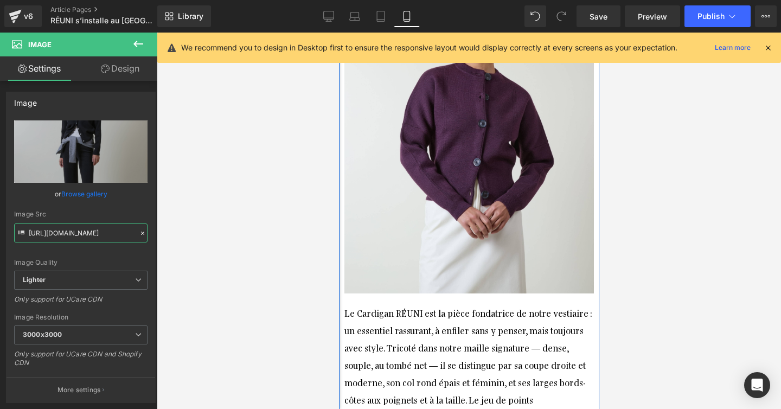
scroll to position [3305, 0]
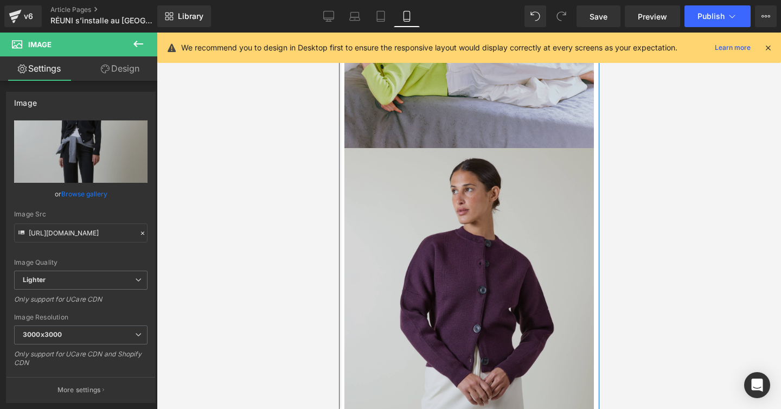
click at [481, 239] on img at bounding box center [468, 304] width 249 height 312
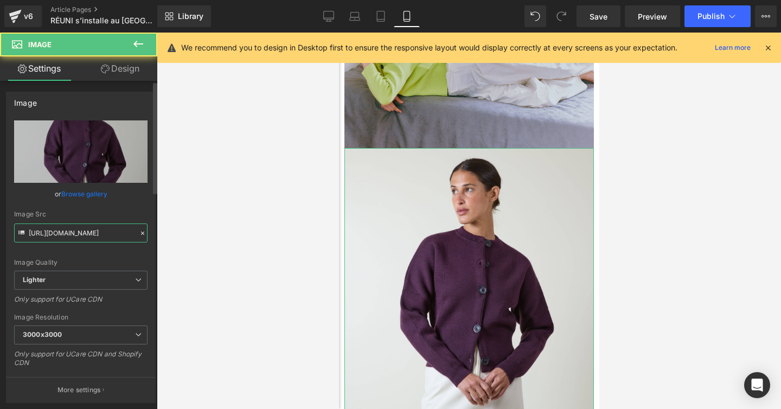
click at [74, 234] on input "https://ucarecdn.com/1d712301-2727-4754-84cd-47b4e2a3606d/-/format/auto/-/previ…" at bounding box center [80, 232] width 133 height 19
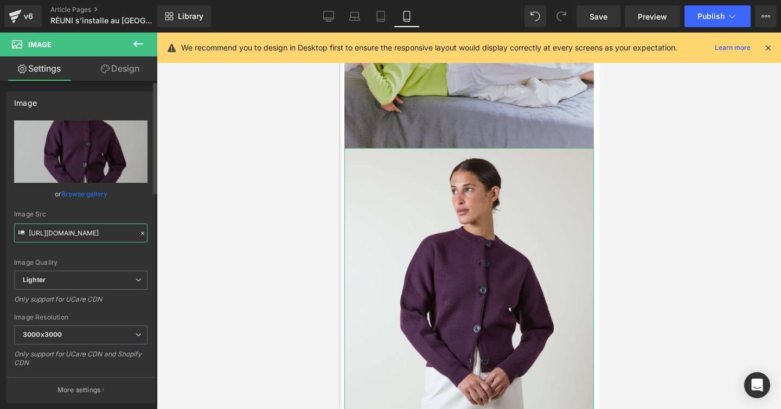
click at [74, 234] on input "https://ucarecdn.com/1d712301-2727-4754-84cd-47b4e2a3606d/-/format/auto/-/previ…" at bounding box center [80, 232] width 133 height 19
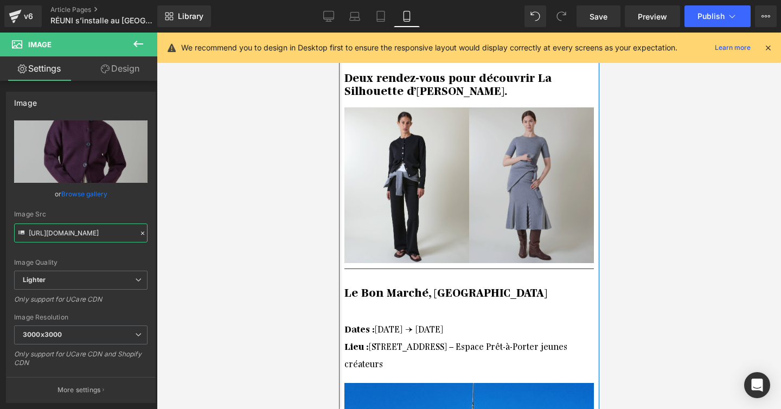
scroll to position [0, 0]
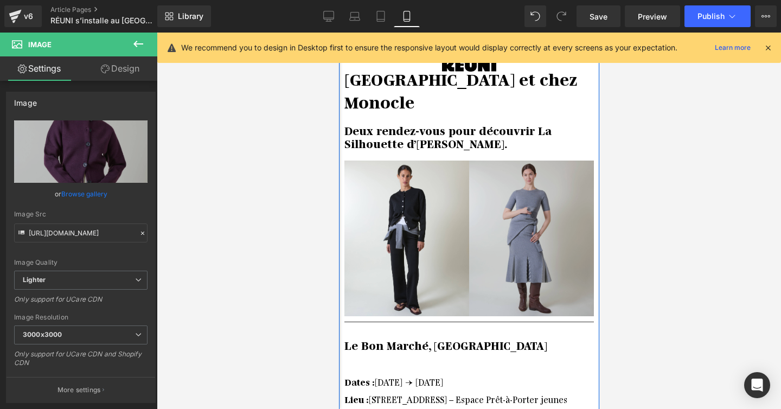
click at [529, 172] on img at bounding box center [531, 239] width 125 height 156
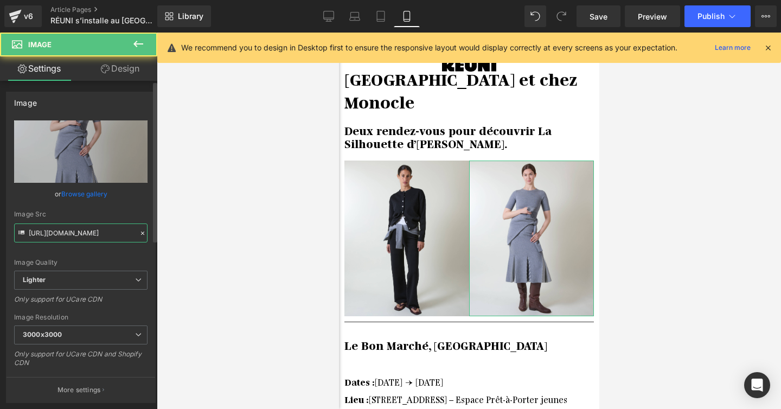
click at [98, 239] on input "https://ucarecdn.com/fafb2776-9e34-4542-8c46-010df601dd1c/-/format/auto/-/previ…" at bounding box center [80, 232] width 133 height 19
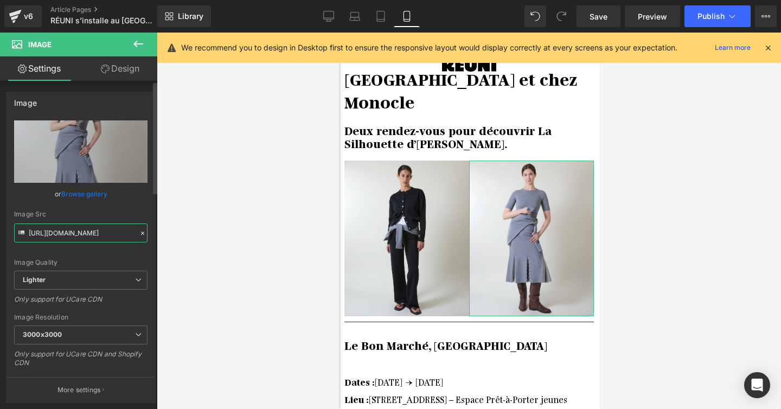
click at [98, 239] on input "https://ucarecdn.com/fafb2776-9e34-4542-8c46-010df601dd1c/-/format/auto/-/previ…" at bounding box center [80, 232] width 133 height 19
paste input "1d712301-2727-4754-84cd-47b4e2a3606d/-/format/auto/-/preview/3000x3000/-/qualit…"
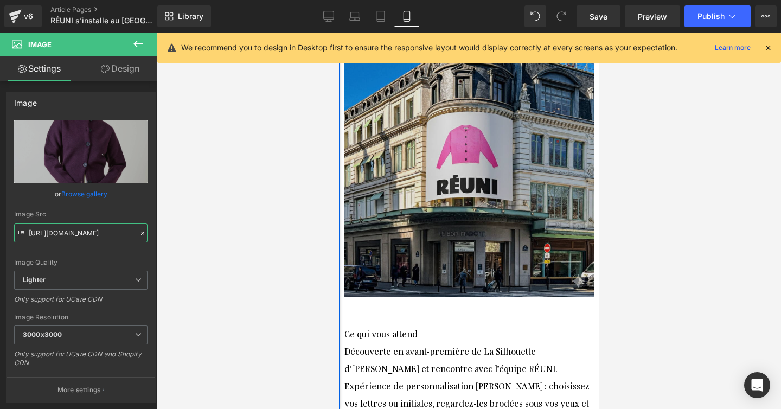
scroll to position [464, 0]
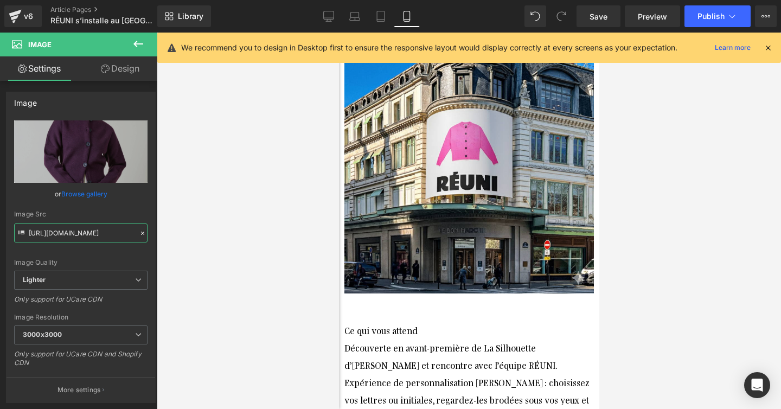
type input "https://ucarecdn.com/1d712301-2727-4754-84cd-47b4e2a3606d/-/format/auto/-/previ…"
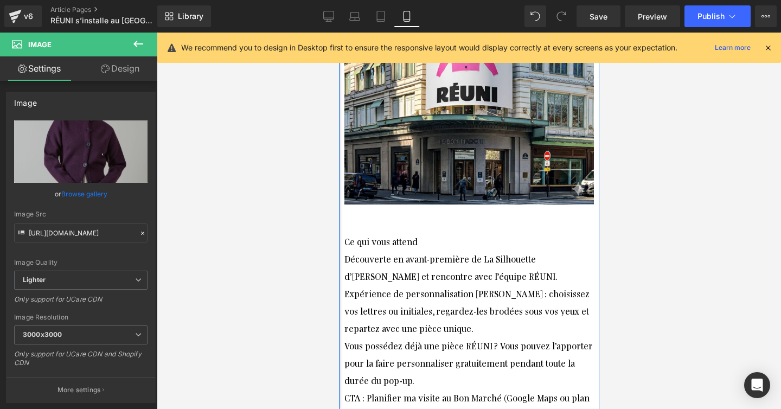
click at [428, 233] on div "Ce qui vous attend" at bounding box center [468, 241] width 249 height 17
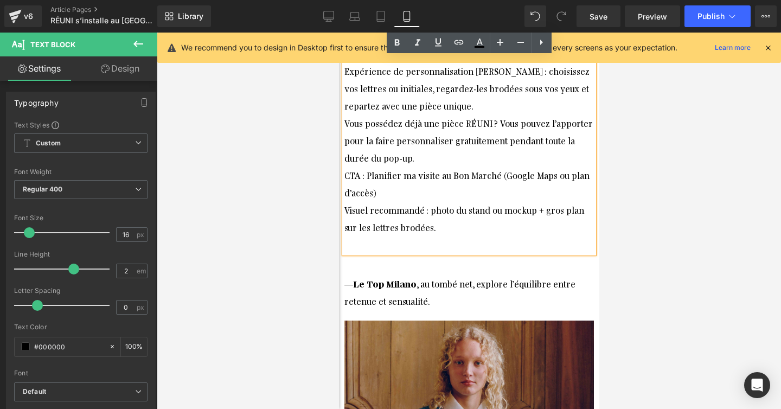
scroll to position [542, 0]
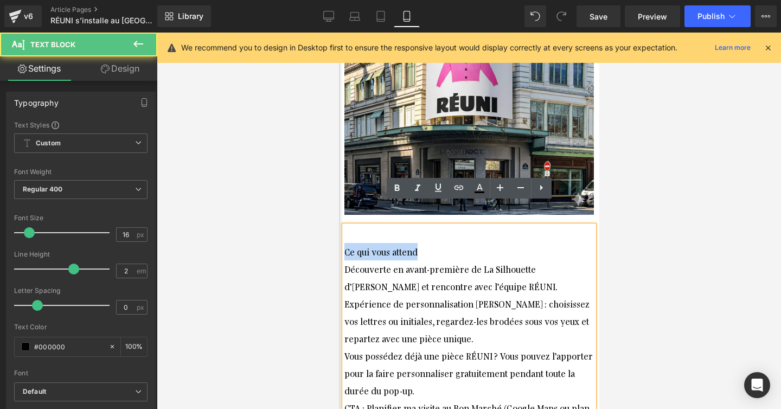
drag, startPoint x: 425, startPoint y: 233, endPoint x: 344, endPoint y: 233, distance: 80.3
click at [344, 243] on div "Ce qui vous attend" at bounding box center [468, 251] width 249 height 17
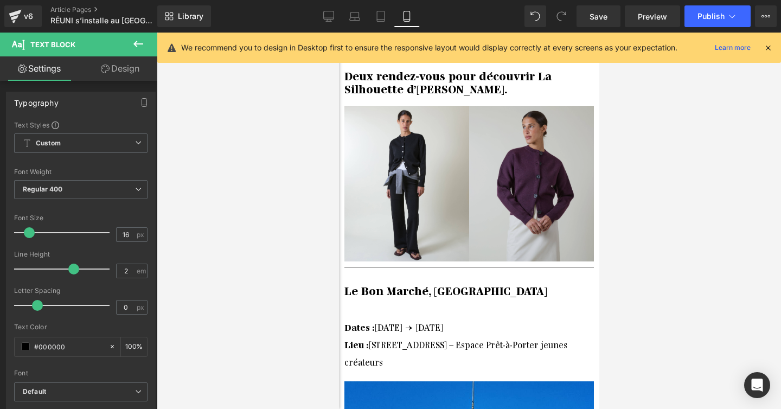
scroll to position [59, 0]
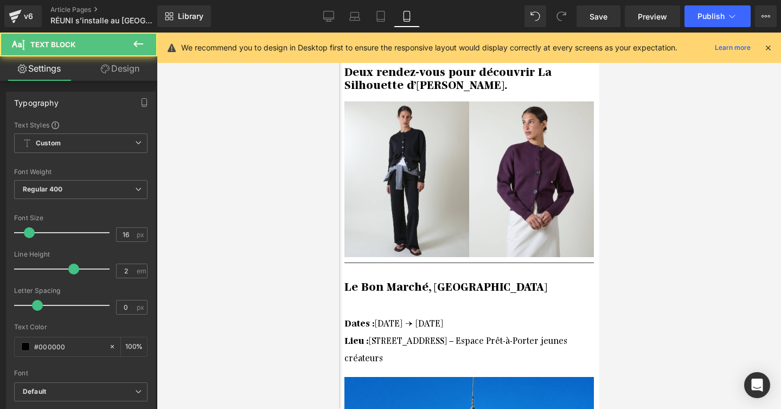
drag, startPoint x: 402, startPoint y: 333, endPoint x: 338, endPoint y: 298, distance: 73.1
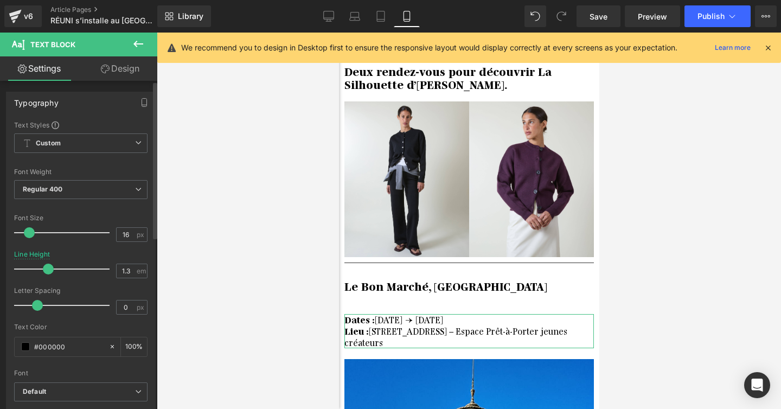
type input "1.2"
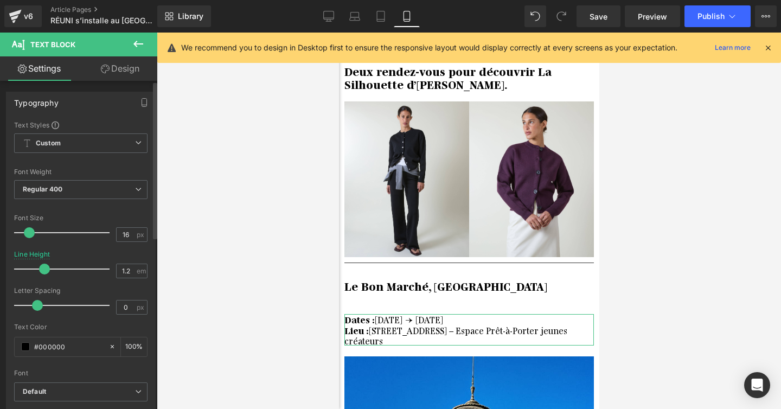
drag, startPoint x: 75, startPoint y: 269, endPoint x: 46, endPoint y: 270, distance: 28.7
click at [46, 270] on span at bounding box center [44, 269] width 11 height 11
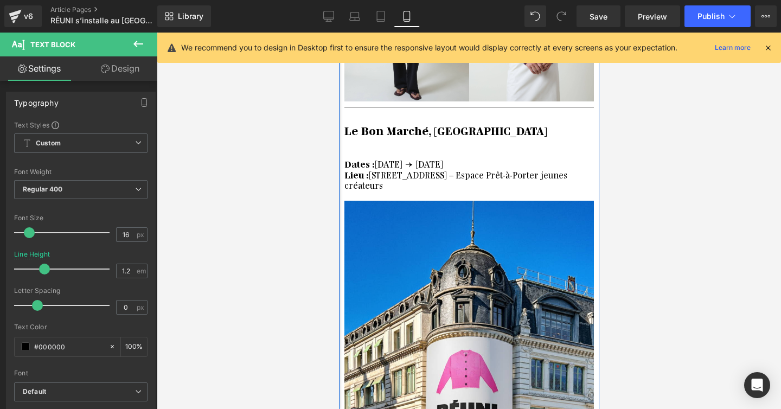
scroll to position [212, 0]
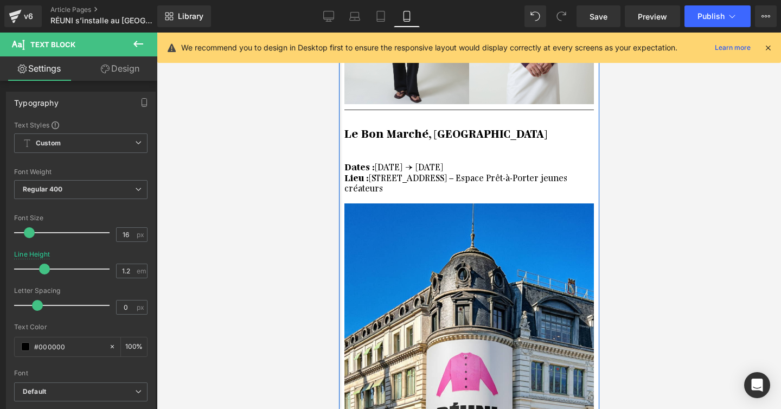
click at [436, 126] on b "Le Bon Marché, Paris" at bounding box center [445, 133] width 203 height 14
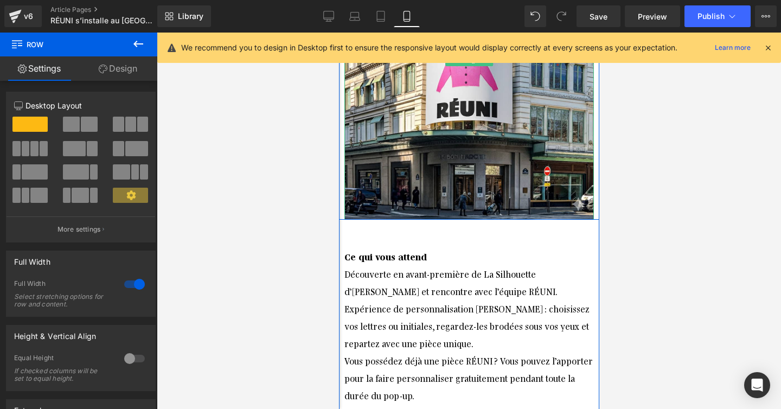
scroll to position [537, 0]
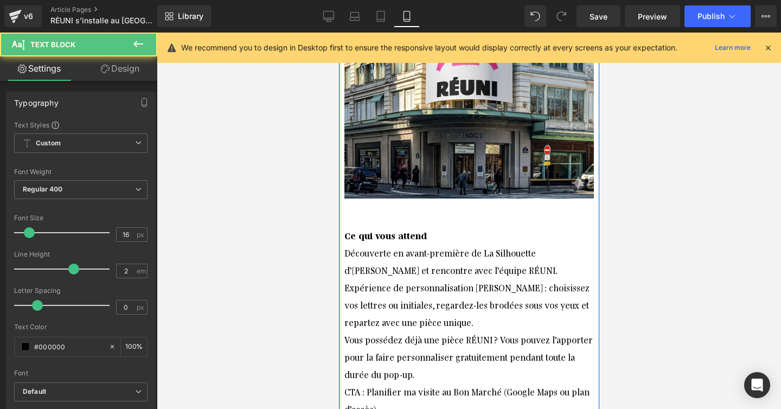
click at [419, 245] on div "Découverte en avant-première de La Silhouette d’Hiver et rencontre avec l’équip…" at bounding box center [468, 261] width 249 height 35
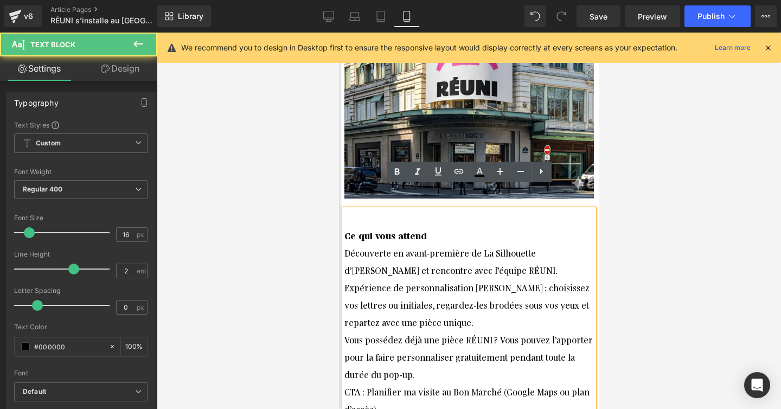
click at [452, 279] on div "Expérience de personnalisation Alpha Noren : choisissez vos lettres ou initiale…" at bounding box center [468, 305] width 249 height 52
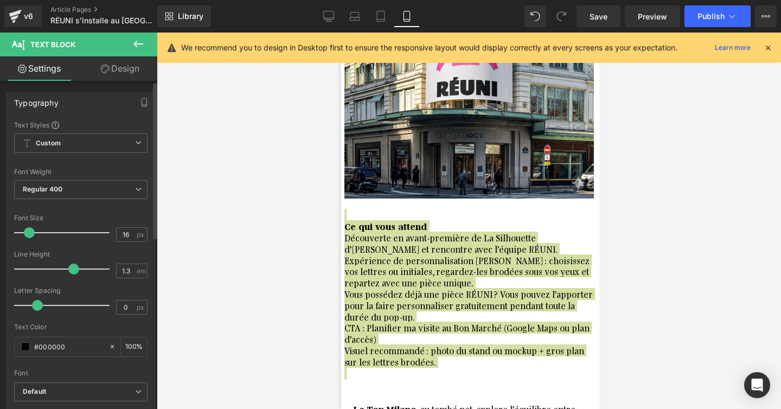
type input "1.2"
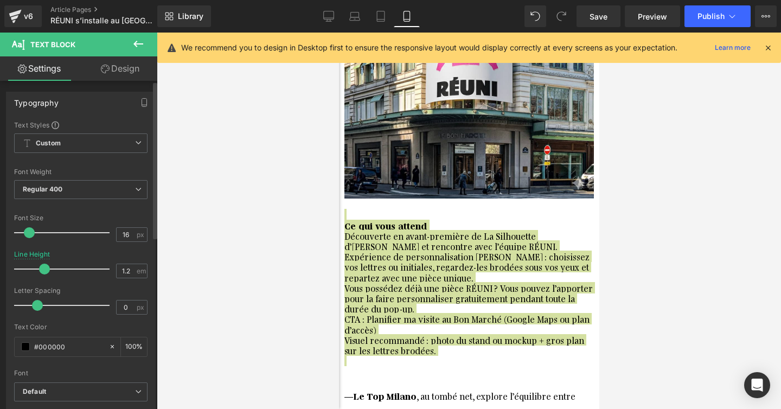
drag, startPoint x: 74, startPoint y: 265, endPoint x: 47, endPoint y: 265, distance: 27.1
click at [47, 265] on span at bounding box center [44, 269] width 11 height 11
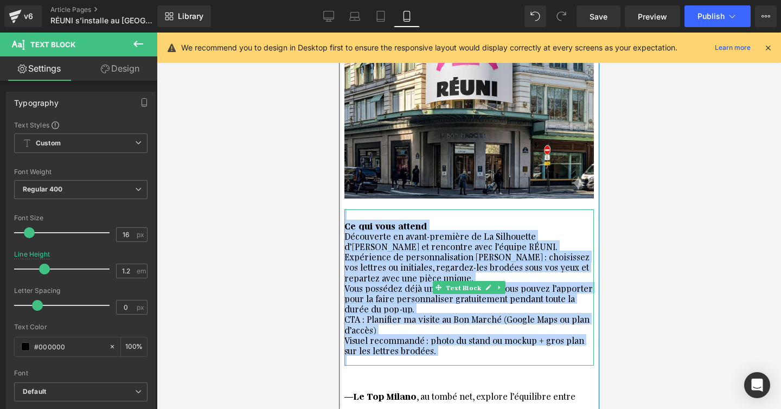
click at [437, 231] on div "Découverte en avant-première de La Silhouette d’Hiver et rencontre avec l’équip…" at bounding box center [468, 241] width 249 height 21
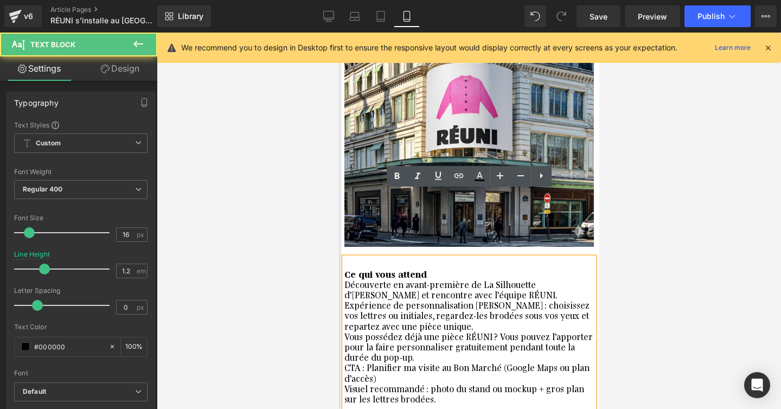
scroll to position [483, 0]
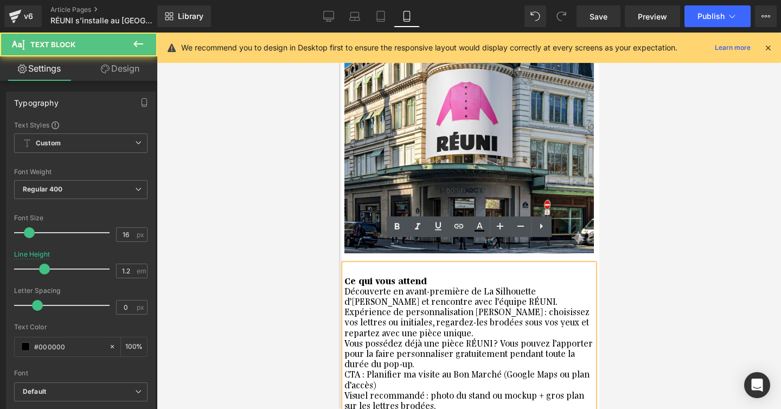
click at [459, 264] on div at bounding box center [468, 269] width 249 height 10
click at [454, 275] on div "Ce qui vous attend" at bounding box center [468, 280] width 249 height 10
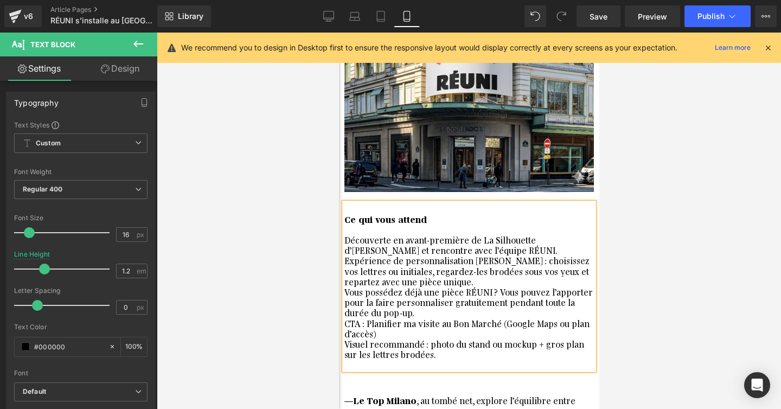
scroll to position [562, 0]
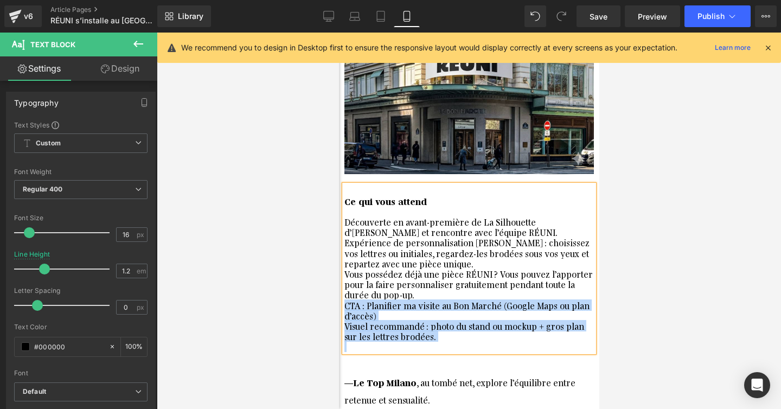
drag, startPoint x: 430, startPoint y: 319, endPoint x: 333, endPoint y: 285, distance: 102.4
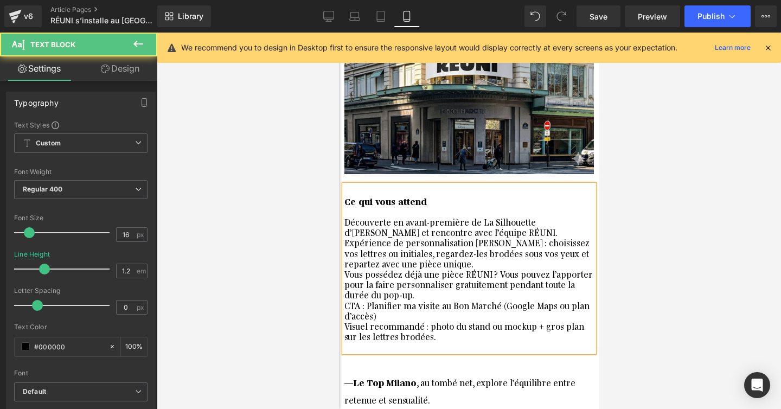
click at [426, 268] on div "Vous possédez déjà une pièce RÉUNI ? Vous pouvez l’apporter pour la faire perso…" at bounding box center [468, 283] width 249 height 31
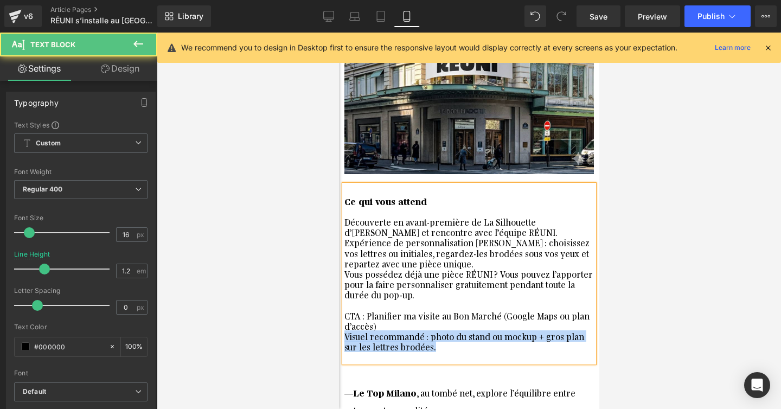
drag, startPoint x: 432, startPoint y: 325, endPoint x: 345, endPoint y: 316, distance: 87.3
click at [345, 331] on div "Visuel recommandé : photo du stand ou mockup + gros plan sur les lettres brodée…" at bounding box center [468, 341] width 249 height 21
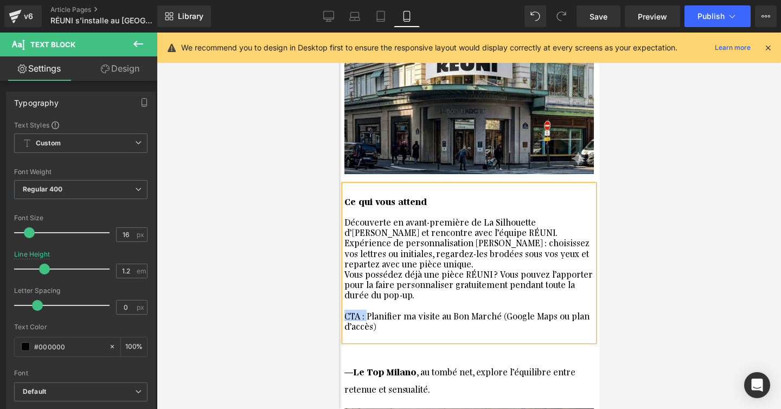
drag, startPoint x: 366, startPoint y: 294, endPoint x: 340, endPoint y: 294, distance: 26.6
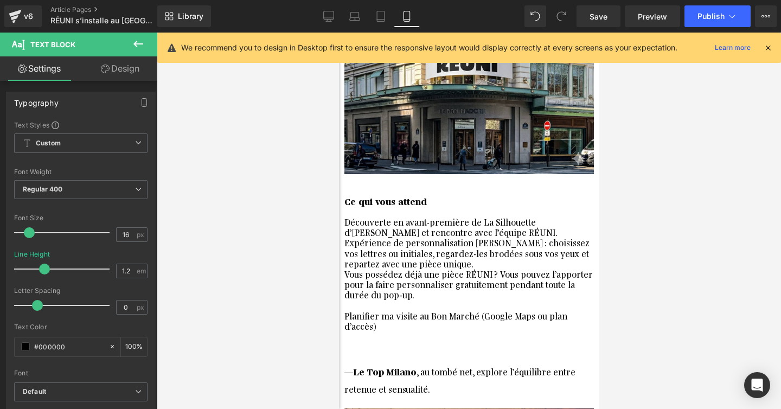
click at [135, 43] on icon at bounding box center [138, 44] width 10 height 7
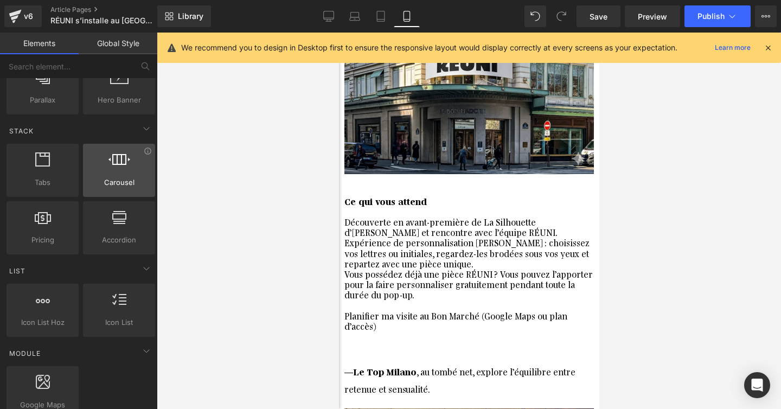
scroll to position [373, 0]
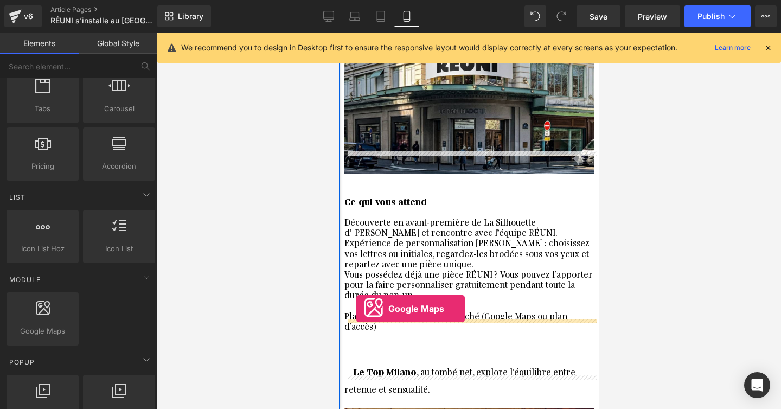
drag, startPoint x: 382, startPoint y: 358, endPoint x: 356, endPoint y: 309, distance: 55.8
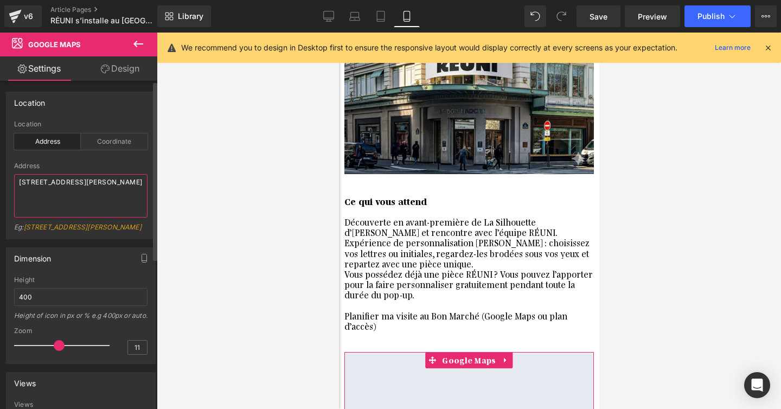
click at [81, 187] on textarea "86-90 Paul Street, London, EC2A 4NE, UK" at bounding box center [80, 195] width 133 height 43
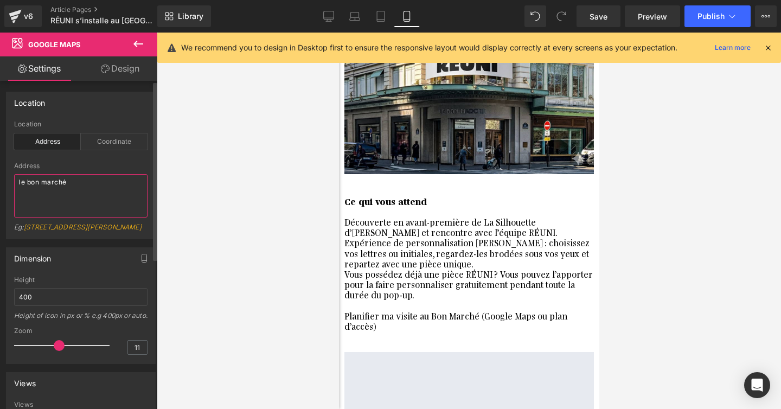
type textarea "le bon marché"
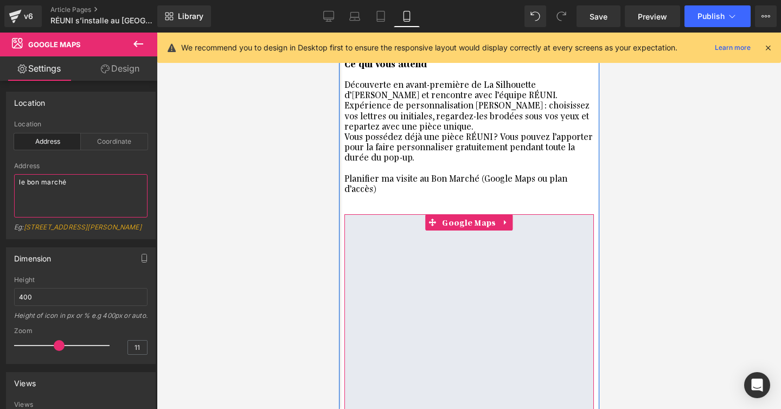
scroll to position [686, 0]
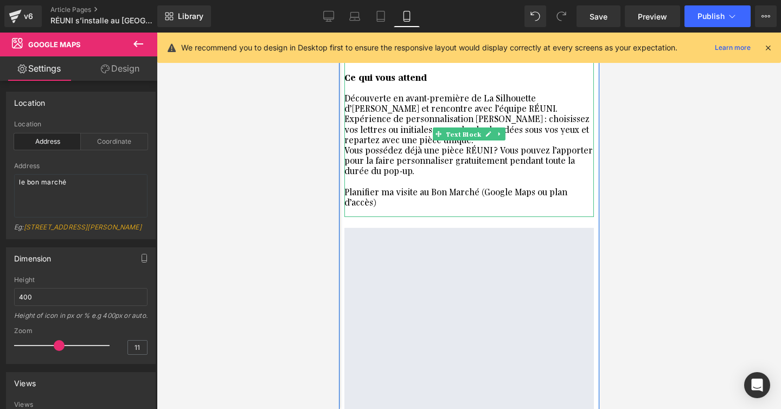
click at [417, 186] on div "Planifier ma visite au Bon Marché (Google Maps ou plan d’accès)" at bounding box center [468, 196] width 249 height 21
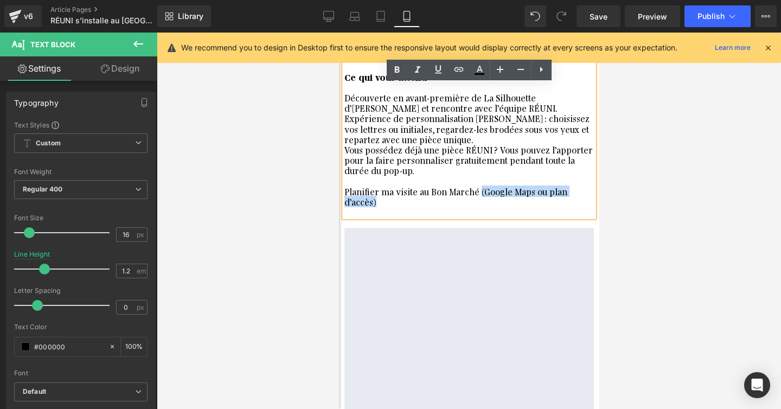
drag, startPoint x: 591, startPoint y: 167, endPoint x: 476, endPoint y: 172, distance: 114.6
click at [476, 186] on div "Planifier ma visite au Bon Marché (Google Maps ou plan d’accès)" at bounding box center [468, 196] width 249 height 21
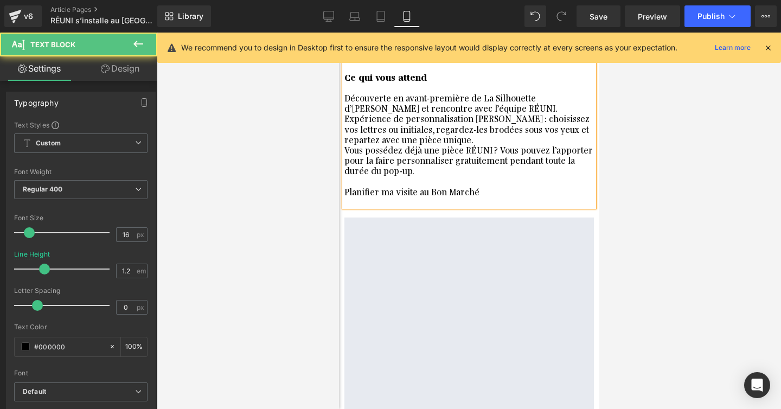
drag, startPoint x: 490, startPoint y: 169, endPoint x: 332, endPoint y: 169, distance: 157.8
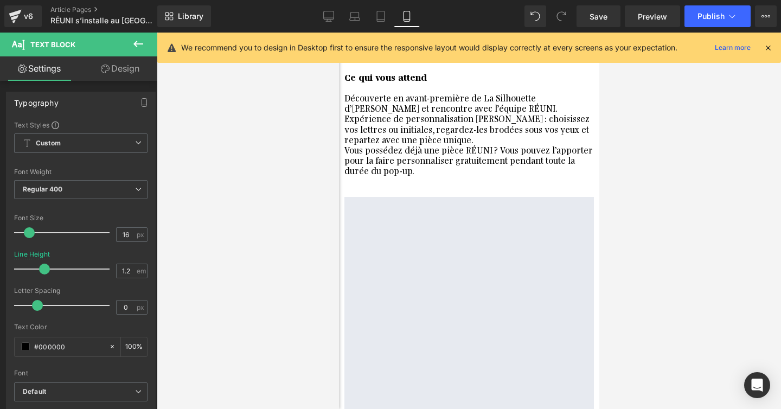
click at [139, 46] on icon at bounding box center [138, 43] width 13 height 13
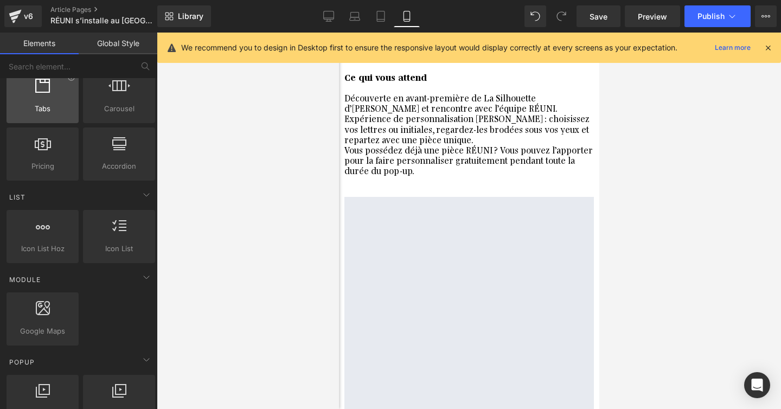
scroll to position [0, 0]
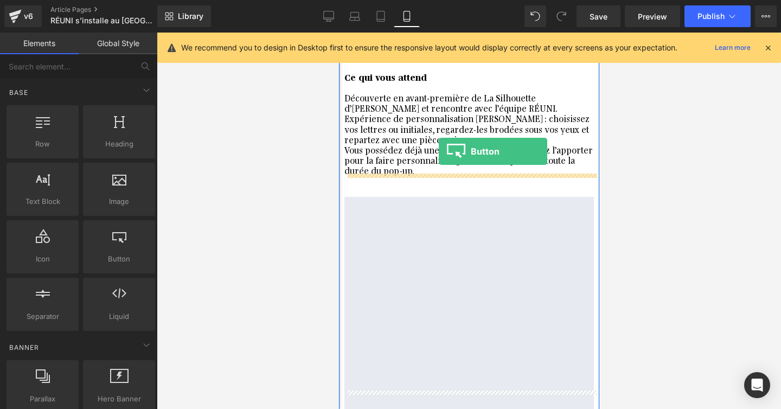
drag, startPoint x: 461, startPoint y: 278, endPoint x: 438, endPoint y: 151, distance: 128.4
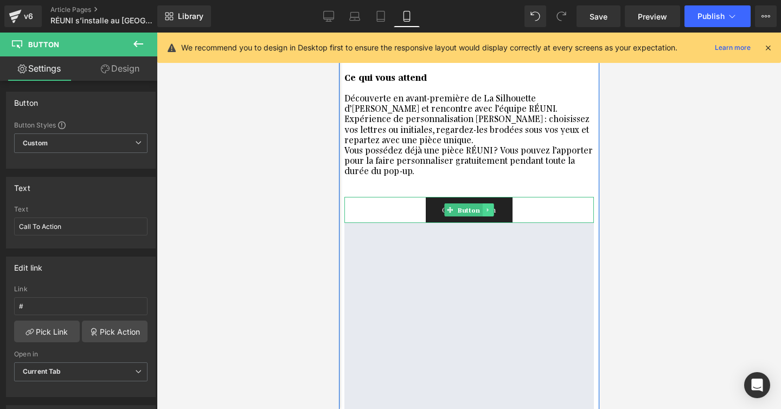
click at [486, 208] on icon at bounding box center [487, 210] width 2 height 4
click at [495, 207] on icon at bounding box center [493, 210] width 6 height 7
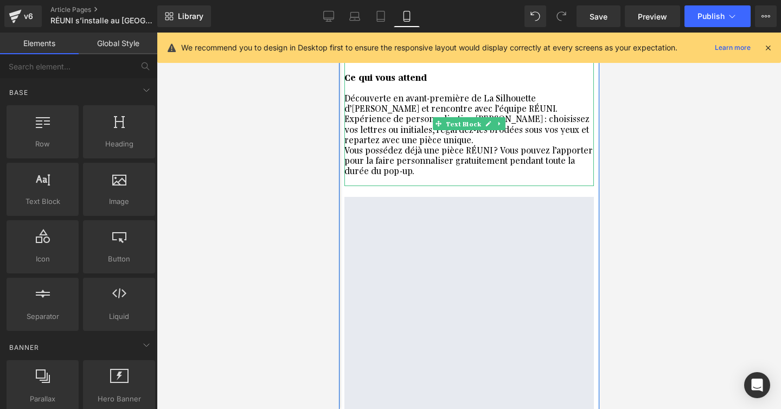
click at [453, 153] on div "Vous possédez déjà une pièce RÉUNI ? Vous pouvez l’apporter pour la faire perso…" at bounding box center [468, 165] width 249 height 42
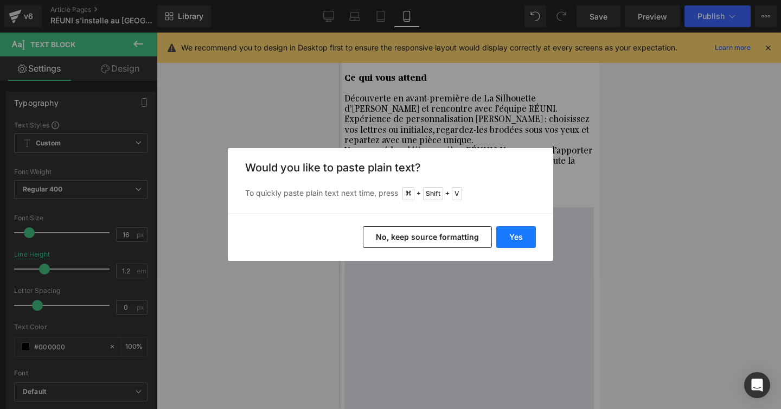
click at [513, 246] on button "Yes" at bounding box center [516, 237] width 40 height 22
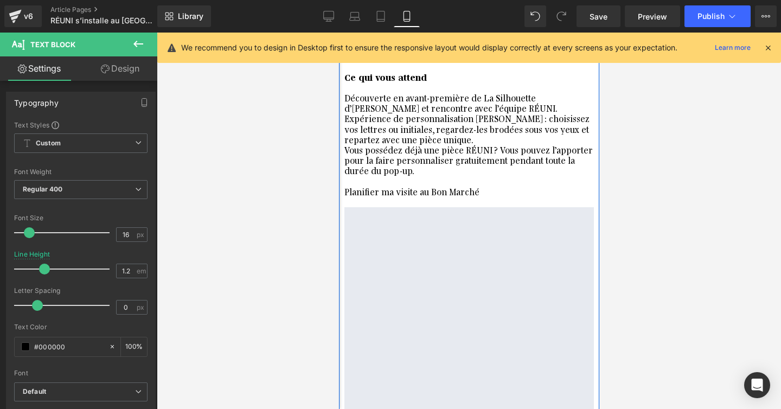
click at [338, 33] on div at bounding box center [338, 33] width 0 height 0
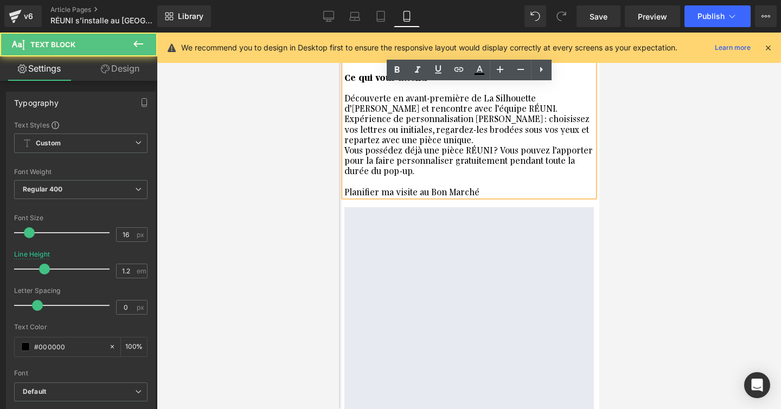
click at [484, 171] on div "Vous possédez déjà une pièce RÉUNI ? Vous pouvez l’apporter pour la faire perso…" at bounding box center [468, 170] width 249 height 52
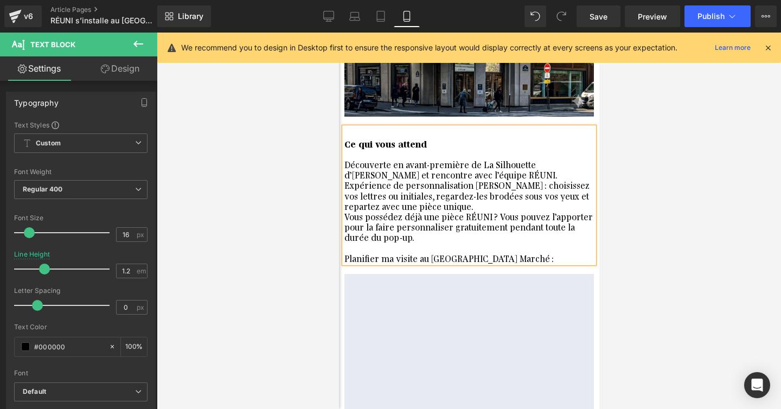
scroll to position [614, 0]
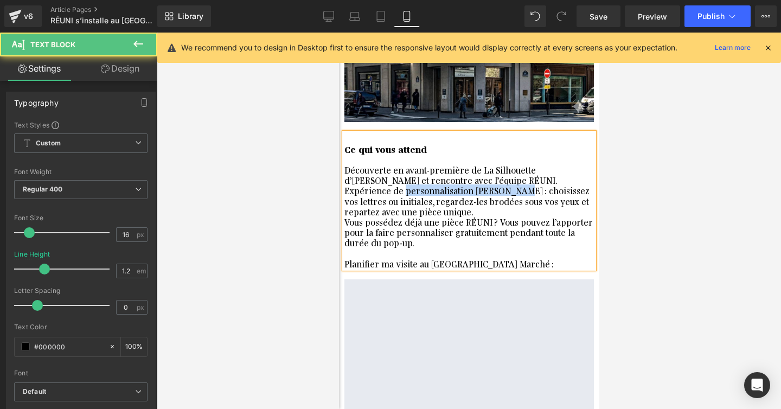
drag, startPoint x: 401, startPoint y: 167, endPoint x: 514, endPoint y: 167, distance: 112.8
click at [514, 185] on div "Expérience de personnalisation Alpha Noren : choisissez vos lettres ou initiale…" at bounding box center [468, 200] width 249 height 31
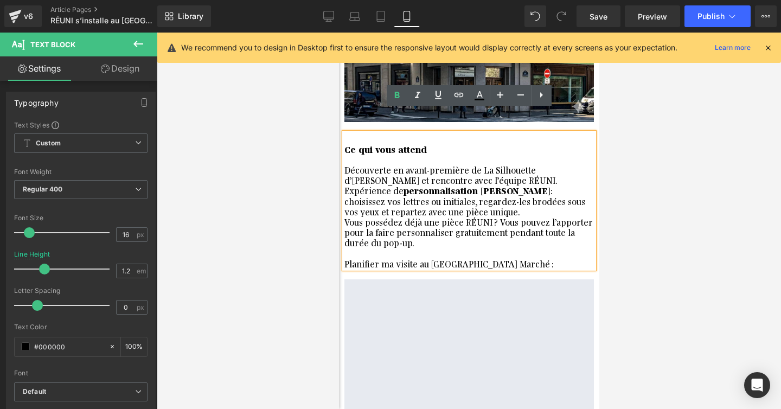
click at [518, 216] on div "Vous possédez déjà une pièce RÉUNI ? Vous pouvez l’apporter pour la faire perso…" at bounding box center [468, 242] width 249 height 52
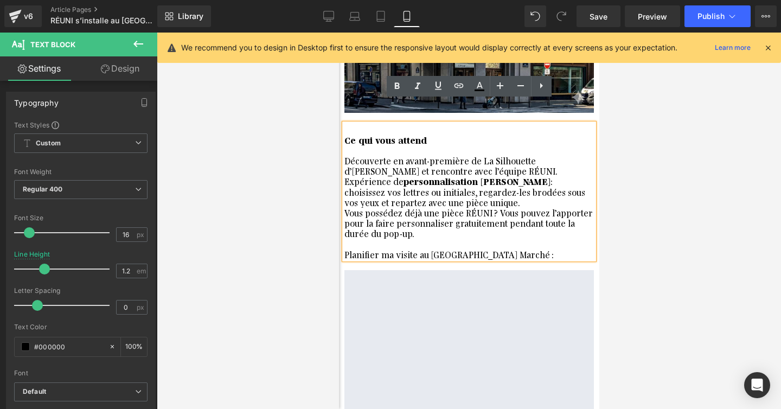
scroll to position [630, 0]
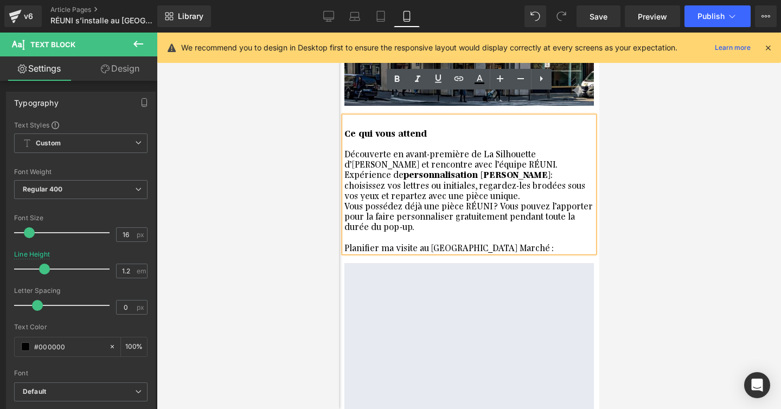
click at [488, 148] on div "Découverte en avant-première de La Silhouette d’Hiver et rencontre avec l’équip…" at bounding box center [468, 158] width 249 height 21
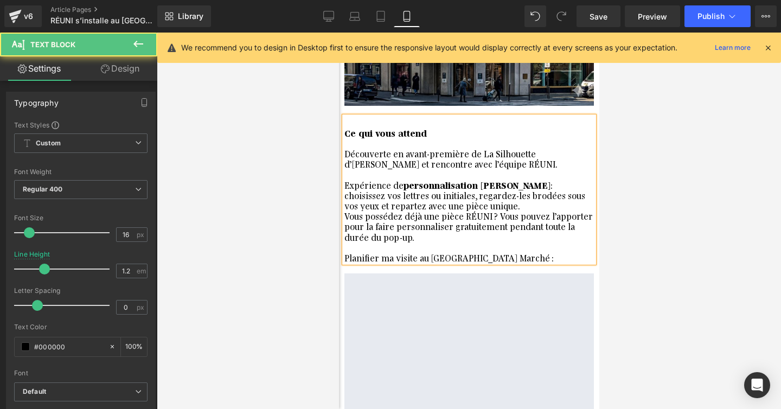
click at [501, 180] on div "Expérience de personnalisation Alpha Noren : choisissez vos lettres ou initiale…" at bounding box center [468, 195] width 249 height 31
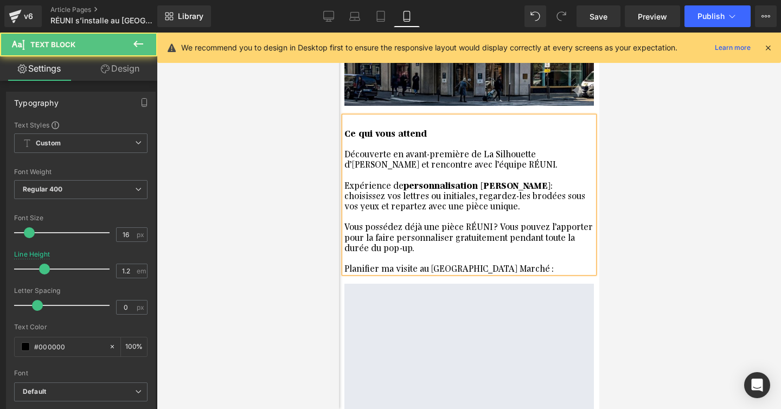
click at [491, 180] on div "Expérience de personnalisation Alpha Noren : choisissez vos lettres ou initiale…" at bounding box center [468, 201] width 249 height 42
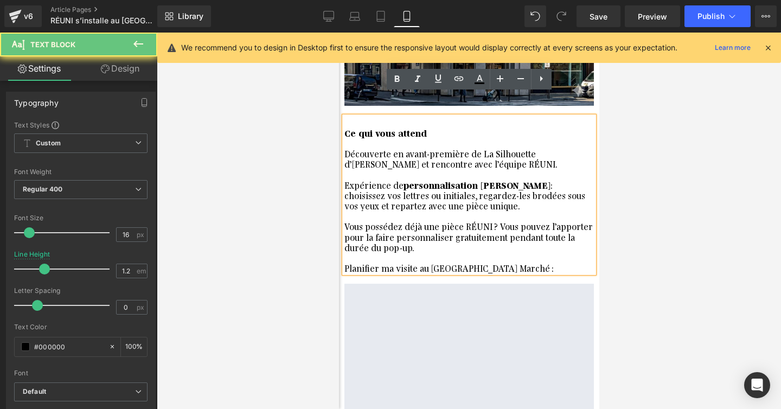
click at [492, 180] on div "Expérience de personnalisation Alpha Noren : choisissez vos lettres ou initiale…" at bounding box center [468, 201] width 249 height 42
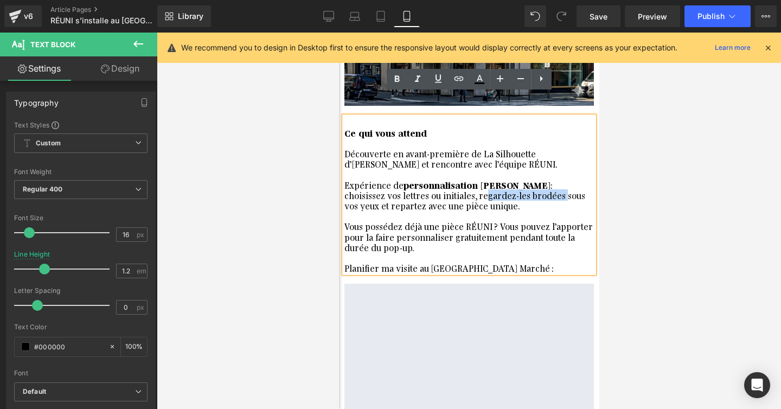
drag, startPoint x: 494, startPoint y: 176, endPoint x: 418, endPoint y: 174, distance: 75.9
click at [418, 180] on div "Expérience de personnalisation Alpha Noren : choisissez vos lettres ou initiale…" at bounding box center [468, 201] width 249 height 42
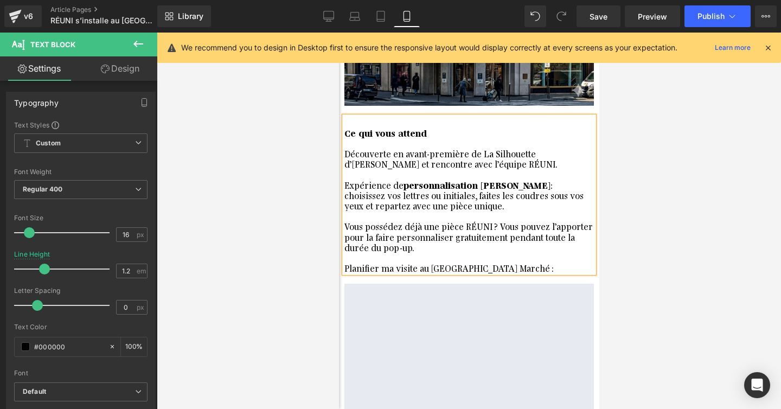
click at [417, 186] on div "Expérience de personnalisation Alpha Noren : choisissez vos lettres ou initiale…" at bounding box center [468, 201] width 249 height 42
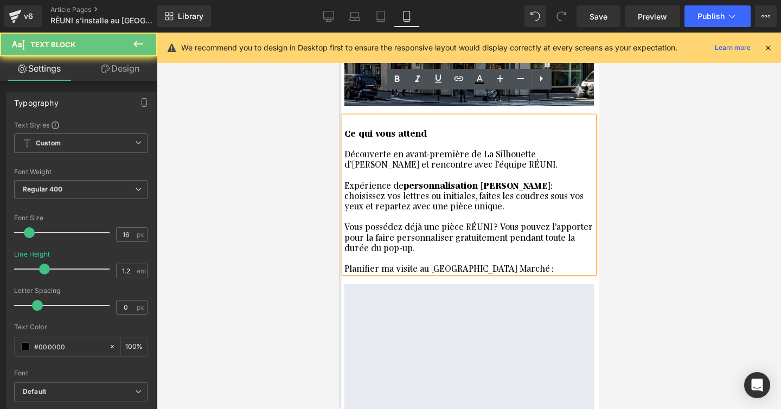
click at [472, 190] on div "Expérience de personnalisation Alpha Noren : choisissez vos lettres ou initiale…" at bounding box center [468, 201] width 249 height 42
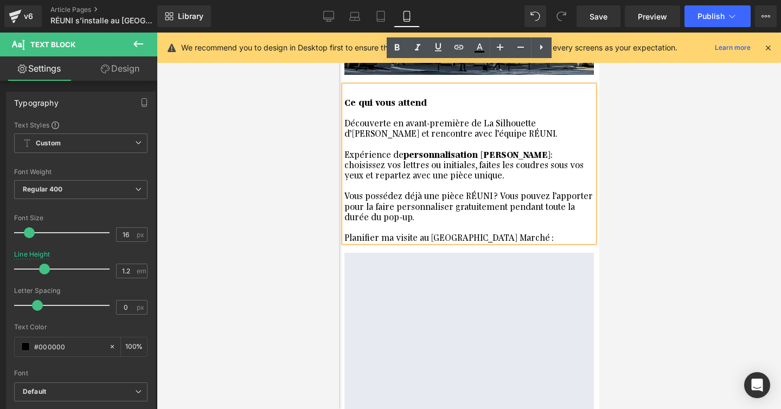
scroll to position [662, 0]
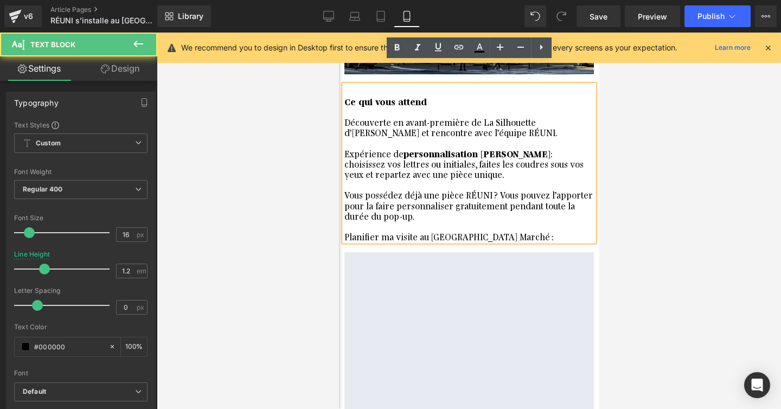
click at [513, 209] on div "Vous possédez déjà une pièce RÉUNI ? Vous pouvez l’apporter pour la faire perso…" at bounding box center [468, 215] width 249 height 52
click at [662, 190] on div at bounding box center [469, 221] width 624 height 376
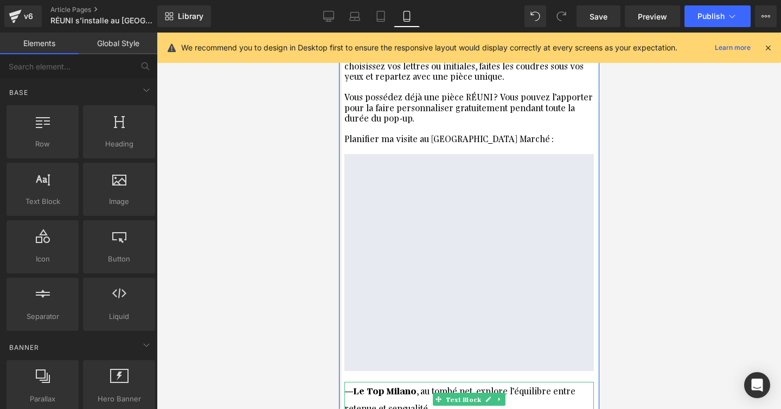
scroll to position [714, 0]
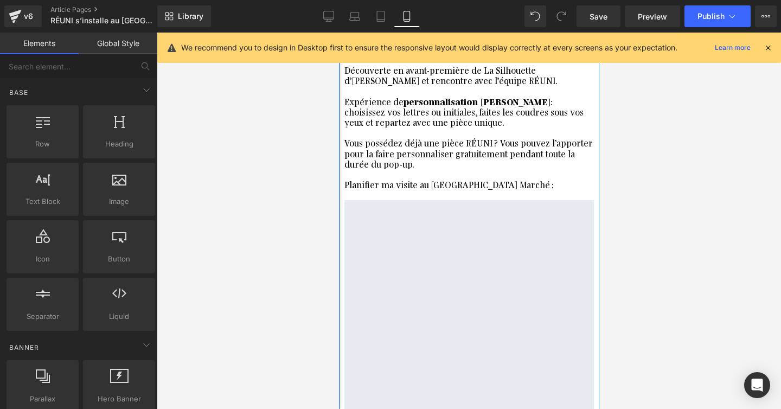
click at [484, 162] on div "Vous possédez déjà une pièce RÉUNI ? Vous pouvez l’apporter pour la faire perso…" at bounding box center [468, 163] width 249 height 52
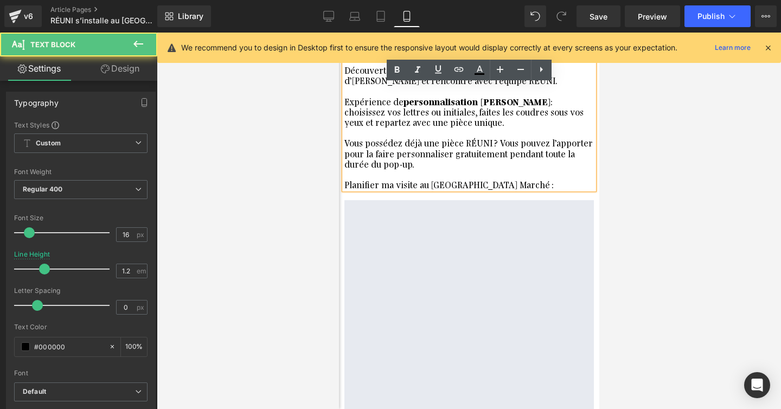
click at [701, 163] on div at bounding box center [469, 221] width 624 height 376
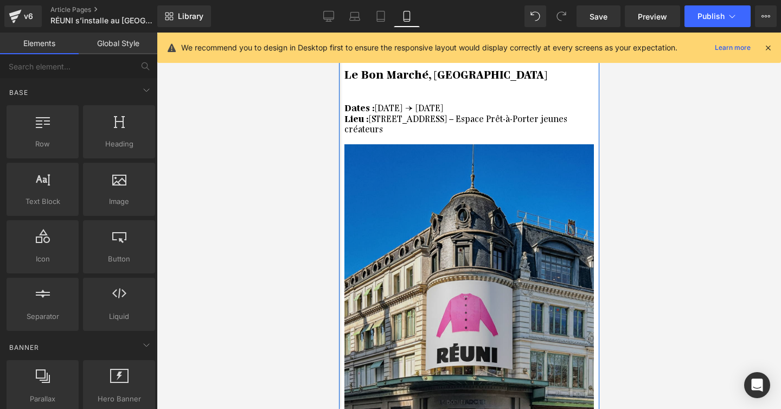
scroll to position [86, 0]
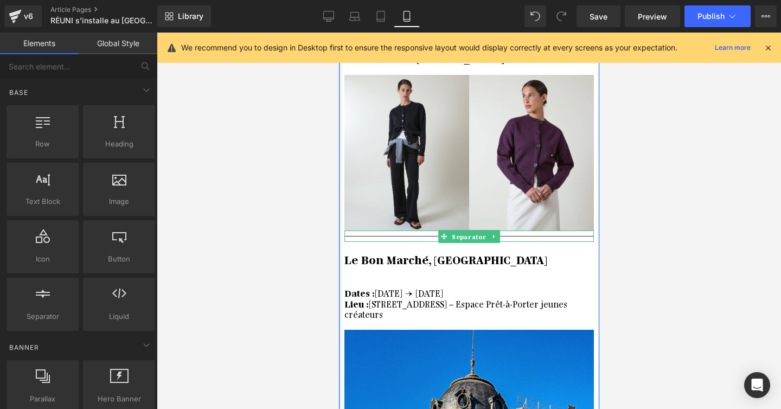
click at [498, 231] on div at bounding box center [468, 236] width 249 height 11
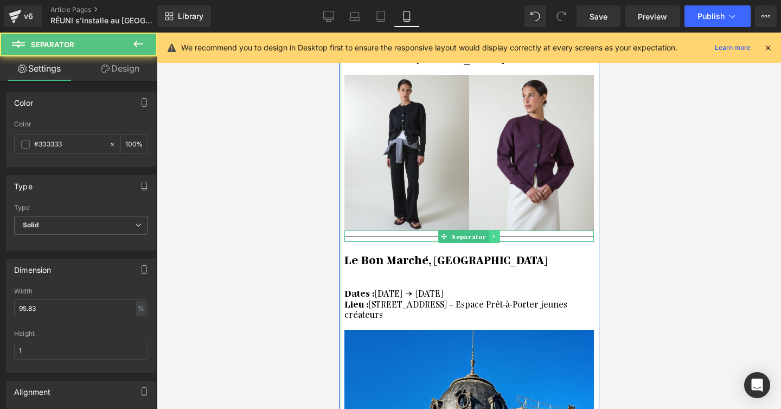
click at [495, 233] on icon at bounding box center [494, 236] width 6 height 7
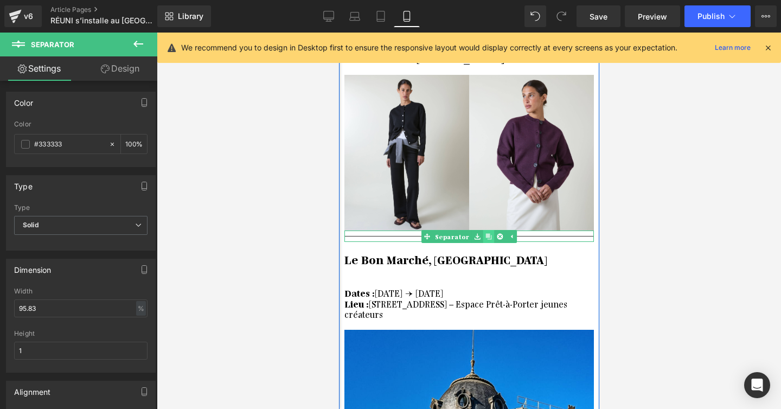
click at [489, 233] on icon at bounding box center [488, 236] width 6 height 6
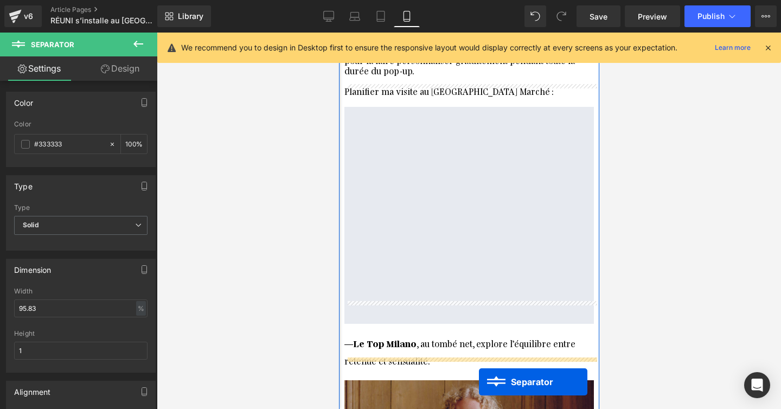
scroll to position [899, 0]
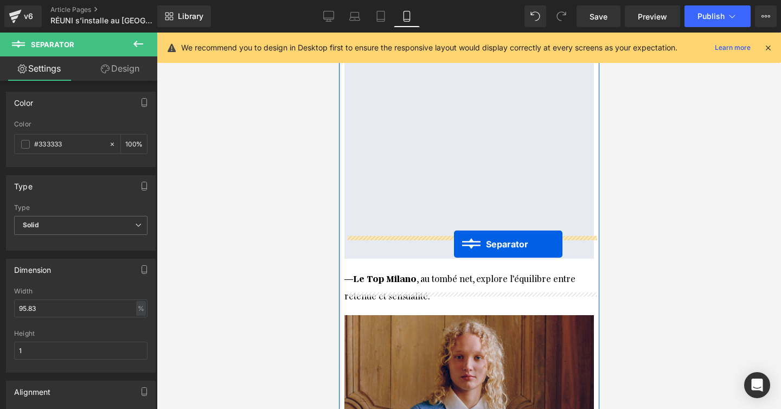
drag, startPoint x: 472, startPoint y: 227, endPoint x: 453, endPoint y: 244, distance: 25.4
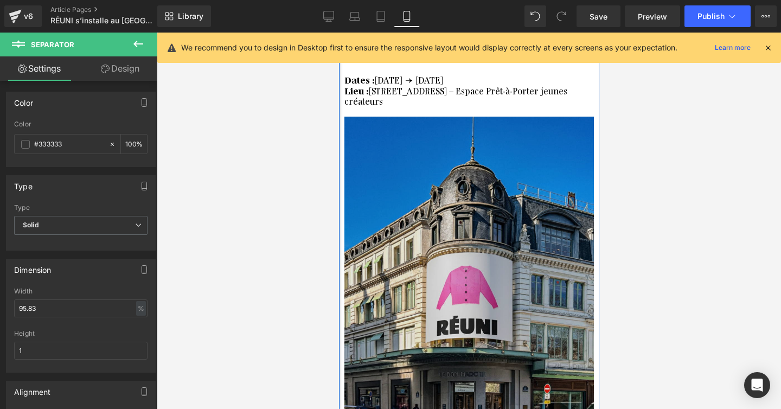
scroll to position [17, 0]
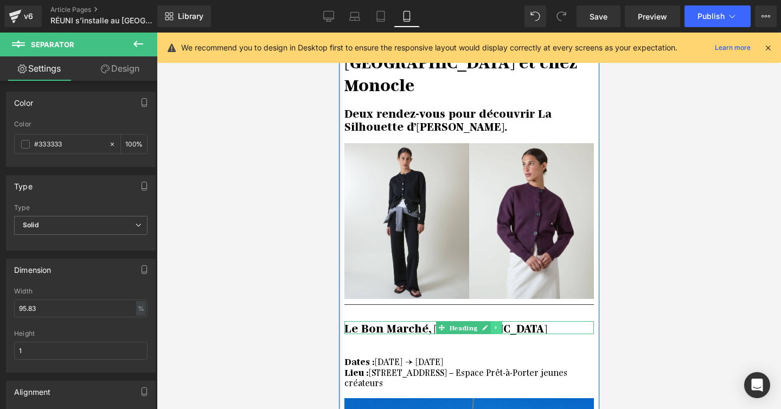
click at [499, 321] on link at bounding box center [495, 327] width 11 height 13
click at [489, 325] on icon at bounding box center [490, 328] width 6 height 6
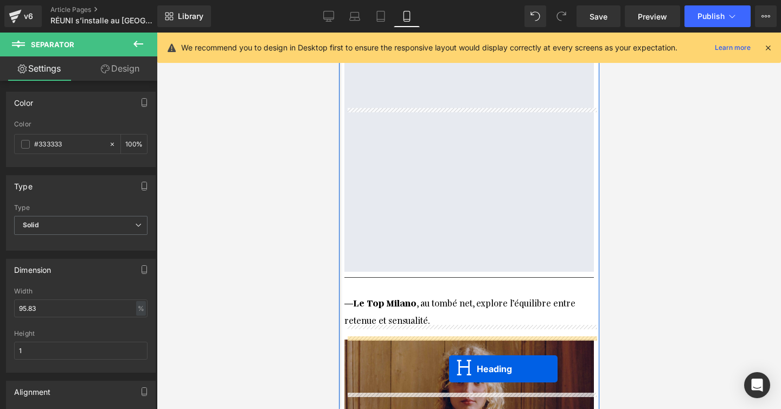
scroll to position [940, 0]
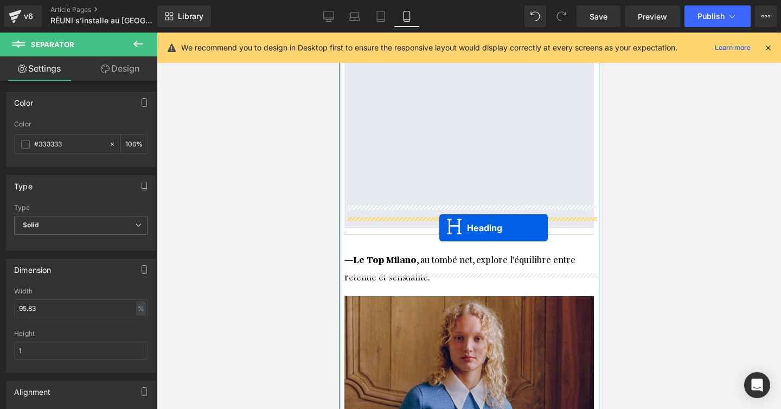
drag, startPoint x: 449, startPoint y: 154, endPoint x: 439, endPoint y: 227, distance: 73.9
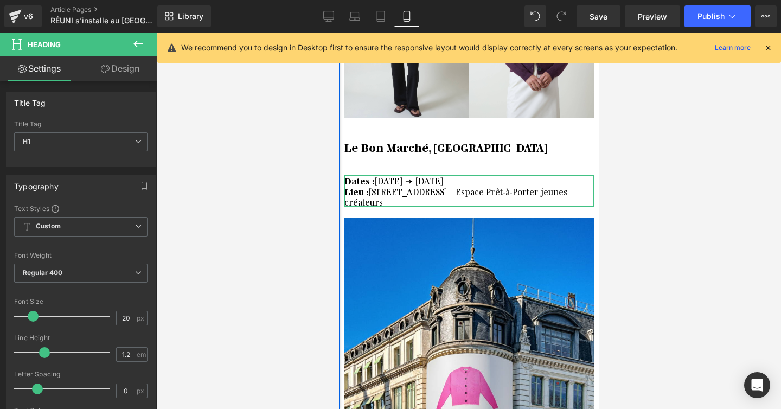
scroll to position [0, 0]
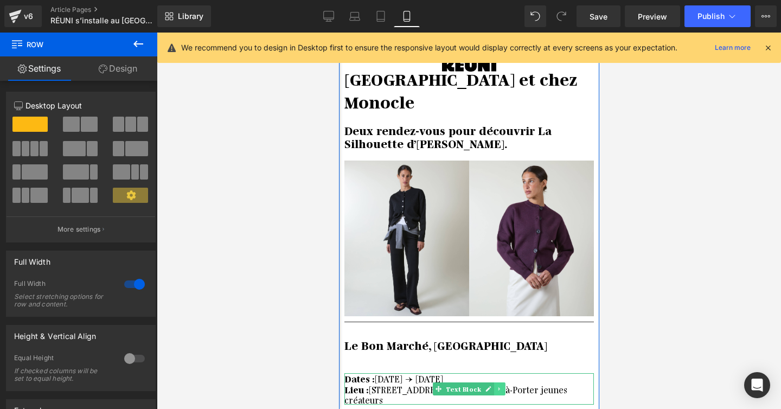
click at [499, 386] on icon at bounding box center [499, 389] width 6 height 7
click at [495, 386] on icon at bounding box center [493, 389] width 6 height 6
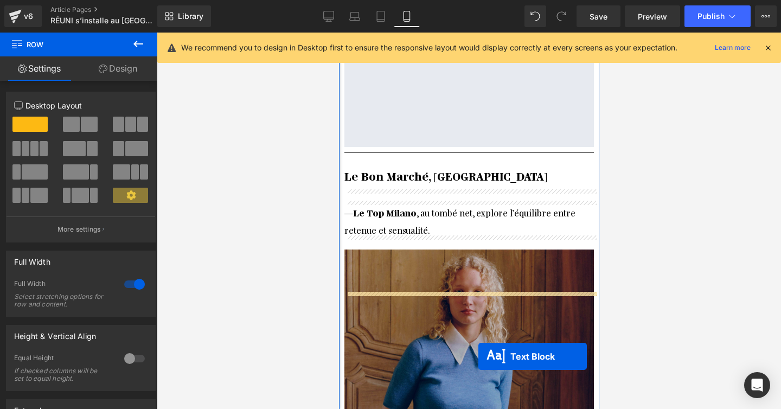
scroll to position [1054, 0]
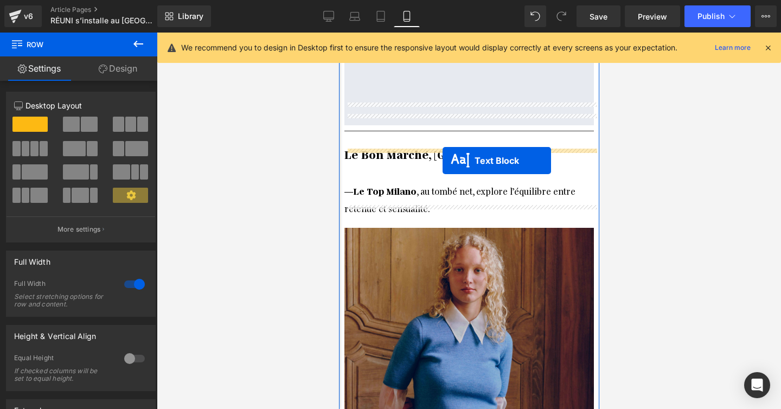
drag, startPoint x: 460, startPoint y: 92, endPoint x: 442, endPoint y: 161, distance: 70.6
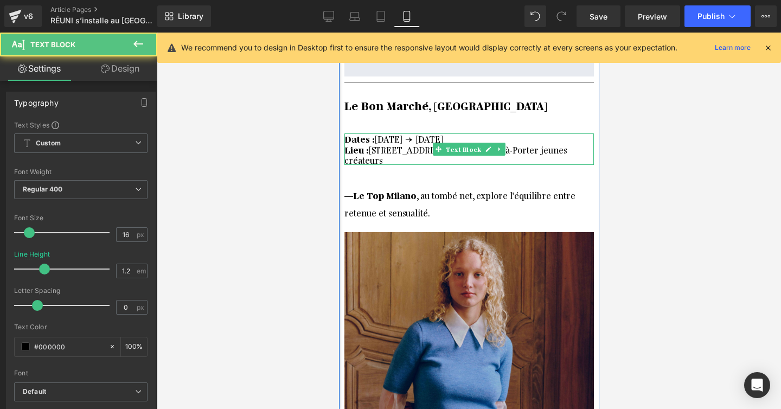
click at [416, 144] on font "Lieu : 24 rue de Sèvres, Paris 7e – Espace Prêt-à-Porter jeunes créateurs" at bounding box center [455, 155] width 223 height 22
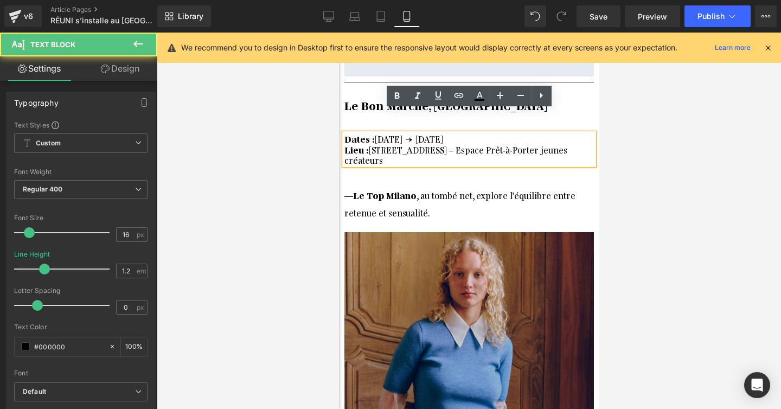
scroll to position [898, 0]
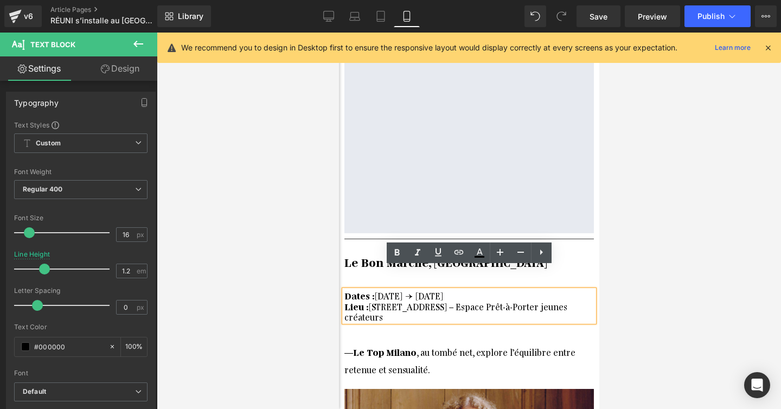
click at [385, 300] on font "Lieu : 24 rue de Sèvres, Paris 7e – Espace Prêt-à-Porter jeunes créateurs" at bounding box center [455, 311] width 223 height 22
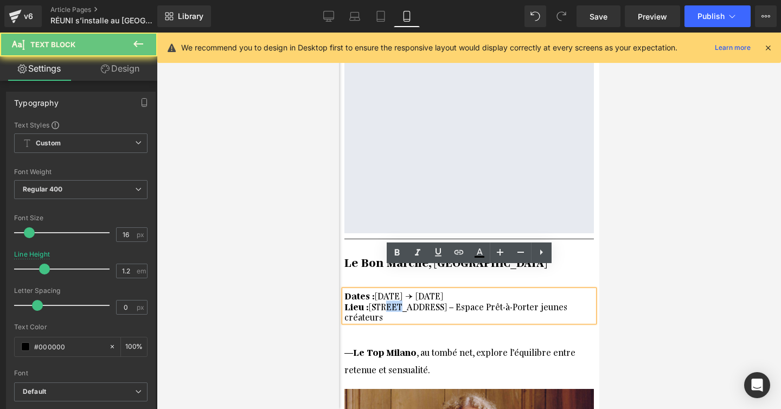
click at [385, 300] on font "Lieu : 24 rue de Sèvres, Paris 7e – Espace Prêt-à-Porter jeunes créateurs" at bounding box center [455, 311] width 223 height 22
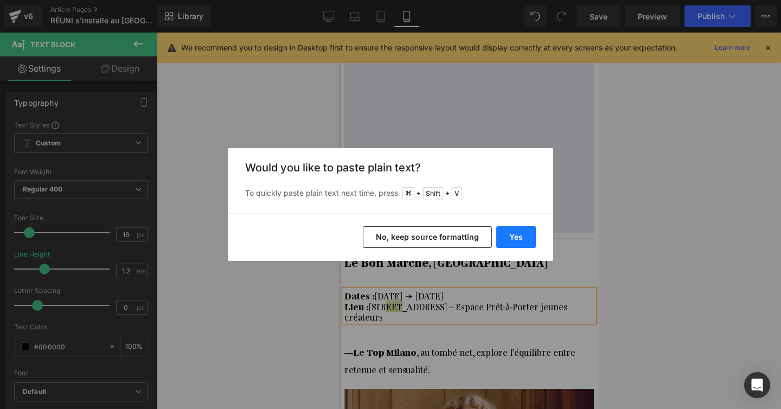
click at [519, 238] on button "Yes" at bounding box center [516, 237] width 40 height 22
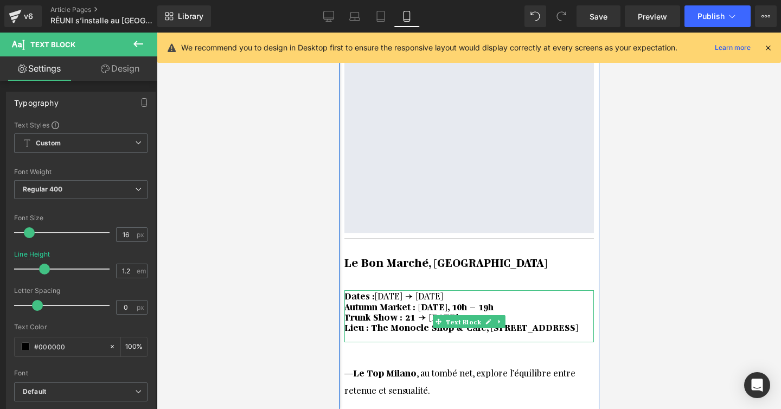
click at [460, 300] on b "Autumn Market : samedi 20 septembre, 10h – 19h" at bounding box center [418, 305] width 149 height 11
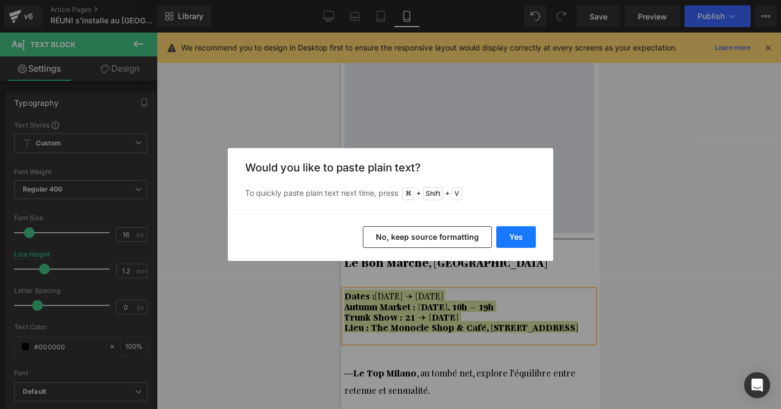
click at [510, 236] on button "Yes" at bounding box center [516, 237] width 40 height 22
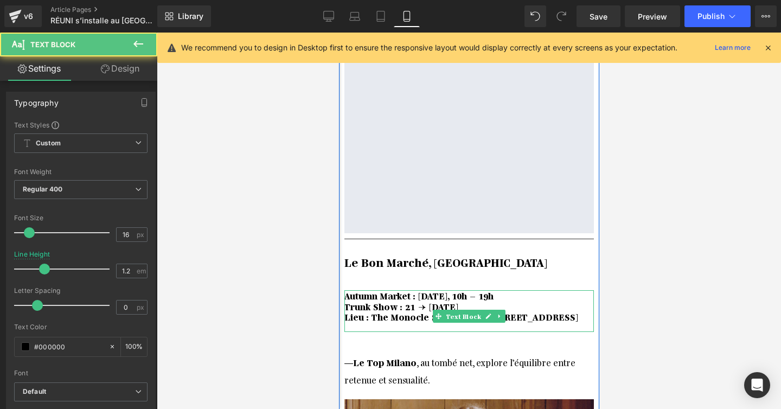
click at [441, 300] on b "Trunk Show : 21 → 28 septembre" at bounding box center [401, 305] width 114 height 11
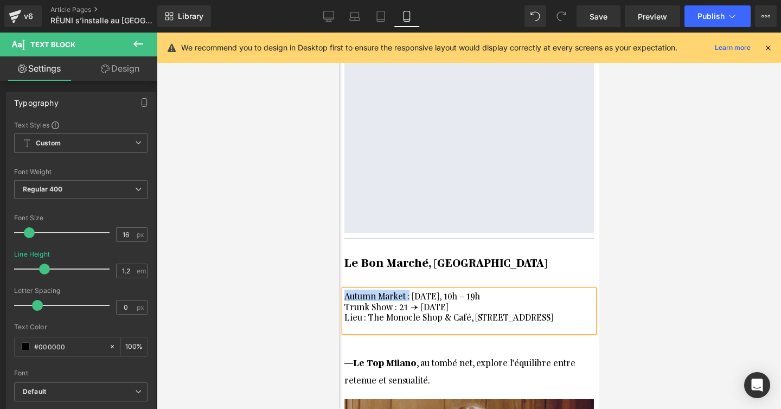
drag, startPoint x: 407, startPoint y: 270, endPoint x: 345, endPoint y: 271, distance: 61.8
click at [345, 290] on font "Autumn Market : samedi 20 septembre, 10h – 19h" at bounding box center [412, 295] width 136 height 11
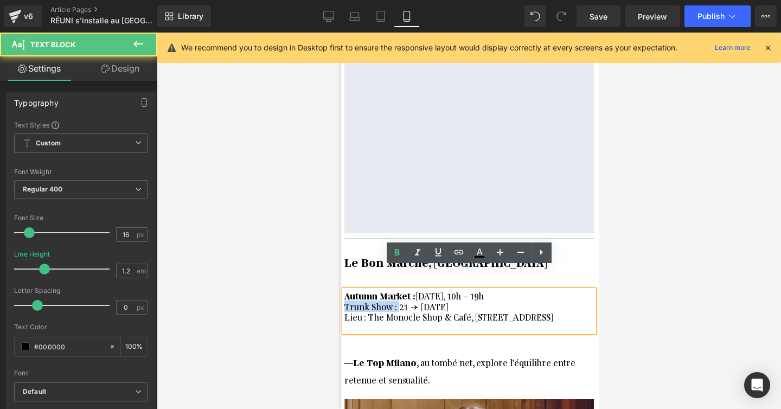
drag, startPoint x: 397, startPoint y: 286, endPoint x: 345, endPoint y: 285, distance: 52.1
click at [345, 300] on font "Trunk Show : 21 → 28 septembre" at bounding box center [396, 305] width 104 height 11
drag, startPoint x: 363, startPoint y: 297, endPoint x: 344, endPoint y: 297, distance: 19.0
click at [344, 311] on font "Lieu : The Monocle Shop & Café, Dufourstrasse 90, 8008 Zürich" at bounding box center [448, 316] width 209 height 11
drag, startPoint x: 367, startPoint y: 292, endPoint x: 345, endPoint y: 293, distance: 21.7
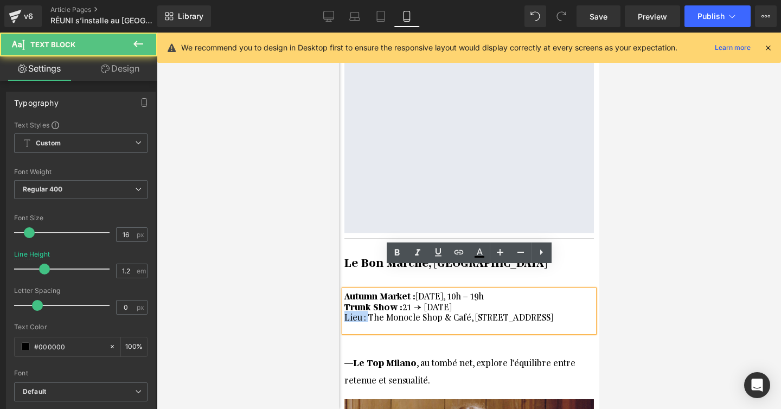
click at [345, 311] on font "Lieu : The Monocle Shop & Café, Dufourstrasse 90, 8008 Zürich" at bounding box center [448, 316] width 209 height 11
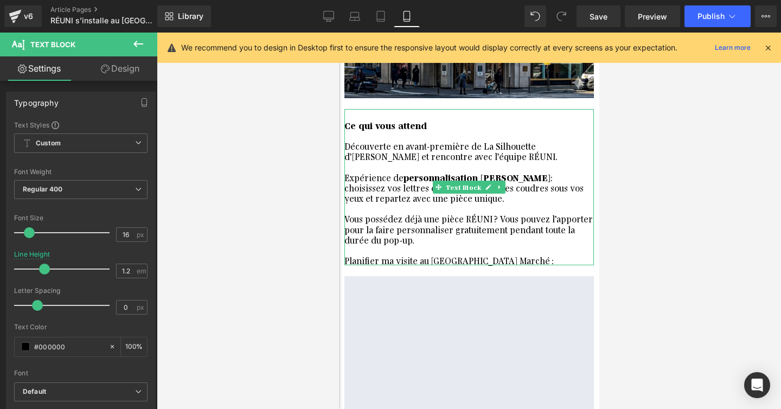
scroll to position [635, 0]
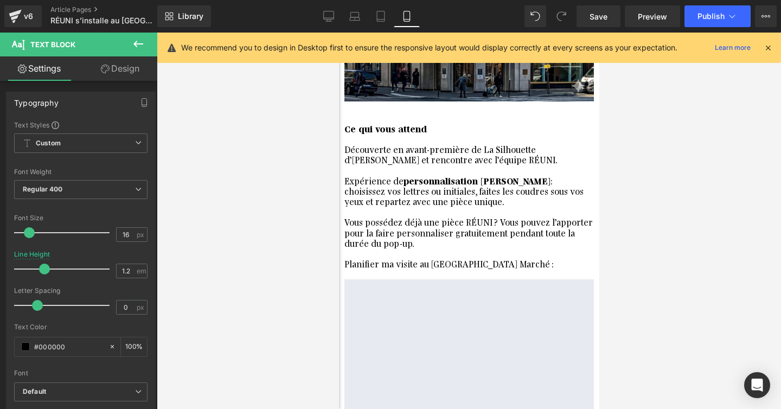
click at [652, 132] on div at bounding box center [469, 221] width 624 height 376
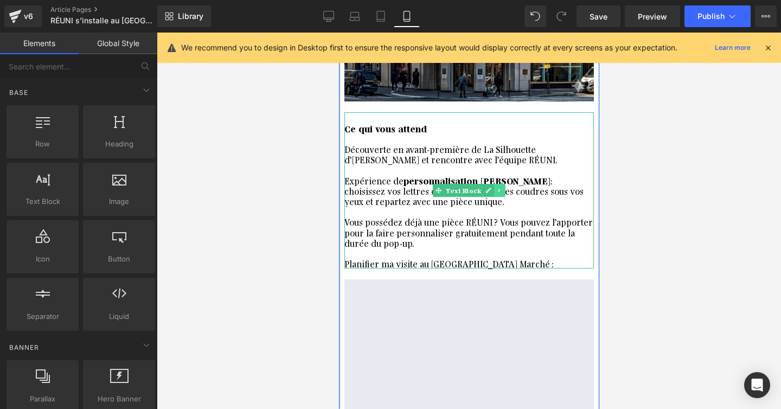
click at [501, 187] on icon at bounding box center [499, 190] width 6 height 7
click at [494, 188] on icon at bounding box center [493, 191] width 6 height 6
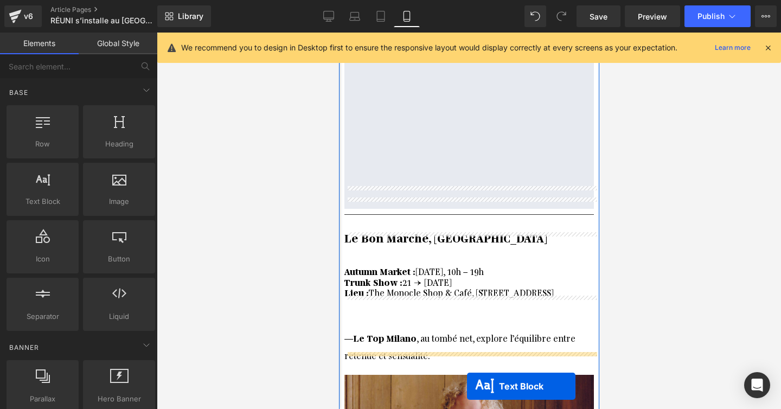
scroll to position [993, 0]
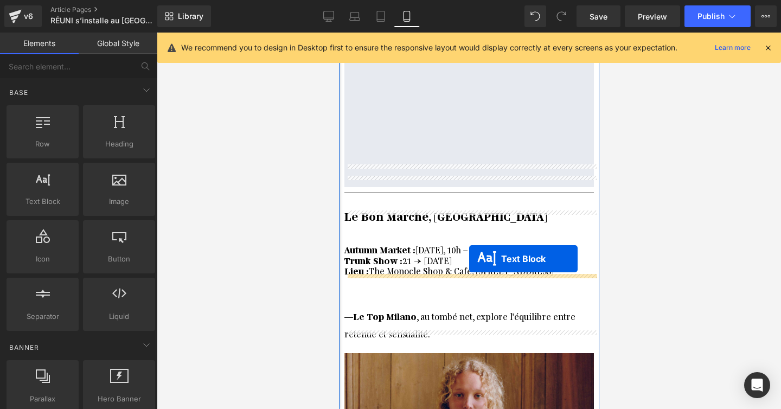
drag, startPoint x: 462, startPoint y: 348, endPoint x: 469, endPoint y: 259, distance: 89.2
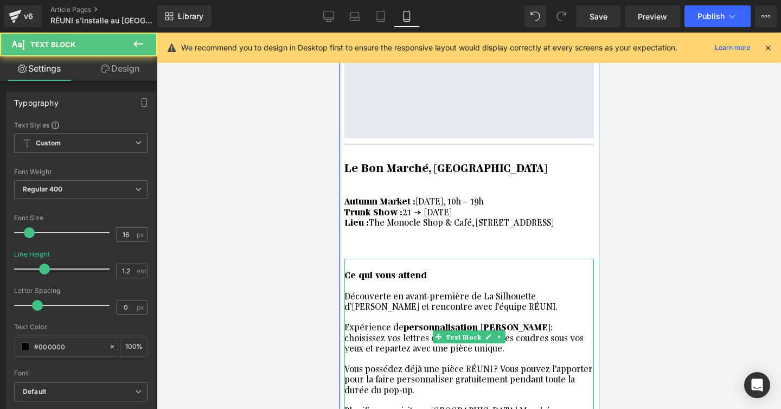
click at [413, 268] on strong "Ce qui vous attend" at bounding box center [385, 273] width 82 height 11
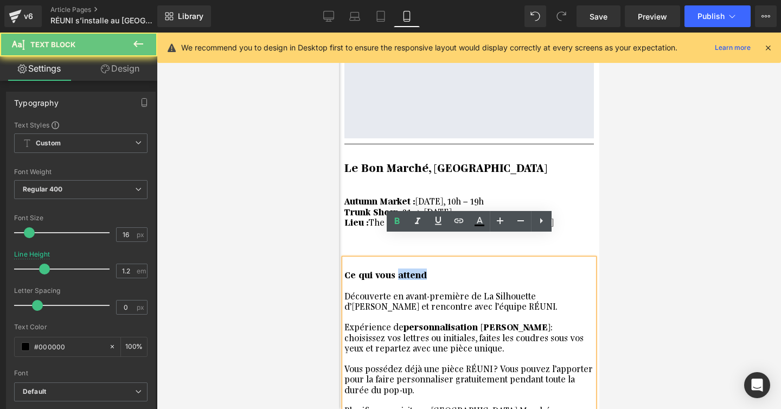
click at [413, 268] on strong "Ce qui vous attend" at bounding box center [385, 273] width 82 height 11
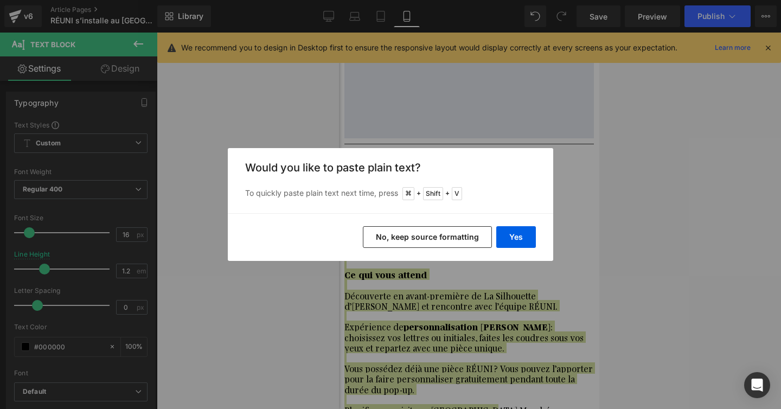
click at [425, 242] on button "No, keep source formatting" at bounding box center [427, 237] width 129 height 22
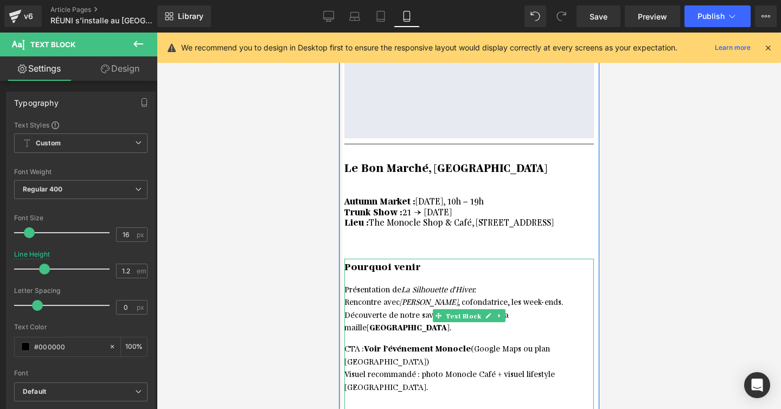
click at [414, 284] on span "La Silhouette d’Hiver." at bounding box center [438, 289] width 75 height 10
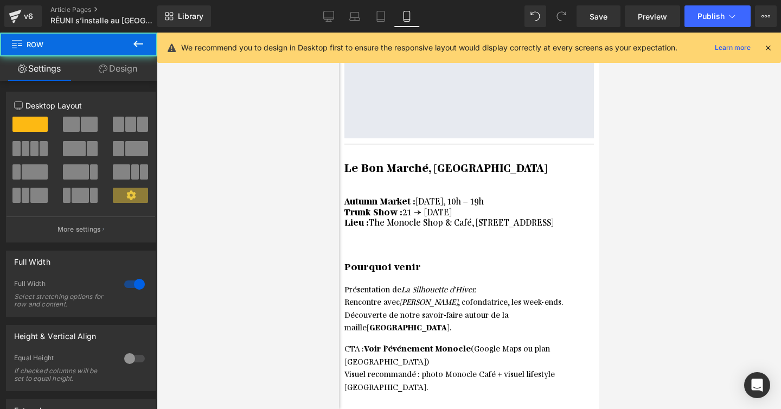
click at [366, 227] on div at bounding box center [468, 232] width 249 height 10
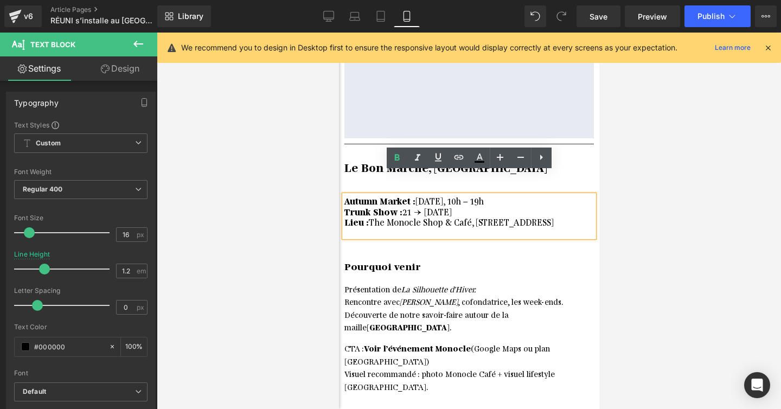
click at [695, 201] on div at bounding box center [469, 221] width 624 height 376
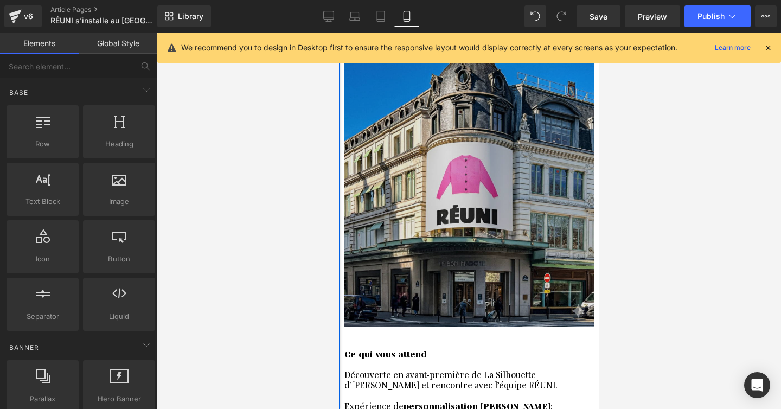
scroll to position [295, 0]
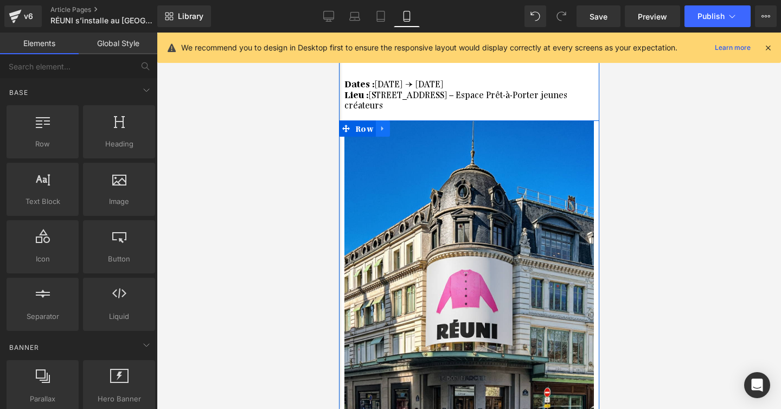
click at [383, 124] on icon at bounding box center [383, 128] width 8 height 8
click at [396, 125] on icon at bounding box center [397, 129] width 8 height 8
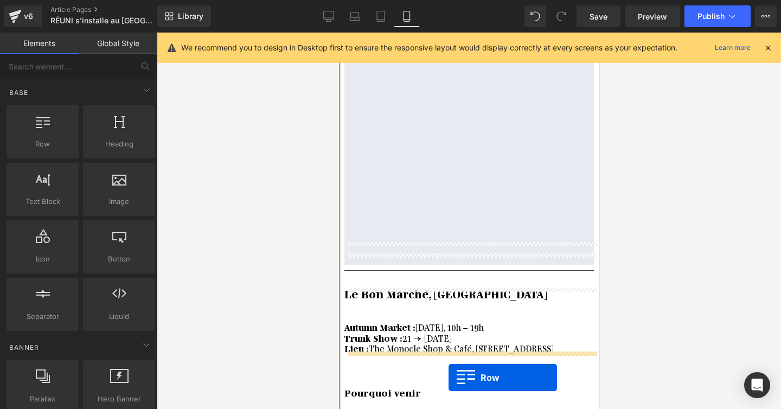
scroll to position [947, 0]
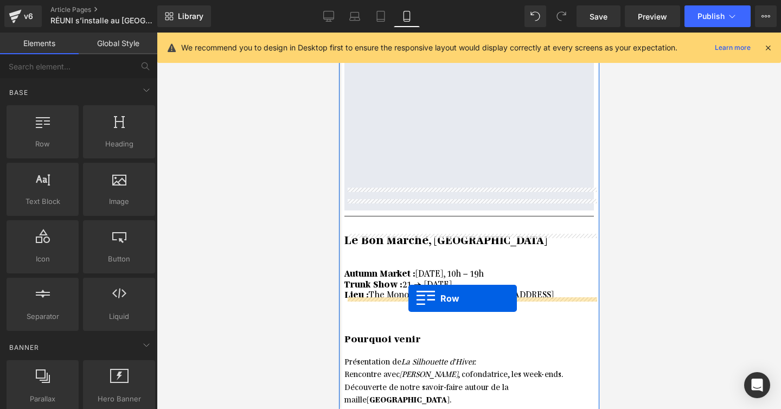
drag, startPoint x: 360, startPoint y: 144, endPoint x: 408, endPoint y: 298, distance: 161.4
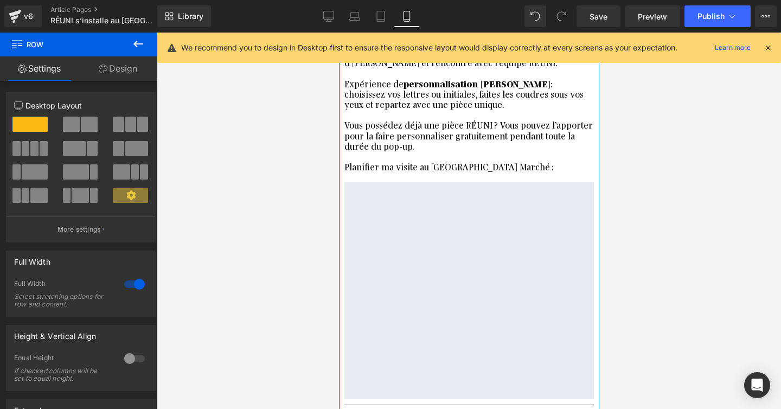
scroll to position [895, 0]
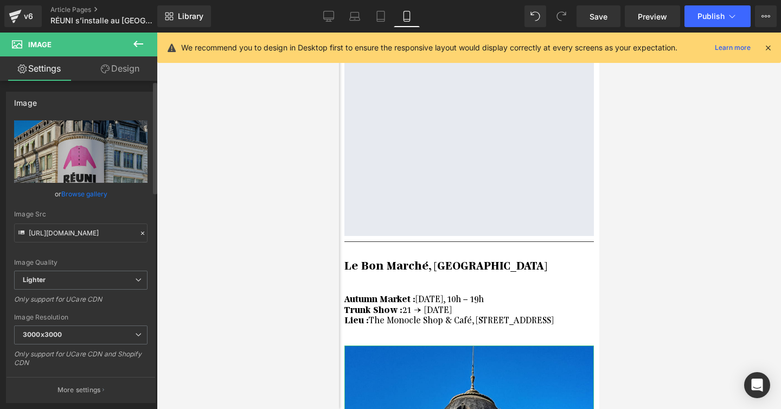
click at [82, 196] on link "Browse gallery" at bounding box center [84, 193] width 46 height 19
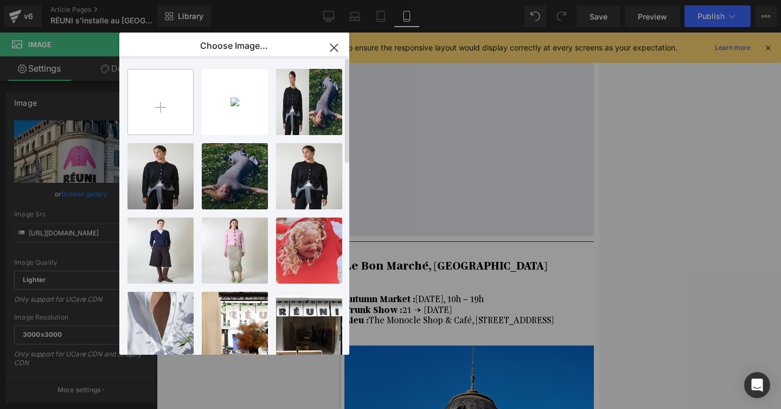
click at [174, 111] on input "file" at bounding box center [160, 101] width 65 height 65
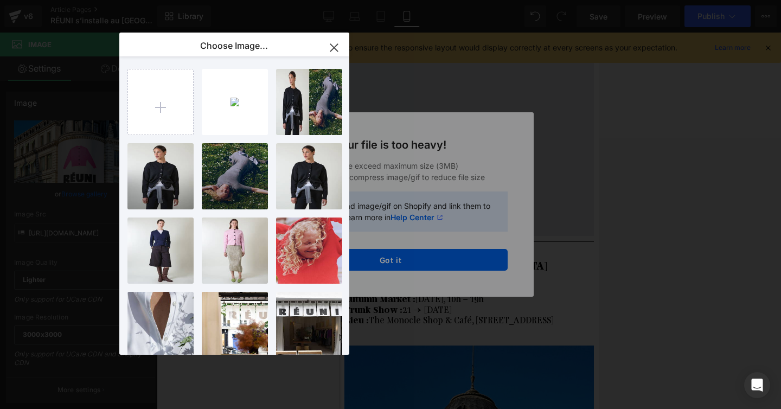
click at [392, 0] on div "Text Color Highlight Color #333333 Edit or remove link: Edit - Unlink - Cancel …" at bounding box center [390, 0] width 781 height 0
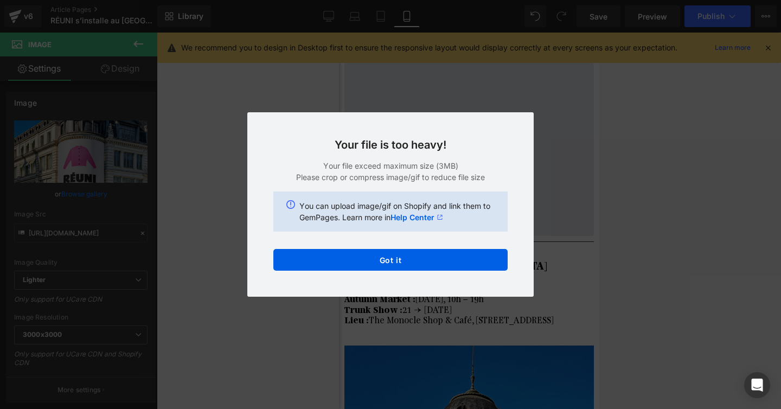
click at [392, 263] on button "Got it" at bounding box center [390, 260] width 234 height 22
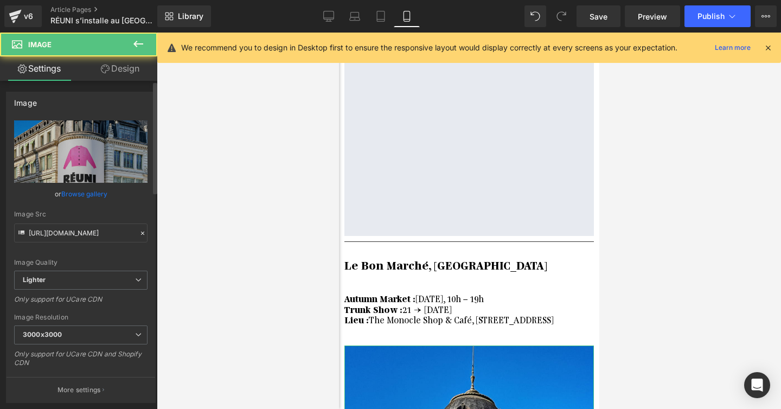
click at [81, 198] on link "Browse gallery" at bounding box center [84, 193] width 46 height 19
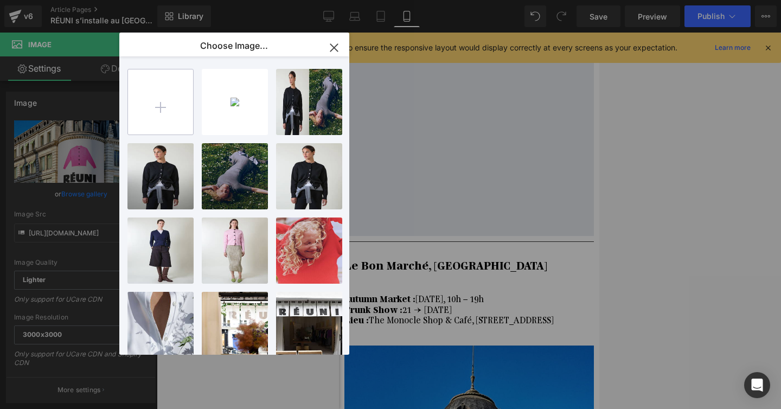
click at [144, 113] on input "file" at bounding box center [160, 101] width 65 height 65
type input "C:\fakepath\Quotes TBW (82) (1).jpg"
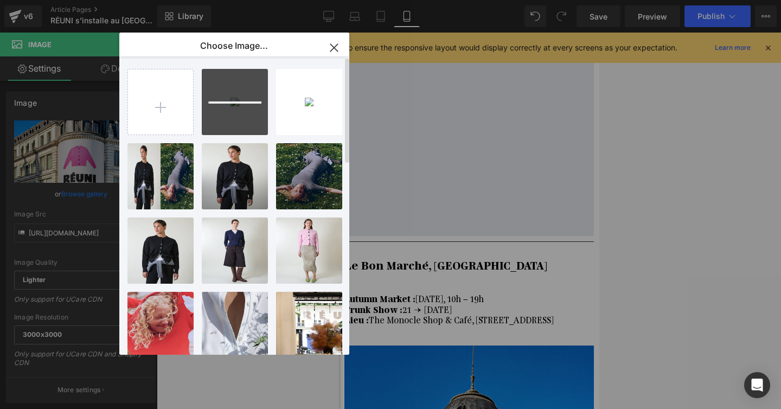
click at [244, 77] on div at bounding box center [235, 102] width 66 height 66
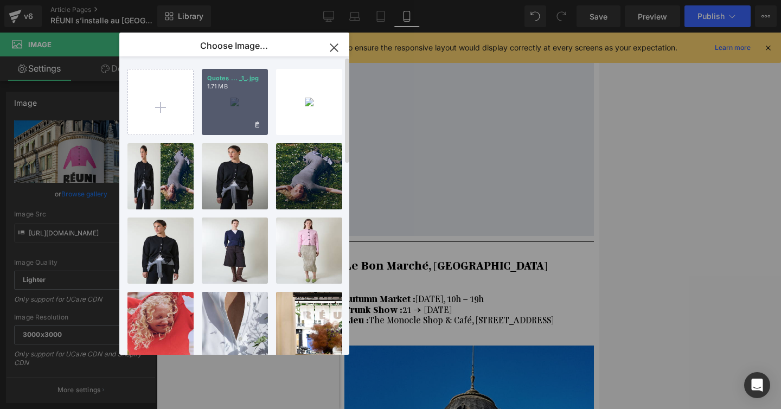
click at [229, 108] on div "Quotes ... _1_.jpg 1.71 MB" at bounding box center [235, 102] width 66 height 66
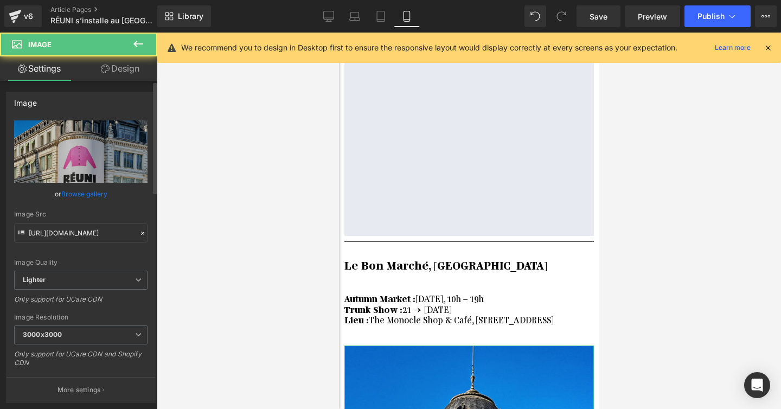
click at [88, 187] on link "Browse gallery" at bounding box center [84, 193] width 46 height 19
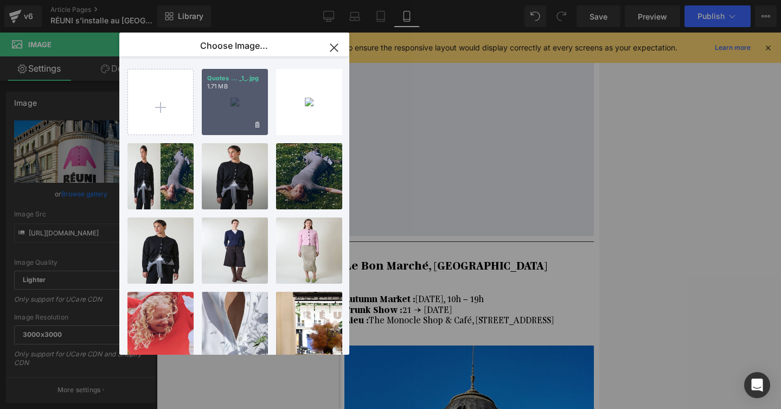
click at [238, 91] on div "Quotes ... _1_.jpg 1.71 MB" at bounding box center [235, 102] width 66 height 66
type input "https://ucarecdn.com/83f209ab-b83c-47c0-9925-bb2f0e0e6bac/-/format/auto/-/previ…"
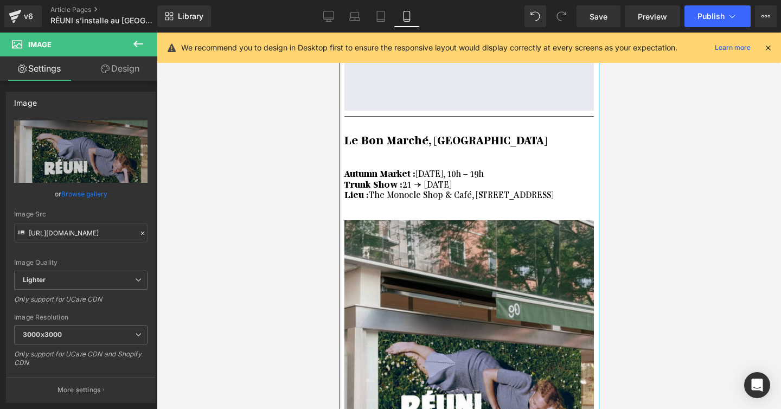
scroll to position [897, 0]
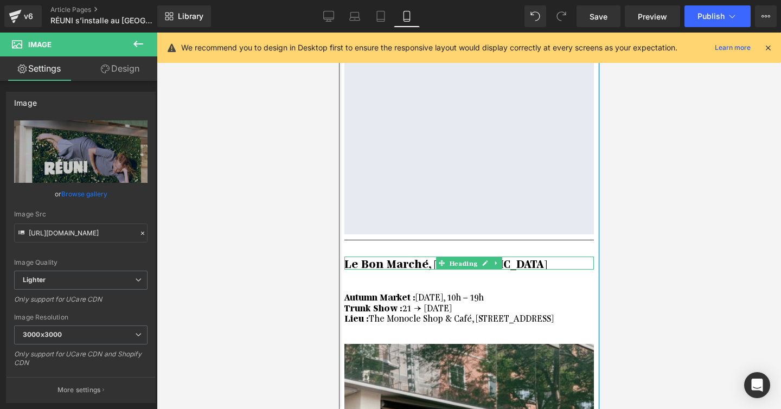
click at [395, 256] on b "Le Bon Marché, Paris" at bounding box center [445, 263] width 203 height 14
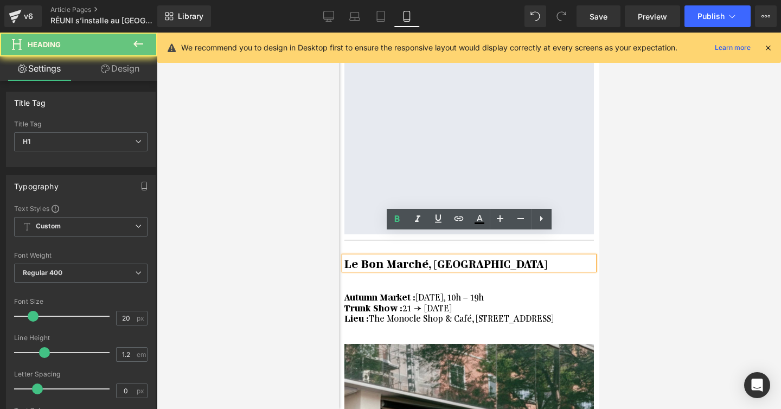
click at [395, 256] on b "Le Bon Marché, Paris" at bounding box center [445, 263] width 203 height 14
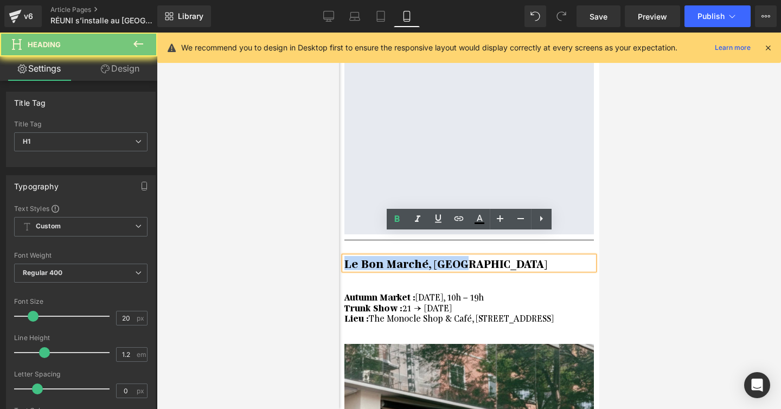
click at [395, 256] on b "Le Bon Marché, Paris" at bounding box center [445, 263] width 203 height 14
paste div
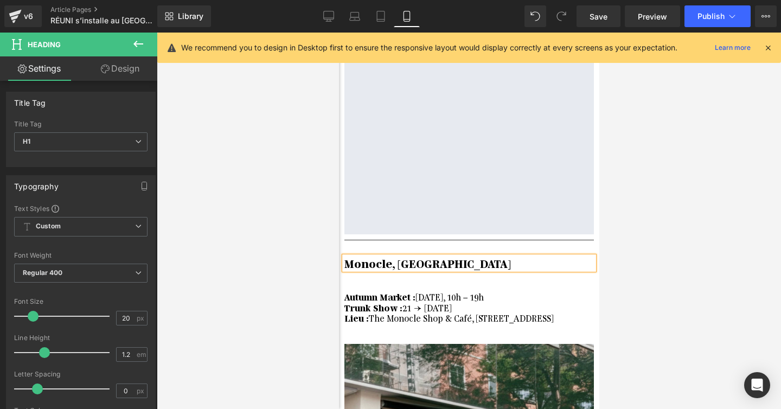
click at [625, 242] on div at bounding box center [469, 221] width 624 height 376
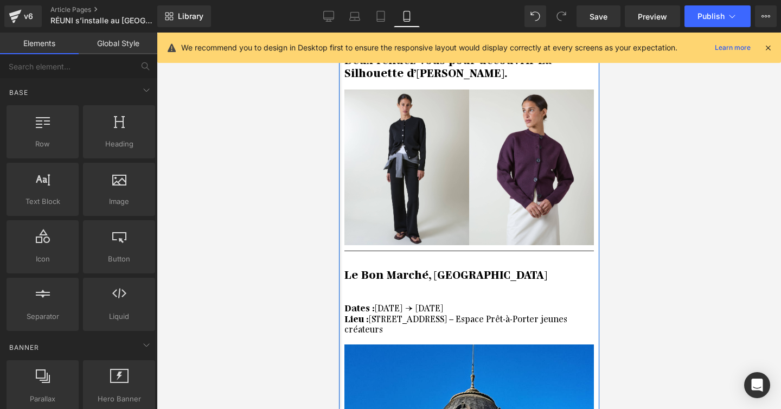
scroll to position [0, 0]
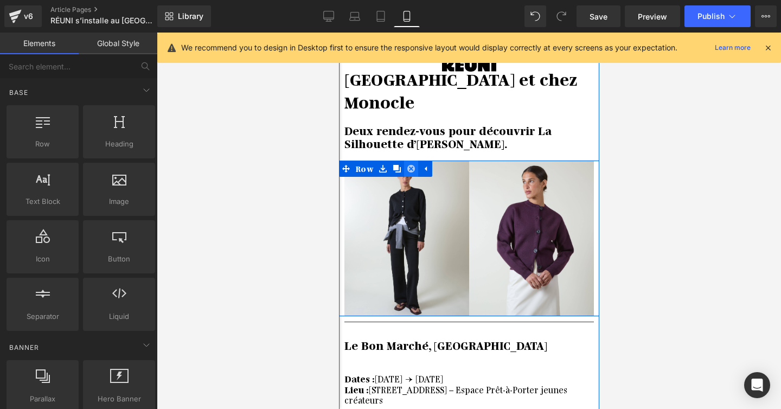
click at [414, 161] on link at bounding box center [411, 169] width 14 height 16
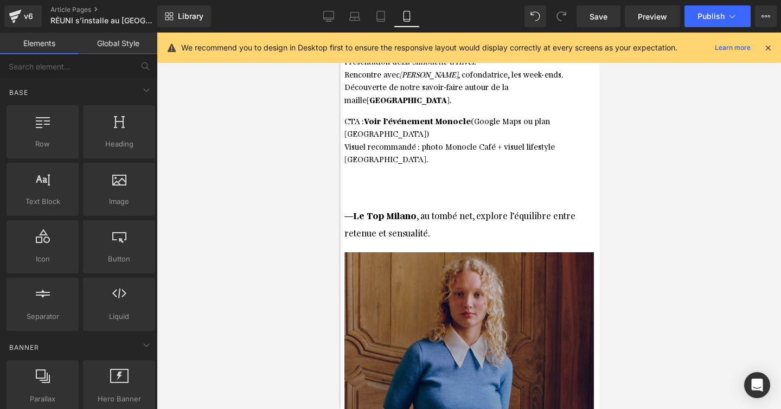
scroll to position [1186, 0]
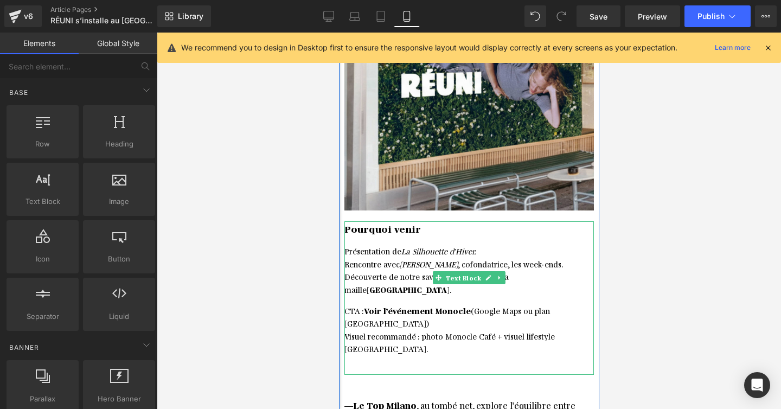
click at [476, 305] on span "(Google Maps ou plan Zurich)" at bounding box center [448, 316] width 208 height 23
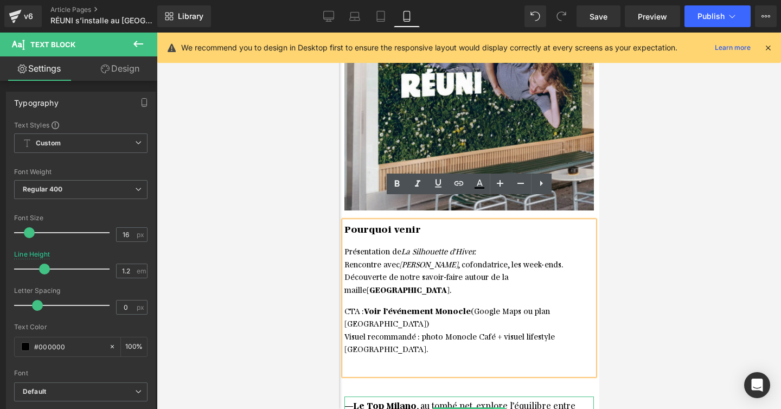
click at [503, 407] on link at bounding box center [499, 413] width 11 height 13
click at [504, 408] on icon at bounding box center [505, 414] width 6 height 6
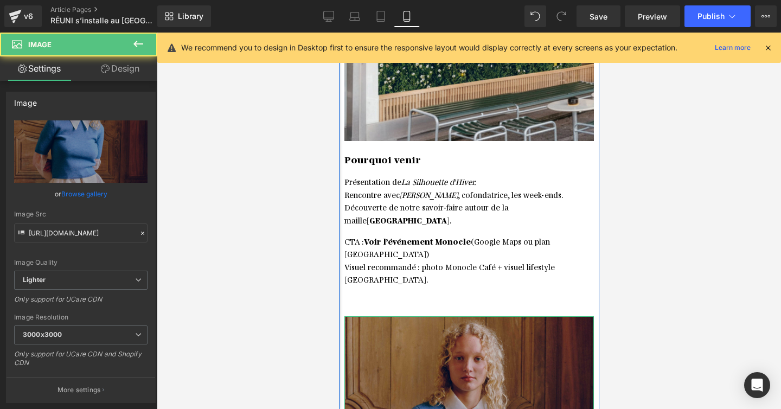
scroll to position [1333, 0]
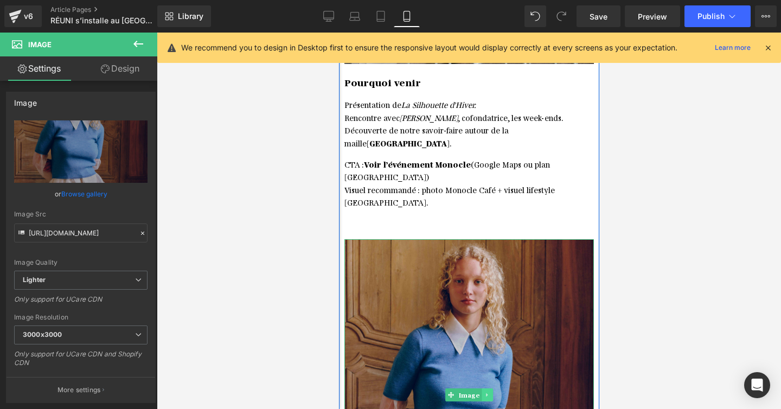
click at [486, 392] on icon at bounding box center [487, 395] width 6 height 7
click at [489, 392] on icon at bounding box center [492, 395] width 6 height 6
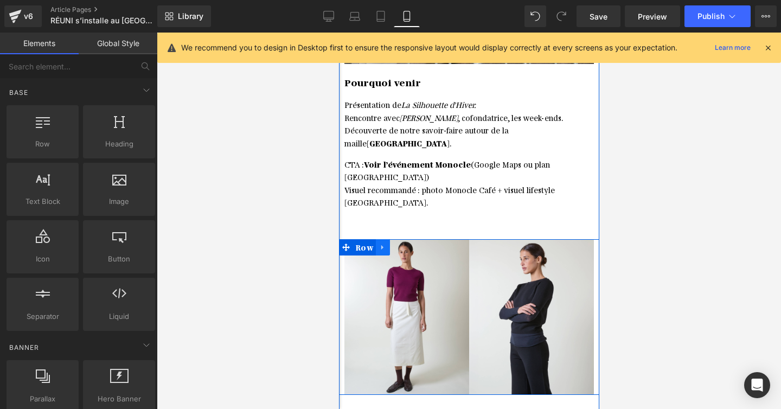
click at [385, 239] on link at bounding box center [382, 247] width 14 height 16
click at [408, 244] on icon at bounding box center [411, 248] width 8 height 8
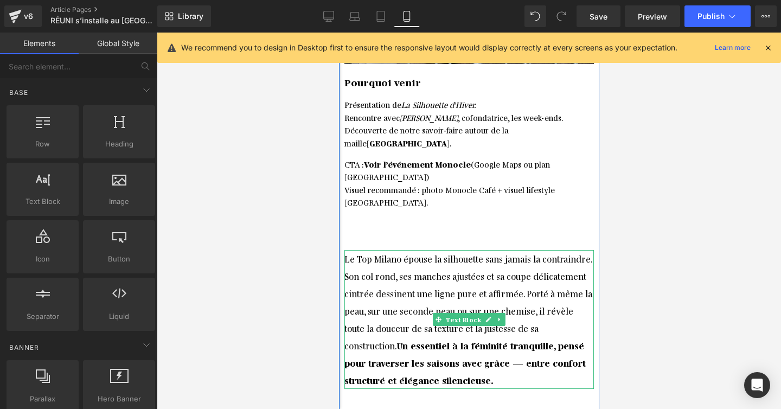
click at [387, 250] on div "Le Top Milano épouse la silhouette sans jamais la contraindre. Son col rond, se…" at bounding box center [468, 319] width 249 height 139
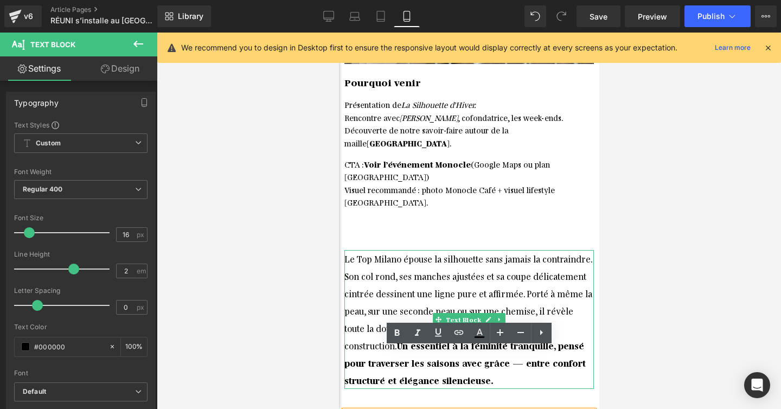
click at [513, 250] on div "Le Top Milano épouse la silhouette sans jamais la contraindre. Son col rond, se…" at bounding box center [468, 319] width 249 height 139
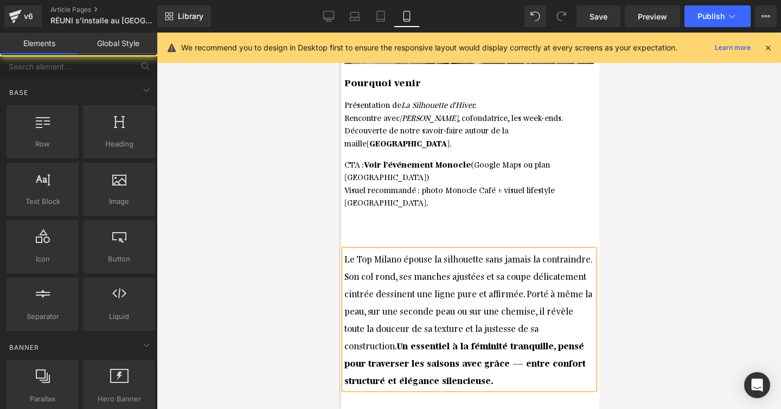
click at [649, 201] on div at bounding box center [469, 221] width 624 height 376
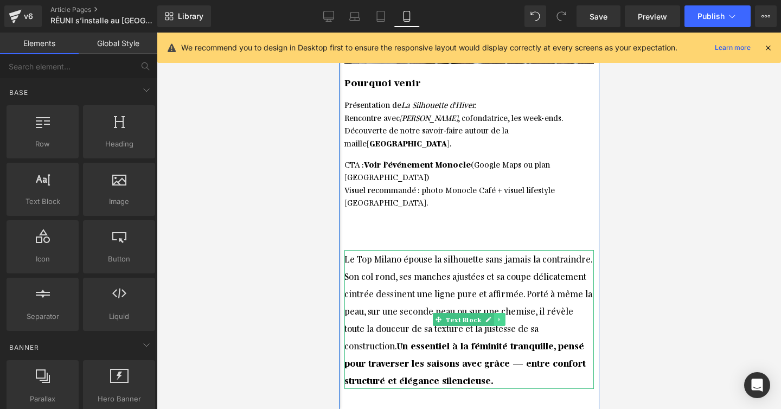
click at [501, 313] on link at bounding box center [499, 319] width 11 height 13
click at [505, 316] on icon at bounding box center [505, 319] width 6 height 6
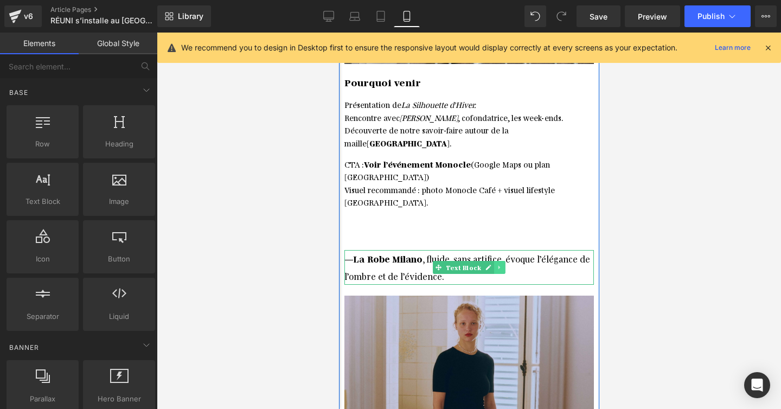
click at [498, 264] on icon at bounding box center [499, 267] width 6 height 7
click at [503, 264] on icon at bounding box center [505, 267] width 6 height 7
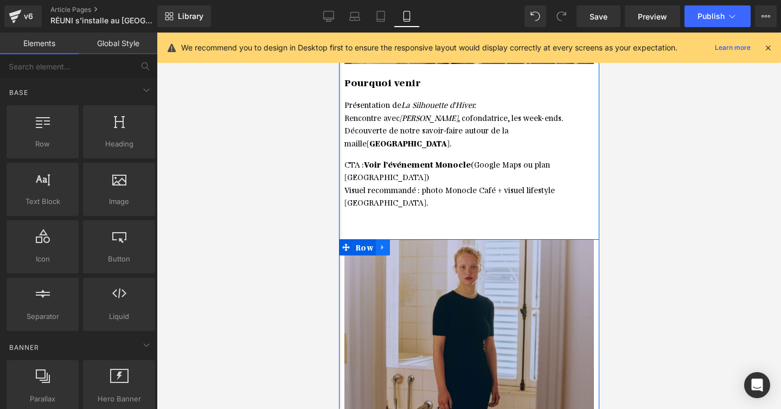
click at [382, 243] on icon at bounding box center [383, 247] width 8 height 8
click at [405, 239] on link at bounding box center [411, 247] width 14 height 16
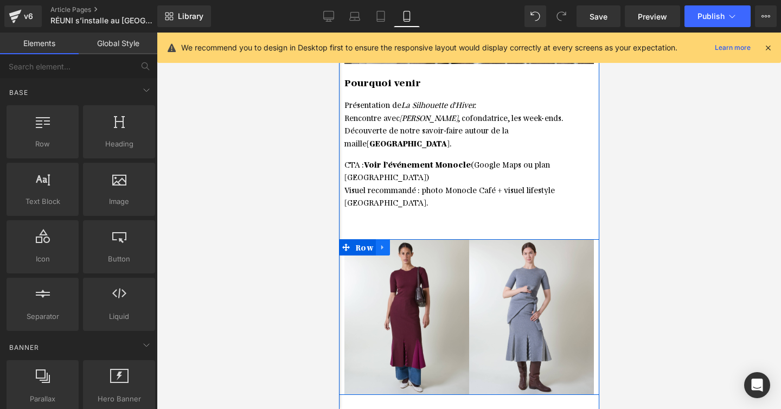
click at [383, 243] on icon at bounding box center [383, 247] width 8 height 8
click at [412, 244] on icon at bounding box center [411, 248] width 8 height 8
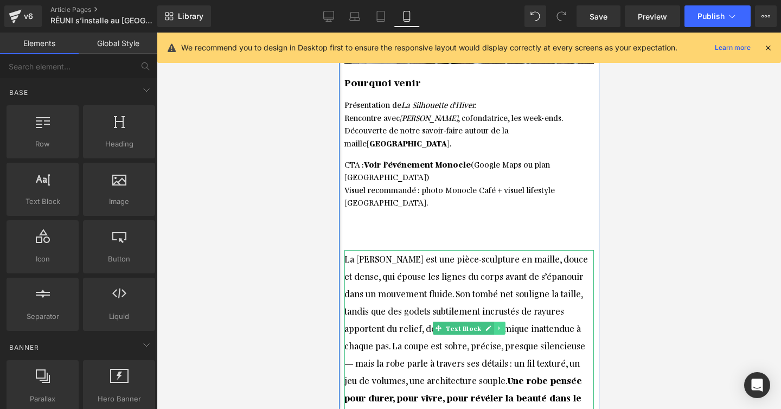
click at [499, 325] on icon at bounding box center [499, 328] width 6 height 7
click at [502, 325] on icon at bounding box center [505, 328] width 6 height 6
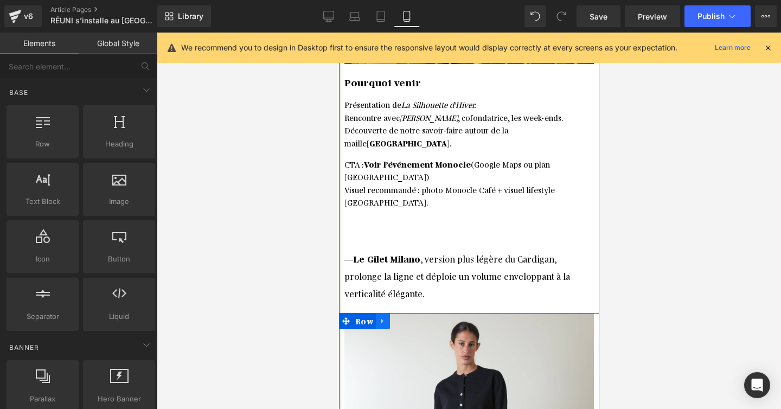
click at [382, 317] on icon at bounding box center [383, 321] width 8 height 8
click at [407, 317] on icon at bounding box center [411, 321] width 8 height 8
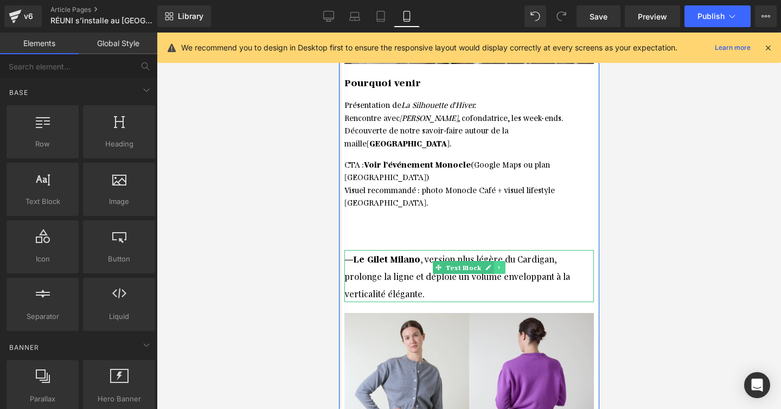
click at [498, 264] on icon at bounding box center [499, 267] width 6 height 7
click at [505, 264] on icon at bounding box center [505, 267] width 6 height 7
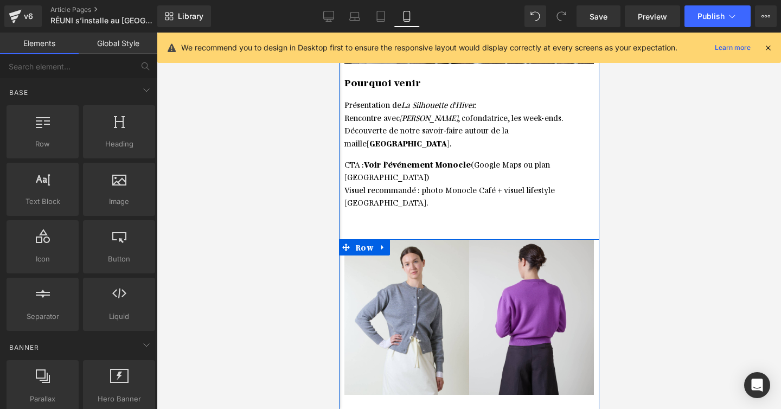
click at [382, 239] on link at bounding box center [382, 247] width 14 height 16
click at [410, 244] on icon at bounding box center [411, 248] width 8 height 8
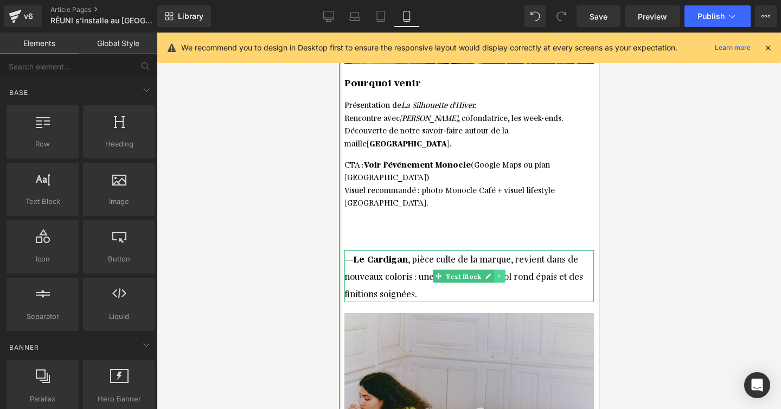
click at [502, 270] on link at bounding box center [499, 276] width 11 height 13
click at [502, 273] on icon at bounding box center [505, 276] width 6 height 7
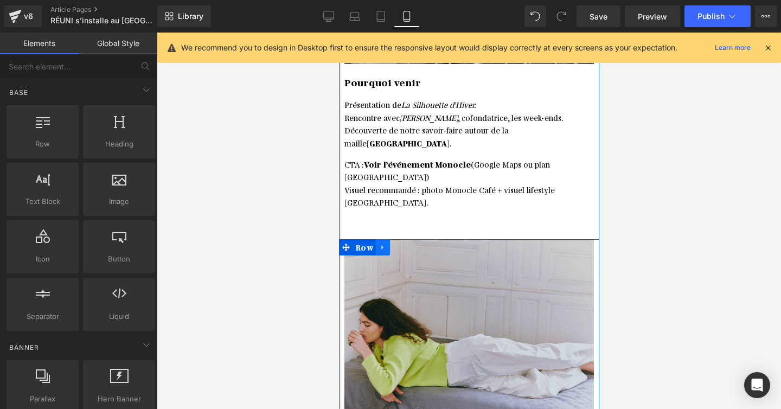
click at [384, 243] on icon at bounding box center [383, 247] width 8 height 8
click at [407, 244] on icon at bounding box center [411, 248] width 8 height 8
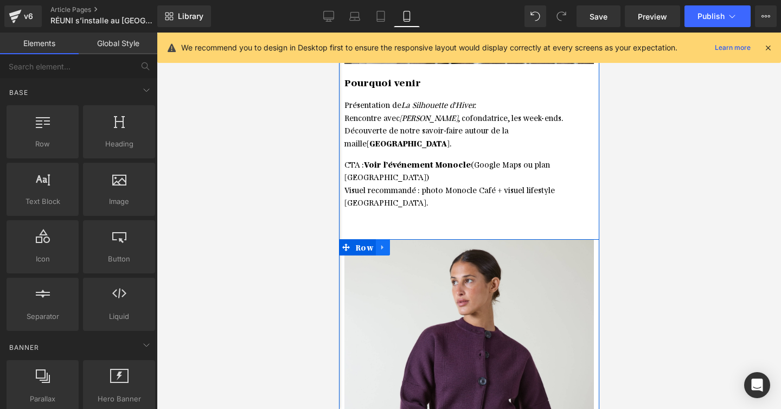
click at [382, 243] on icon at bounding box center [383, 247] width 8 height 8
click at [407, 244] on icon at bounding box center [411, 248] width 8 height 8
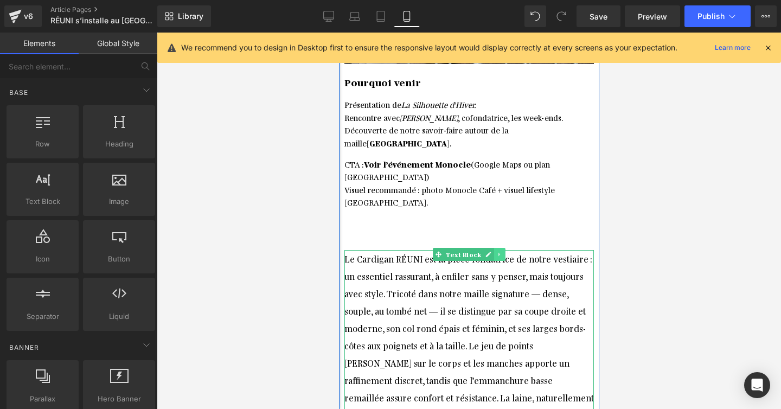
click at [496, 251] on icon at bounding box center [499, 254] width 6 height 7
click at [507, 251] on icon at bounding box center [505, 254] width 6 height 6
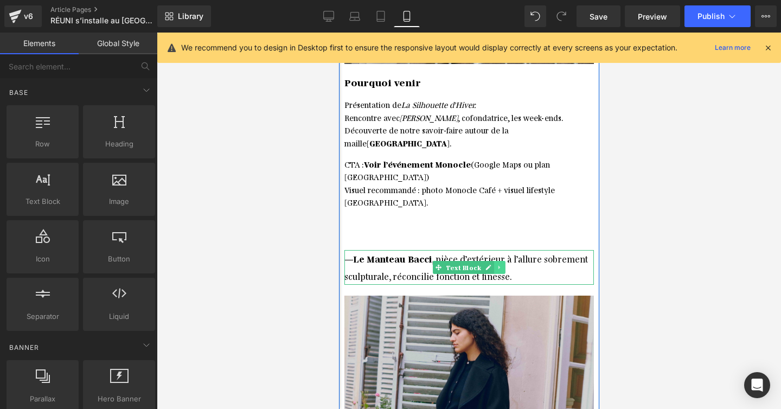
click at [498, 264] on icon at bounding box center [499, 267] width 6 height 7
click at [503, 264] on icon at bounding box center [505, 267] width 6 height 7
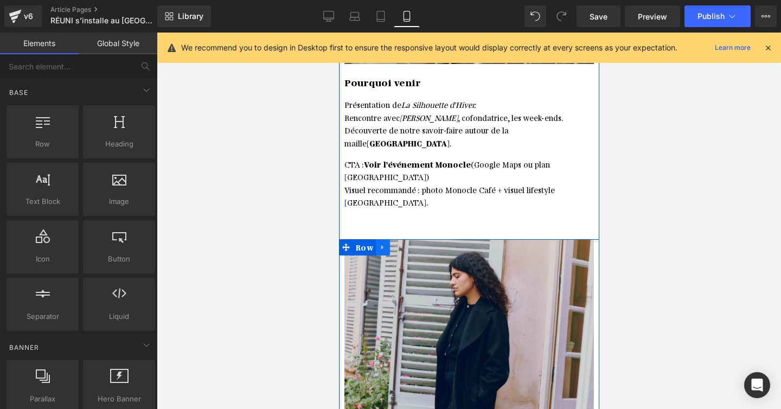
click at [385, 243] on icon at bounding box center [383, 247] width 8 height 8
click at [410, 243] on icon at bounding box center [411, 247] width 8 height 8
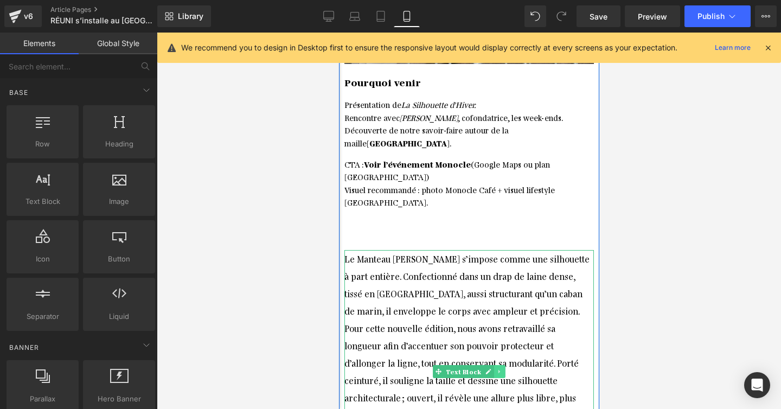
click at [502, 365] on link at bounding box center [499, 371] width 11 height 13
click at [508, 365] on link at bounding box center [504, 371] width 11 height 13
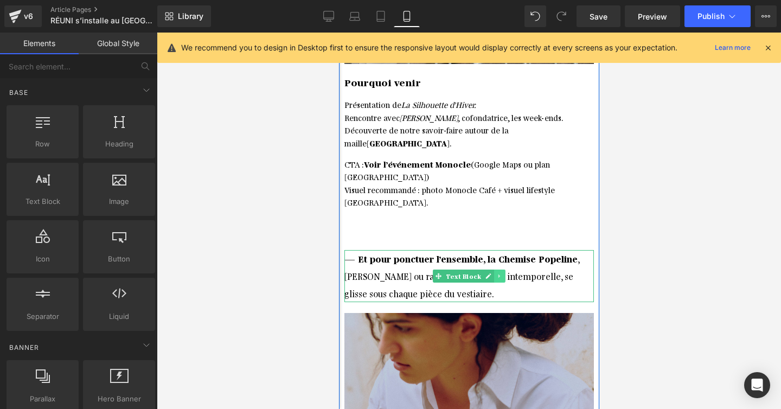
click at [498, 274] on icon at bounding box center [499, 276] width 2 height 4
click at [502, 273] on icon at bounding box center [505, 276] width 6 height 6
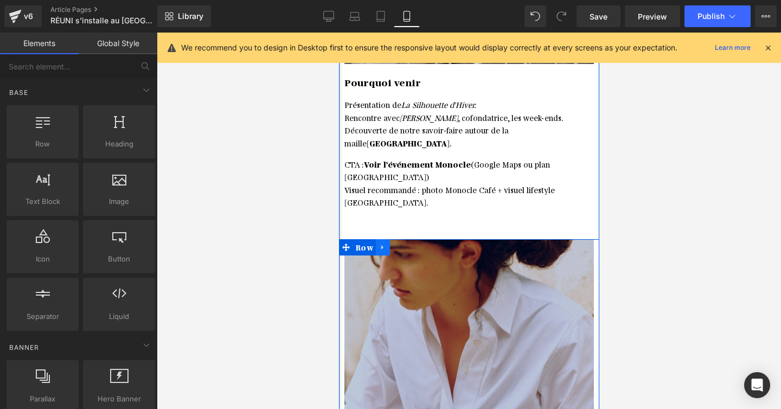
click at [386, 239] on link at bounding box center [382, 247] width 14 height 16
click at [409, 243] on icon at bounding box center [411, 247] width 8 height 8
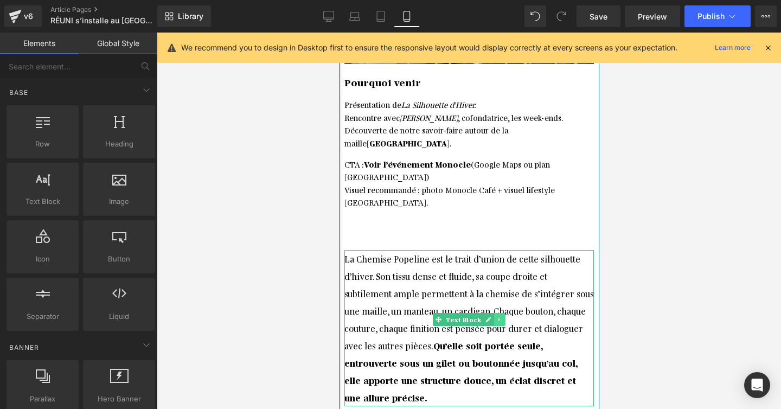
click at [502, 313] on link at bounding box center [499, 319] width 11 height 13
click at [507, 313] on link at bounding box center [504, 319] width 11 height 13
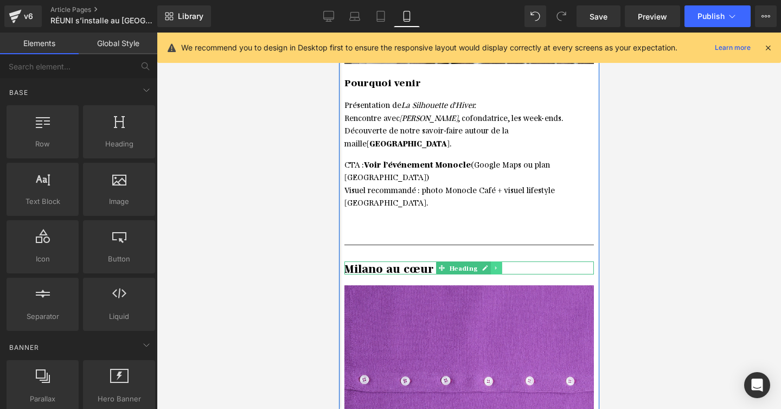
click at [495, 266] on icon at bounding box center [496, 268] width 2 height 4
click at [500, 265] on icon at bounding box center [501, 268] width 6 height 7
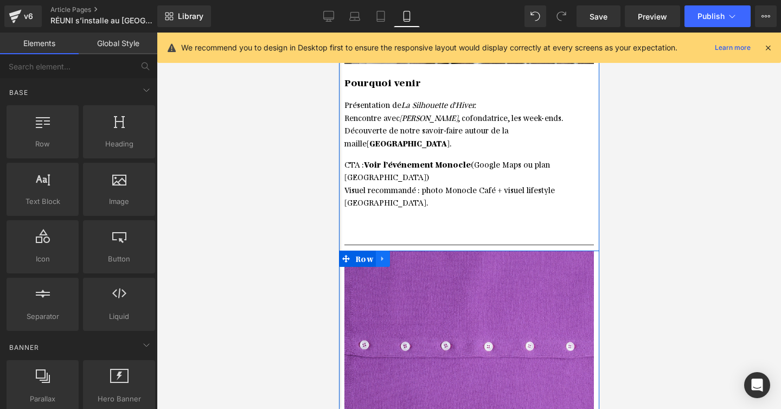
click at [386, 251] on link at bounding box center [382, 259] width 14 height 16
click at [405, 251] on link at bounding box center [411, 259] width 14 height 16
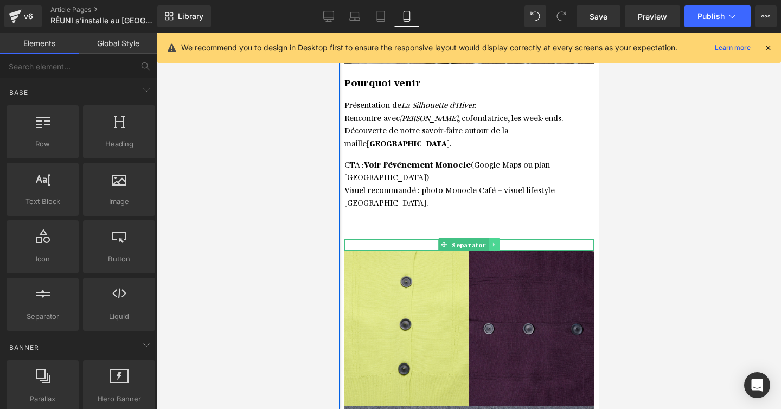
click at [492, 238] on link at bounding box center [493, 244] width 11 height 13
click at [496, 242] on icon at bounding box center [499, 245] width 6 height 6
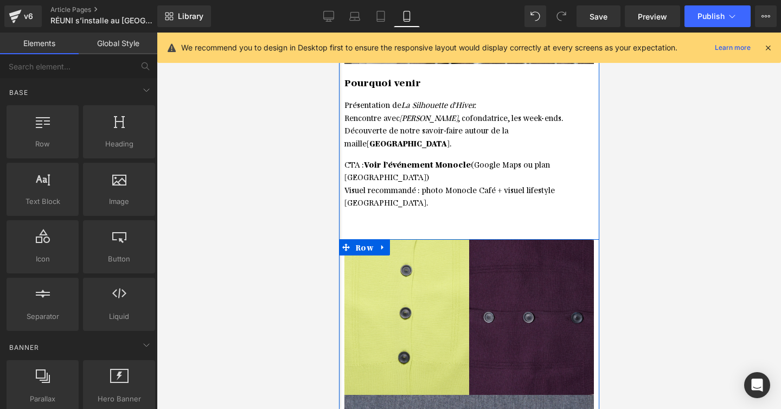
click at [383, 243] on icon at bounding box center [383, 247] width 8 height 8
click at [410, 244] on icon at bounding box center [411, 248] width 8 height 8
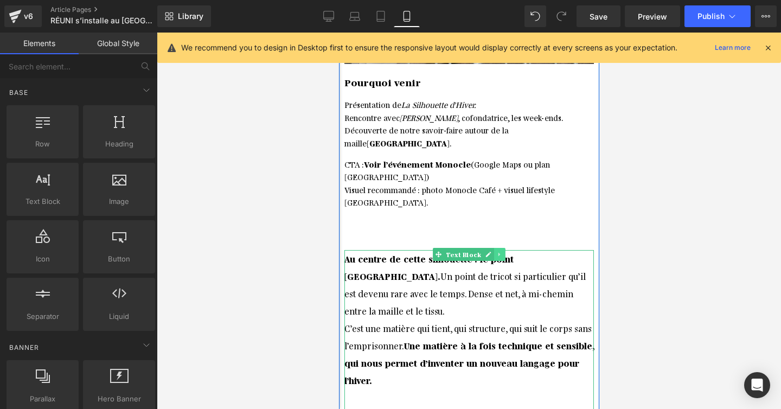
click at [498, 252] on icon at bounding box center [499, 254] width 2 height 4
click at [504, 251] on icon at bounding box center [505, 254] width 6 height 6
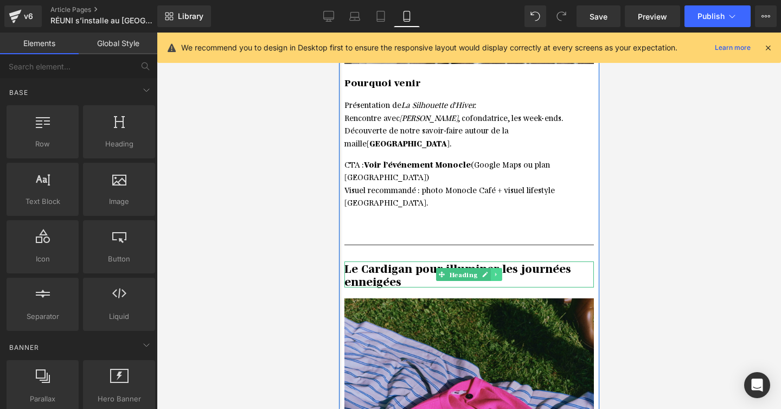
click at [494, 271] on icon at bounding box center [496, 274] width 6 height 7
click at [500, 271] on icon at bounding box center [501, 274] width 6 height 7
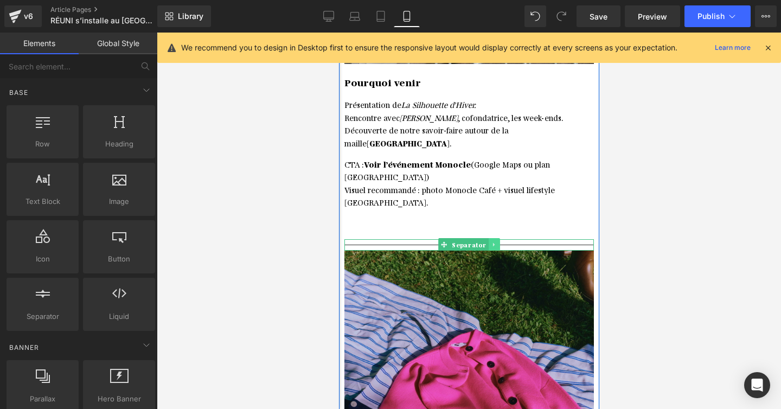
click at [493, 241] on icon at bounding box center [494, 244] width 6 height 7
click at [497, 242] on icon at bounding box center [499, 245] width 6 height 6
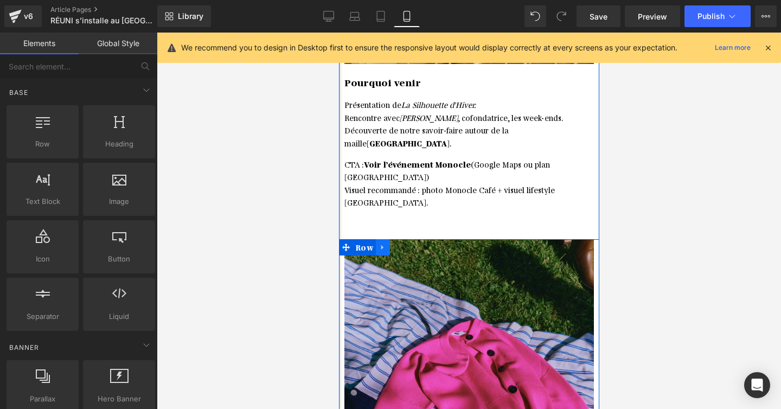
click at [388, 239] on link at bounding box center [382, 247] width 14 height 16
click at [411, 243] on icon at bounding box center [411, 247] width 8 height 8
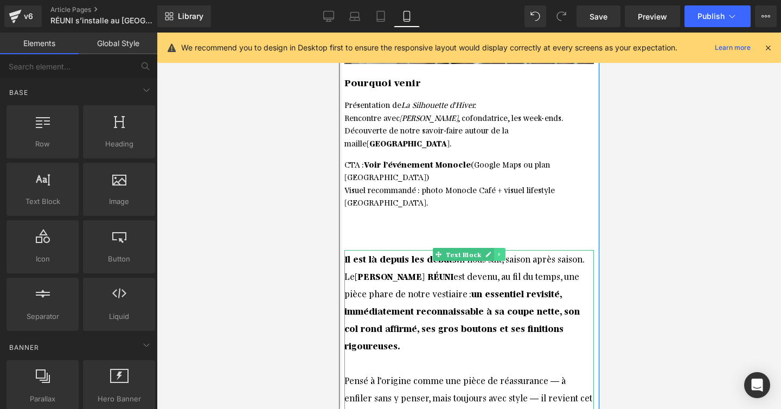
click at [496, 248] on link at bounding box center [499, 254] width 11 height 13
click at [505, 251] on icon at bounding box center [505, 254] width 6 height 6
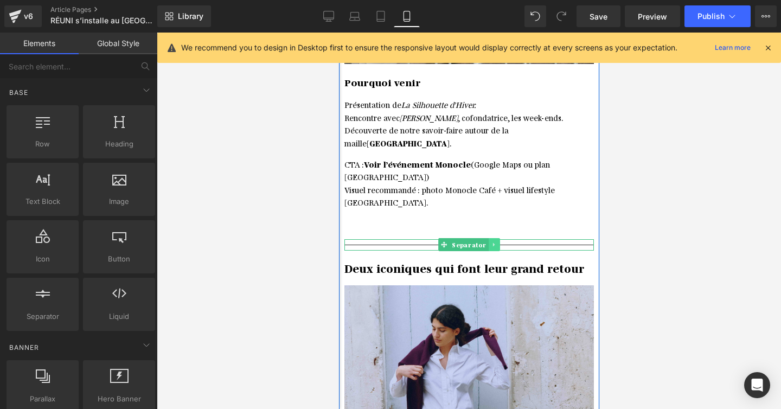
click at [492, 243] on icon at bounding box center [493, 245] width 2 height 4
click at [498, 242] on icon at bounding box center [499, 245] width 6 height 6
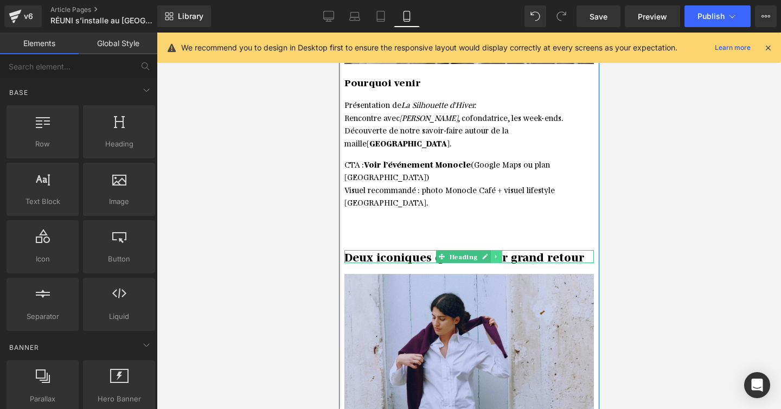
click at [498, 253] on icon at bounding box center [496, 256] width 6 height 7
click at [501, 253] on icon at bounding box center [501, 256] width 6 height 6
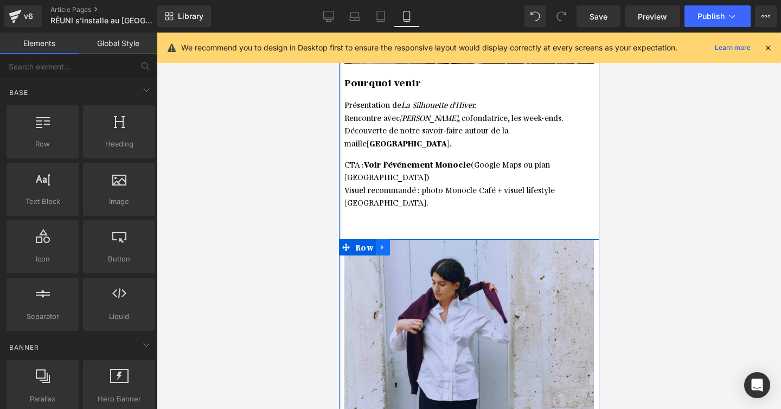
click at [381, 239] on link at bounding box center [382, 247] width 14 height 16
click at [410, 244] on icon at bounding box center [411, 248] width 8 height 8
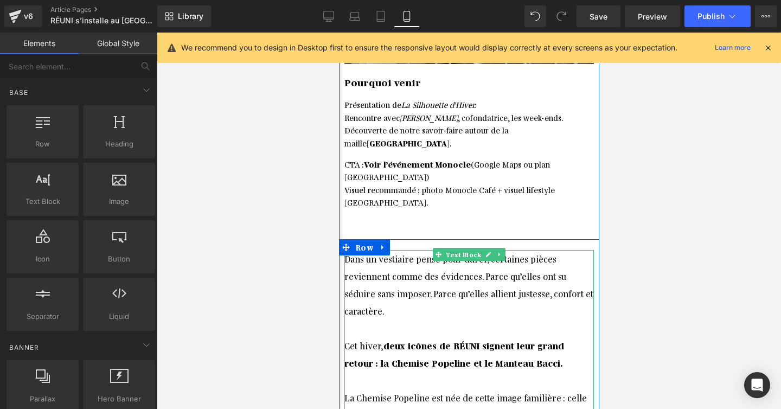
click at [421, 253] on font "Dans un vestiaire pensé pour durer, certaines pièces reviennent comme des évide…" at bounding box center [468, 284] width 249 height 63
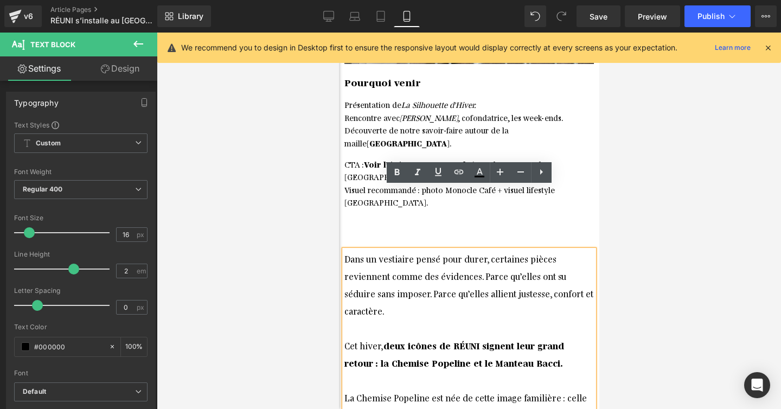
click at [406, 120] on span "Pourquoi venir Présentation de La Silhouette d’Hiver. Rencontre avec Alice Bail…" at bounding box center [468, 151] width 249 height 153
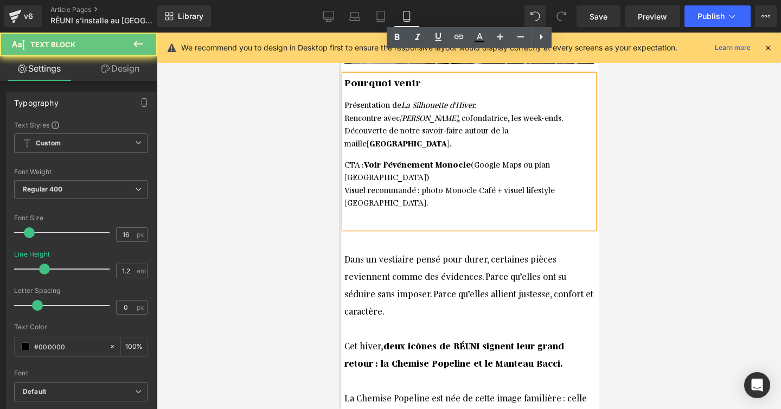
click at [403, 159] on span "Voir l’événement Monocle" at bounding box center [416, 164] width 107 height 10
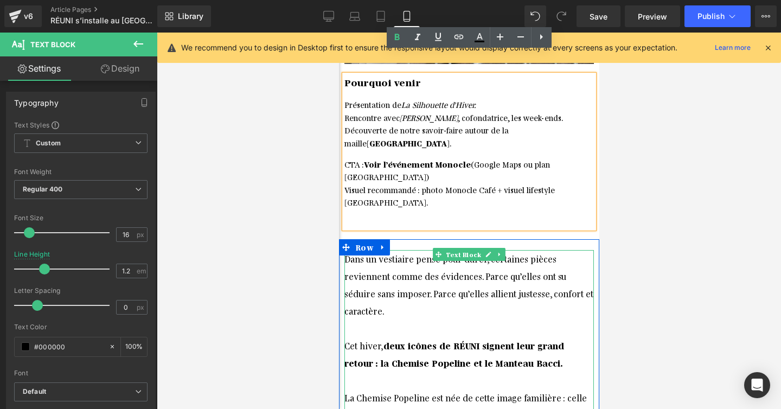
click at [416, 252] on div "Dans un vestiaire pensé pour durer, certaines pièces reviennent comme des évide…" at bounding box center [468, 293] width 249 height 87
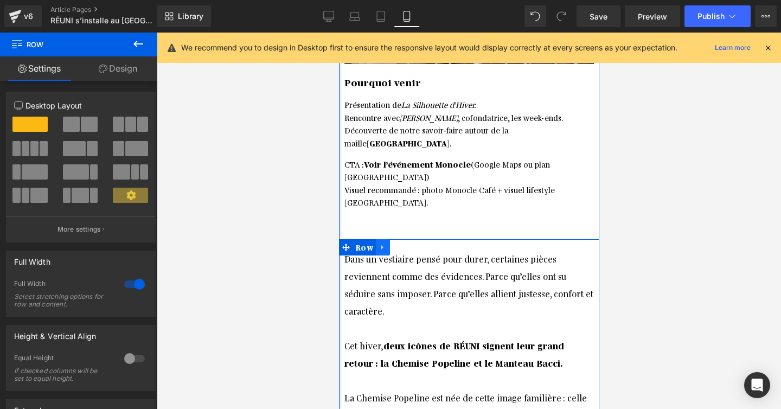
click at [382, 243] on icon at bounding box center [383, 247] width 8 height 8
click at [411, 244] on icon at bounding box center [411, 248] width 8 height 8
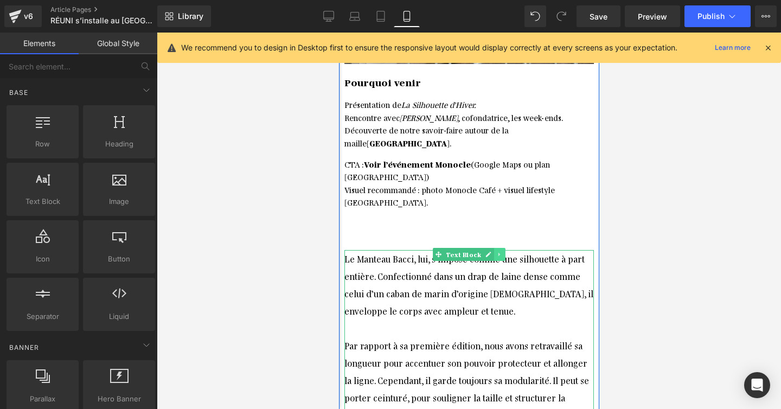
click at [501, 251] on icon at bounding box center [499, 254] width 6 height 7
click at [505, 251] on icon at bounding box center [505, 254] width 6 height 6
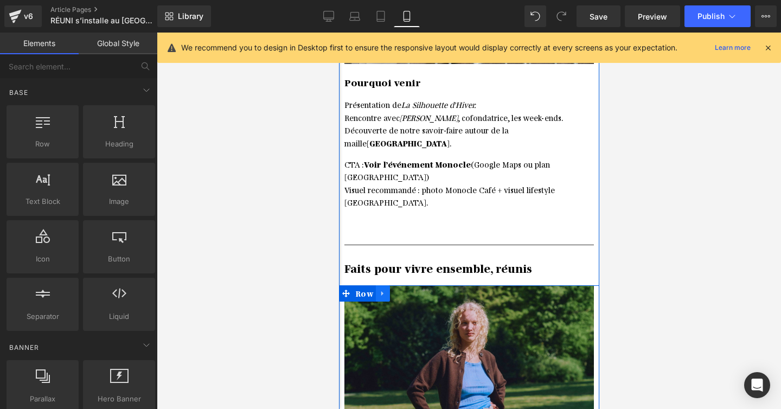
click at [382, 289] on icon at bounding box center [383, 293] width 8 height 8
click at [408, 290] on icon at bounding box center [411, 294] width 8 height 8
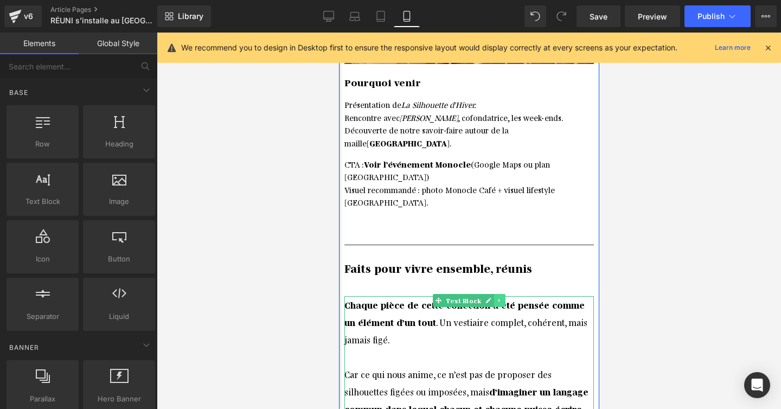
click at [496, 297] on icon at bounding box center [499, 300] width 6 height 7
click at [503, 297] on icon at bounding box center [505, 300] width 6 height 7
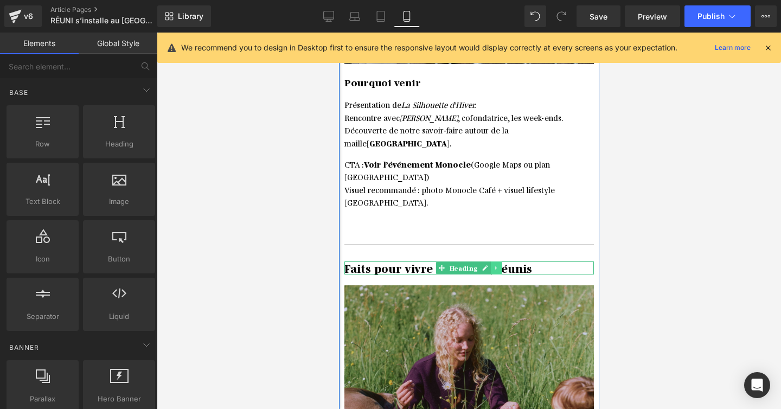
click at [498, 265] on icon at bounding box center [496, 268] width 6 height 7
click at [500, 265] on icon at bounding box center [501, 268] width 6 height 7
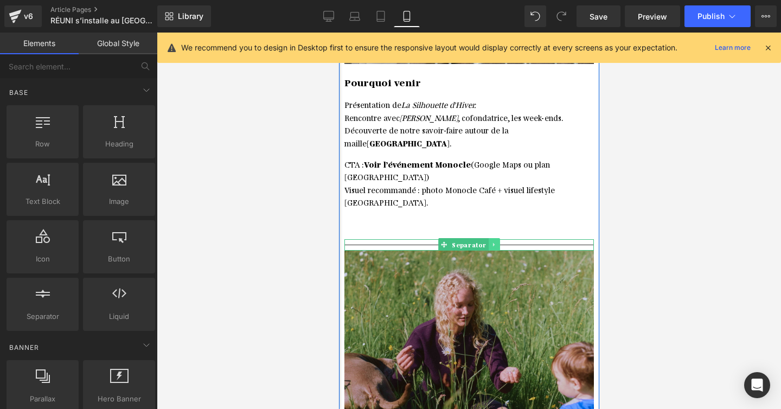
click at [492, 243] on icon at bounding box center [493, 245] width 2 height 4
click at [496, 242] on icon at bounding box center [499, 245] width 6 height 6
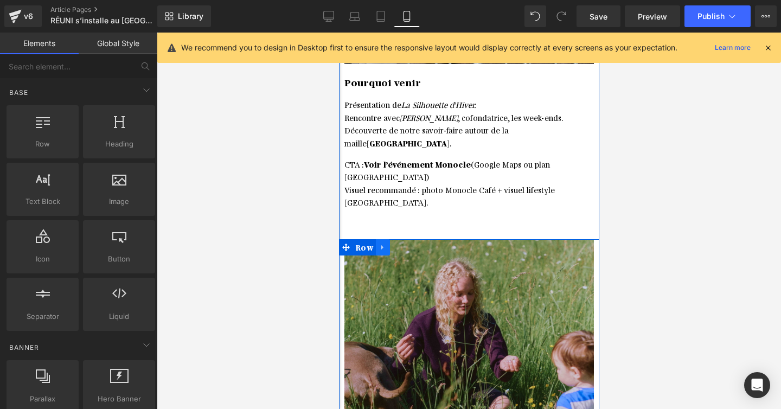
click at [382, 245] on icon at bounding box center [382, 247] width 2 height 5
click at [409, 244] on icon at bounding box center [411, 248] width 8 height 8
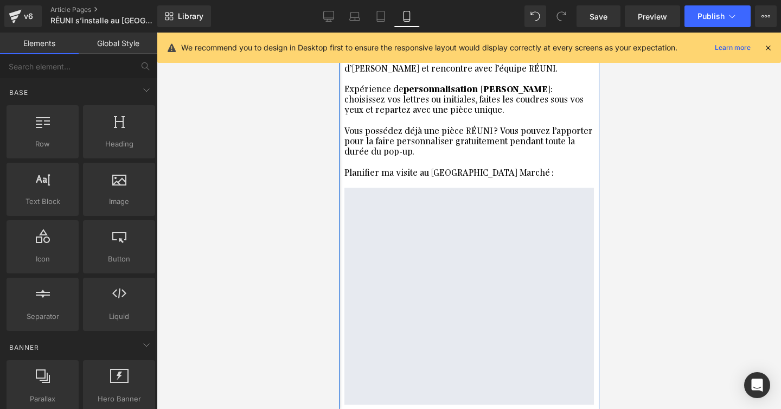
scroll to position [546, 0]
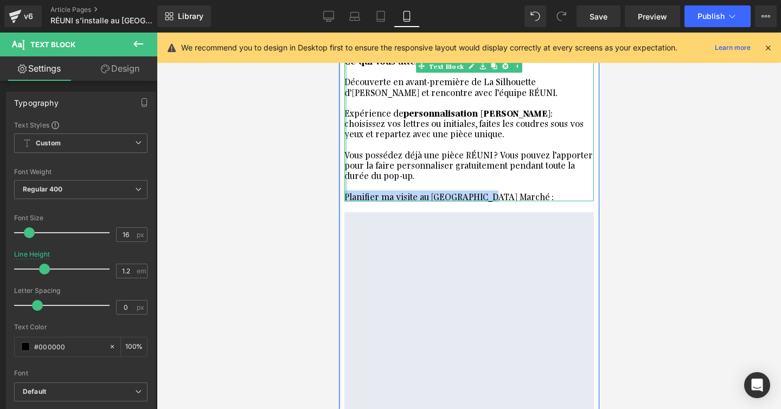
drag, startPoint x: 468, startPoint y: 174, endPoint x: 345, endPoint y: 174, distance: 123.1
click at [345, 174] on div "Ce qui vous attend Découverte en avant-première de La Silhouette d’Hiver et ren…" at bounding box center [468, 123] width 249 height 156
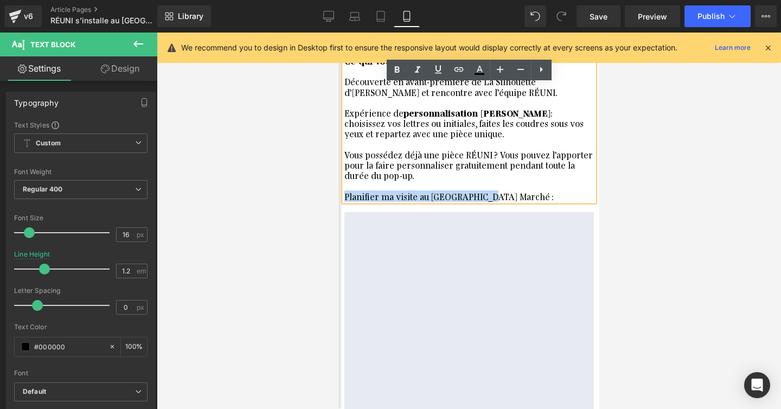
copy div "Planifier ma visite au Bon Marché :"
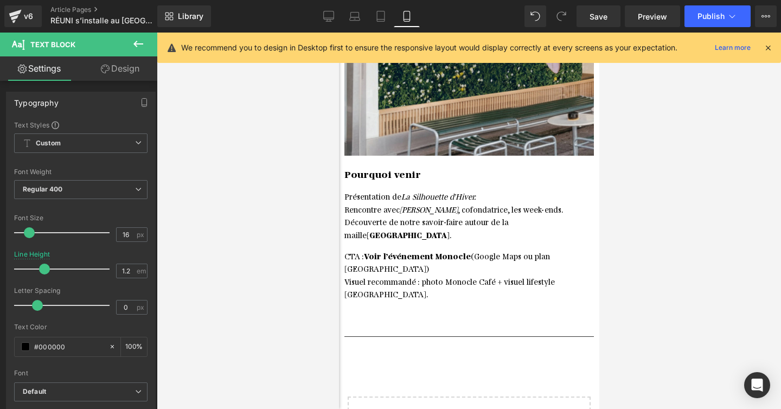
scroll to position [1251, 0]
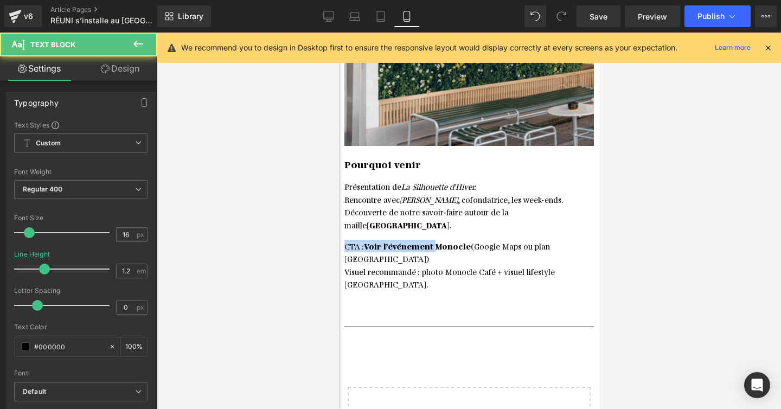
drag, startPoint x: 432, startPoint y: 210, endPoint x: 330, endPoint y: 210, distance: 101.4
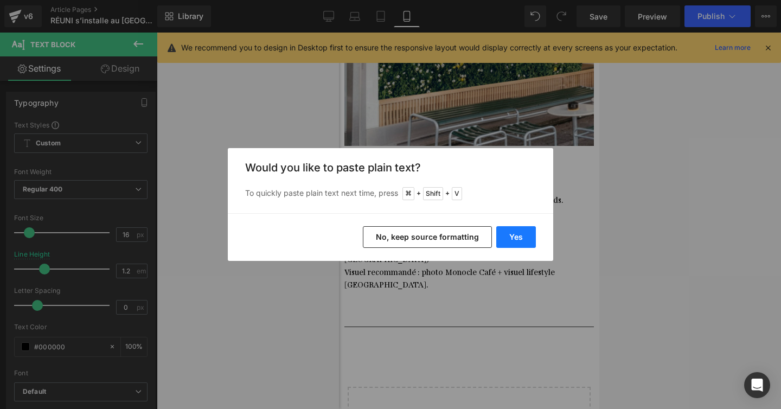
click at [518, 234] on button "Yes" at bounding box center [516, 237] width 40 height 22
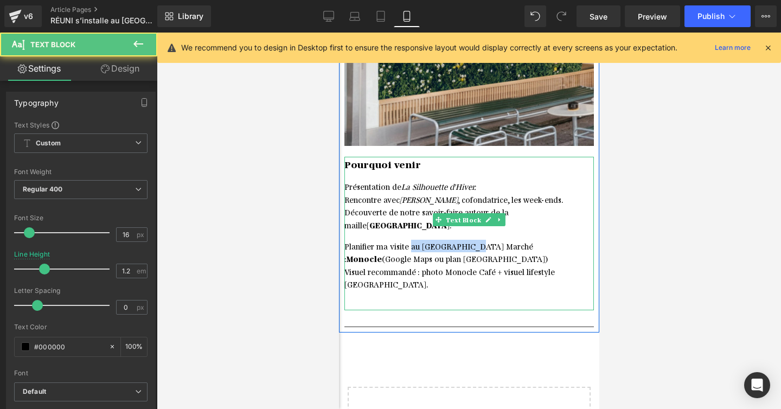
drag, startPoint x: 468, startPoint y: 210, endPoint x: 411, endPoint y: 213, distance: 57.6
click at [411, 240] on p "Planifier ma visite au Bon Marché : Monocle (Google Maps ou plan Zurich) Visuel…" at bounding box center [468, 265] width 249 height 51
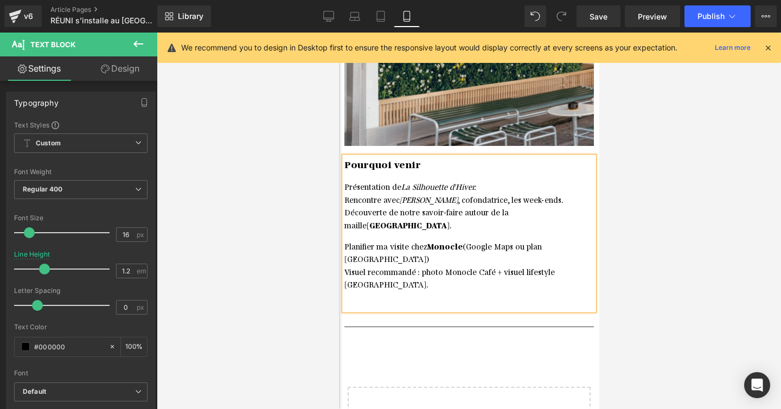
click at [463, 241] on span "(Google Maps ou plan Zurich)" at bounding box center [444, 252] width 200 height 23
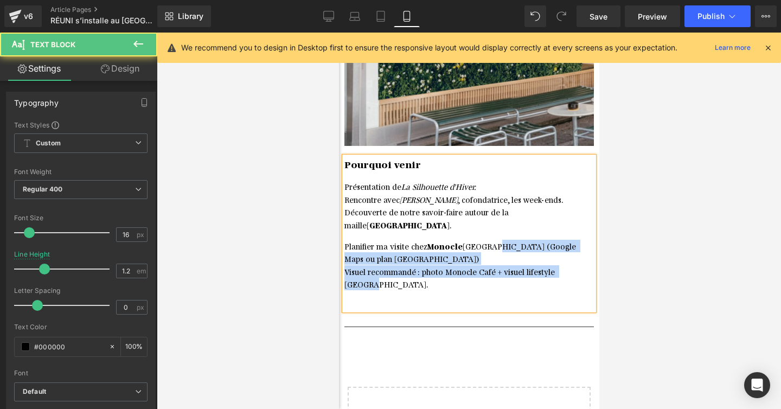
click at [581, 240] on p "Planifier ma visite chez Monocle Zurich (Google Maps ou plan Zurich) Visuel rec…" at bounding box center [468, 265] width 249 height 51
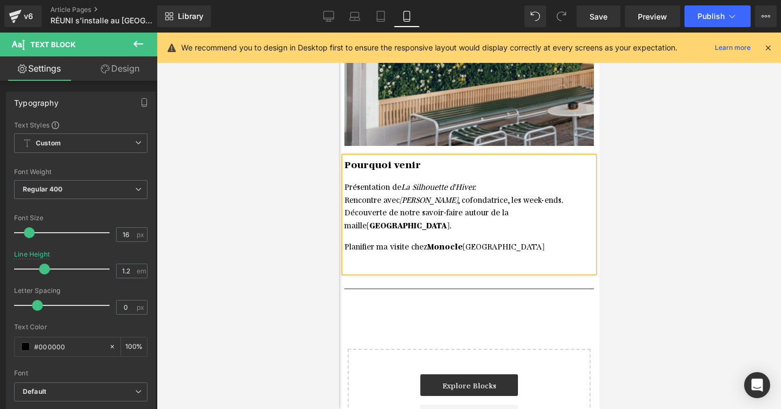
click at [520, 261] on div at bounding box center [468, 266] width 249 height 11
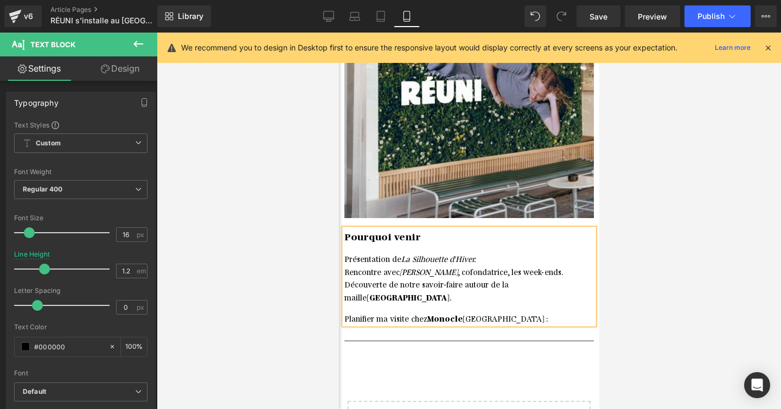
scroll to position [1269, 0]
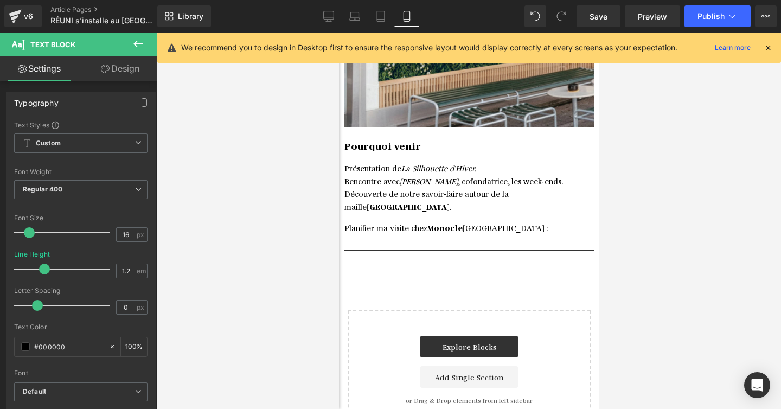
click at [136, 47] on icon at bounding box center [138, 43] width 13 height 13
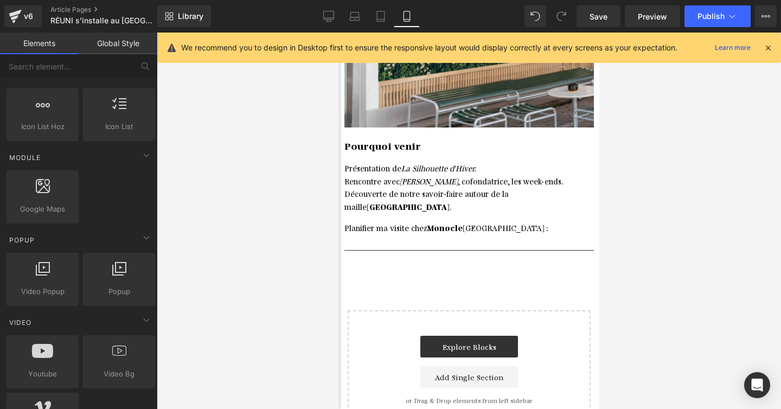
scroll to position [455, 0]
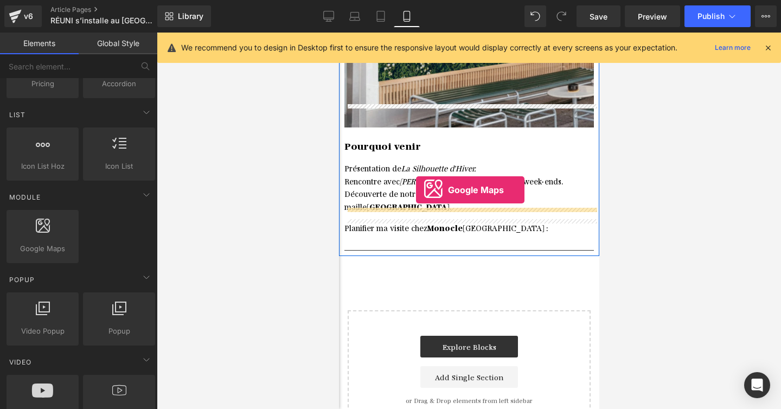
drag, startPoint x: 375, startPoint y: 263, endPoint x: 415, endPoint y: 190, distance: 83.3
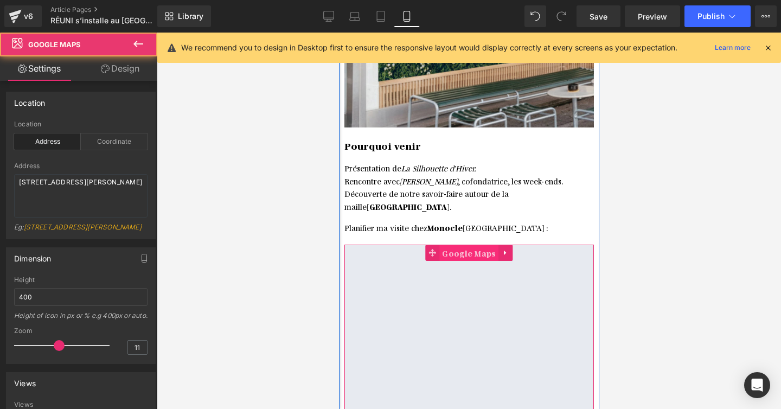
click at [464, 245] on span "Google Maps" at bounding box center [468, 253] width 59 height 16
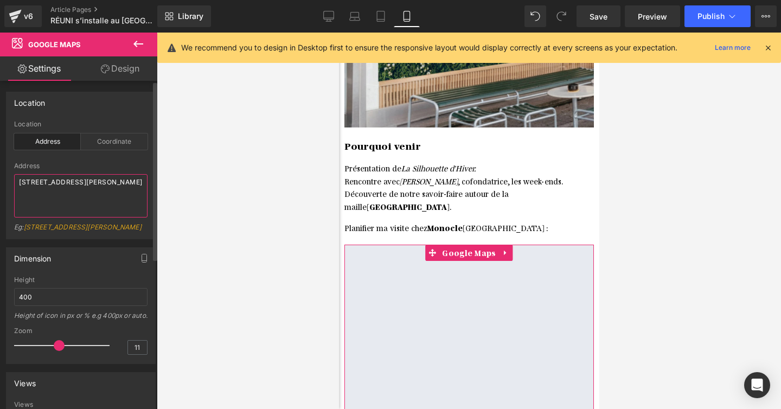
click at [91, 182] on textarea "86-90 Paul Street, London, EC2A 4NE, UK" at bounding box center [80, 195] width 133 height 43
paste textarea "Dufourstrasse 90, 8008 Zürich, Suisse"
type textarea "Dufourstrasse 90, 8008 Zürich, Suisse"
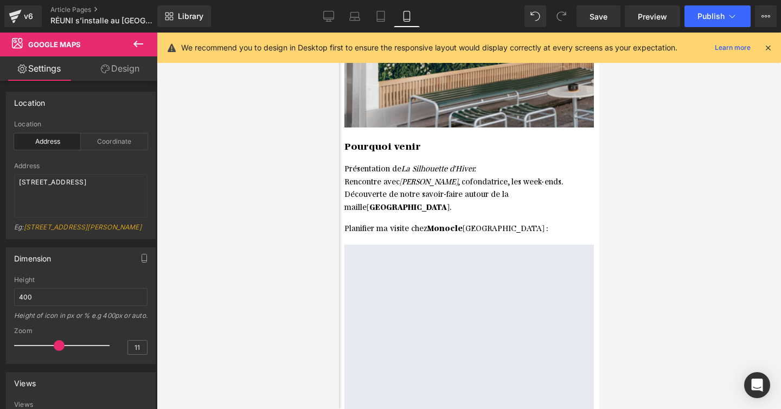
click at [685, 177] on div at bounding box center [469, 221] width 624 height 376
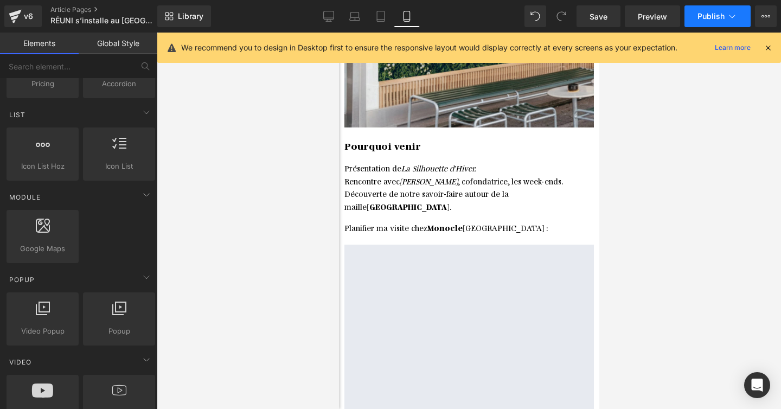
click at [721, 12] on span "Publish" at bounding box center [710, 16] width 27 height 9
click at [593, 23] on link "Save" at bounding box center [599, 16] width 44 height 22
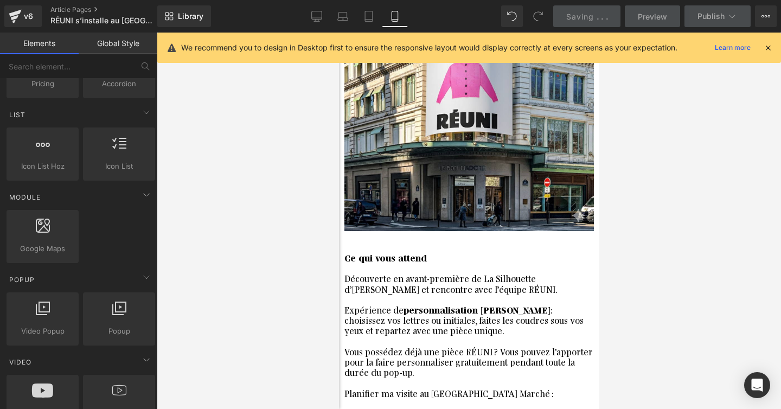
scroll to position [262, 0]
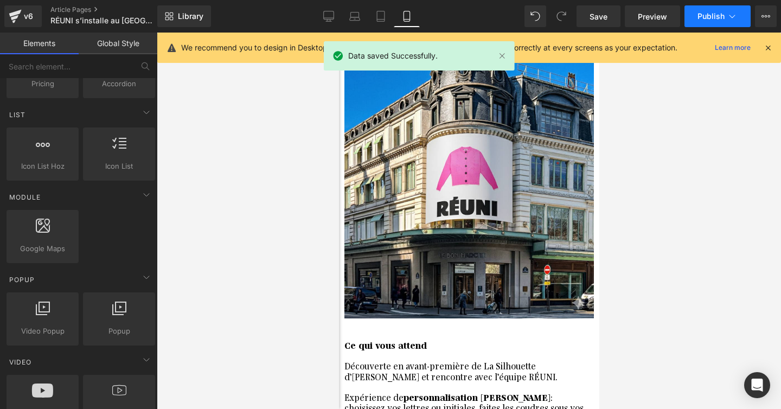
click at [710, 20] on span "Publish" at bounding box center [710, 16] width 27 height 9
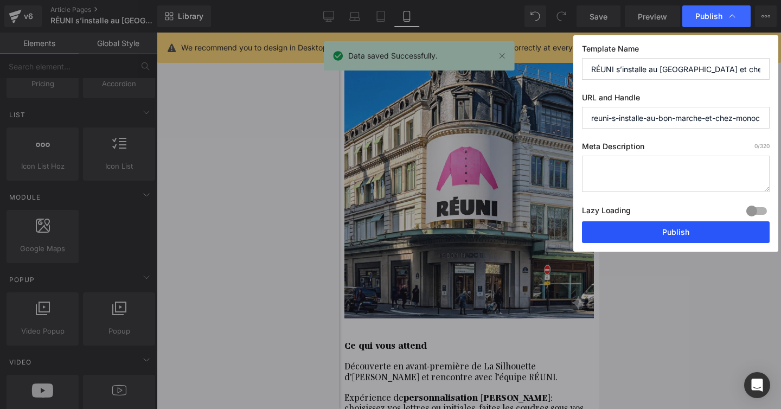
click at [661, 231] on button "Publish" at bounding box center [676, 232] width 188 height 22
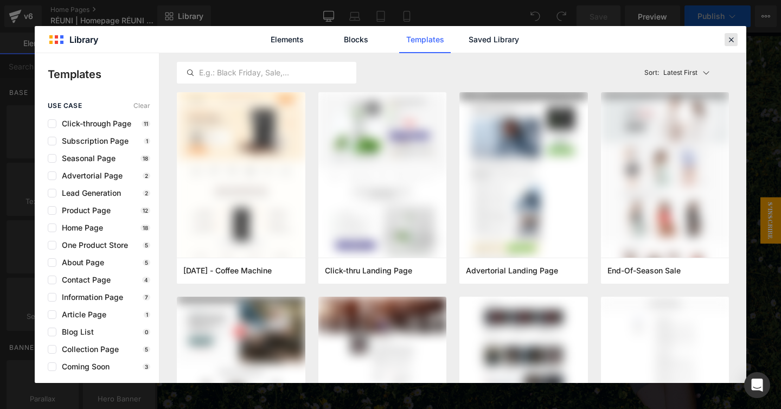
click at [734, 37] on icon at bounding box center [731, 40] width 10 height 10
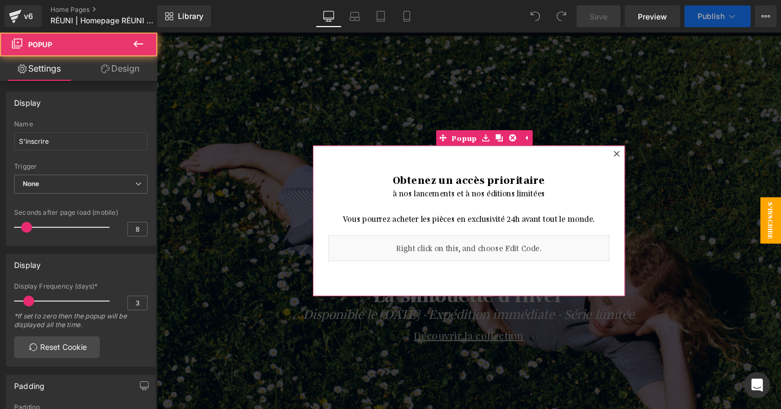
click at [641, 158] on icon at bounding box center [640, 160] width 7 height 7
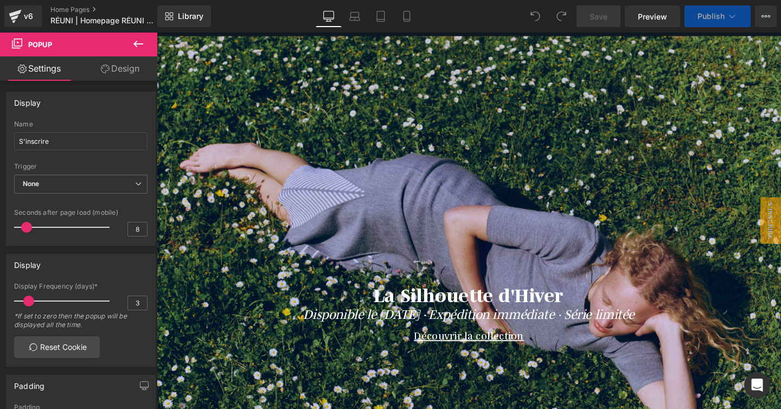
click at [69, 3] on div "v6 Home Pages RÉUNI | Homepage RÉUNI - [DATE]" at bounding box center [78, 16] width 157 height 33
click at [69, 8] on link "Home Pages" at bounding box center [112, 9] width 125 height 9
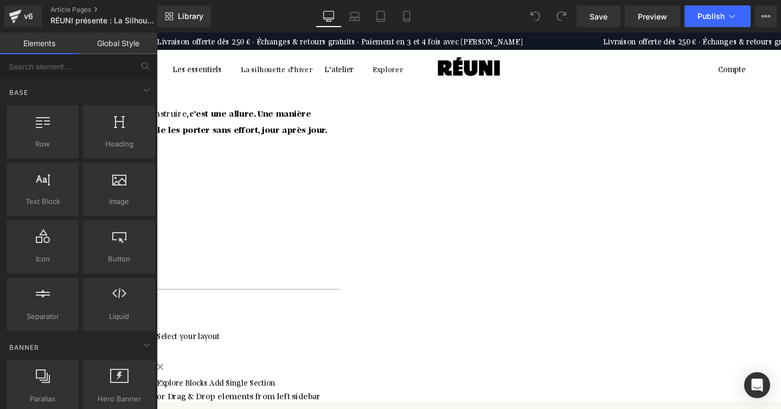
scroll to position [11649, 0]
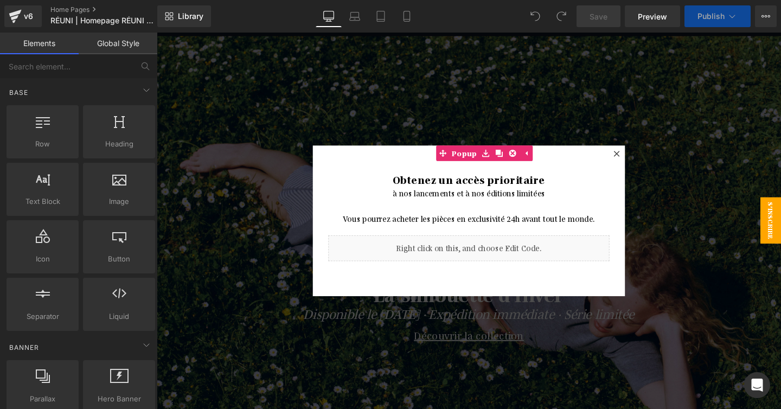
click at [281, 70] on div at bounding box center [485, 231] width 656 height 396
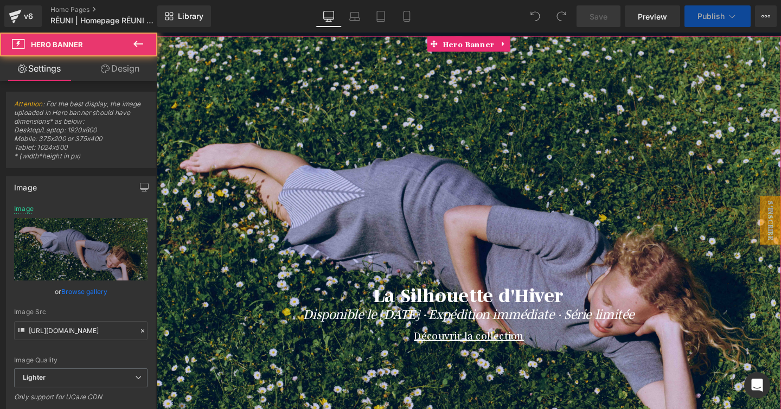
click at [261, 81] on div at bounding box center [485, 259] width 656 height 447
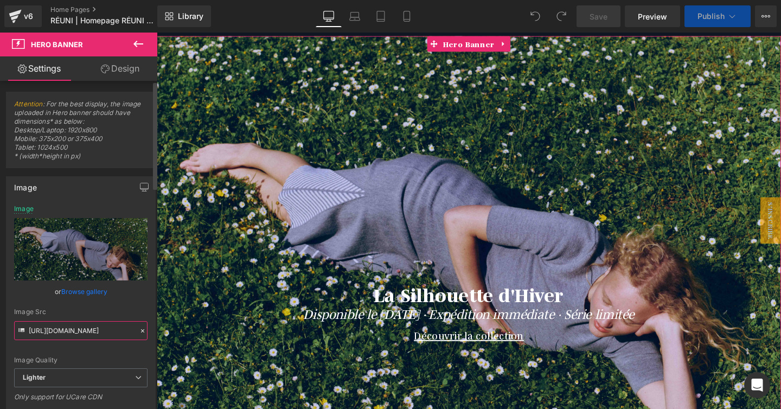
click at [74, 332] on input "https://ucarecdn.com/c36b899a-c4c5-4694-ba0e-4b18d19809aa/-/format/auto/-/previ…" at bounding box center [80, 330] width 133 height 19
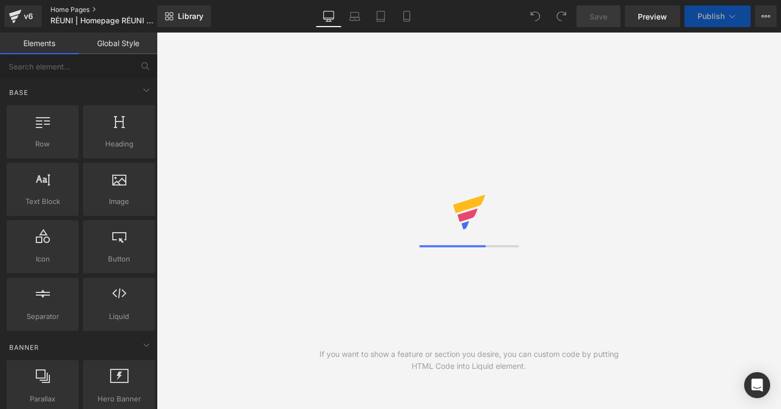
click at [59, 6] on link "Home Pages" at bounding box center [112, 9] width 125 height 9
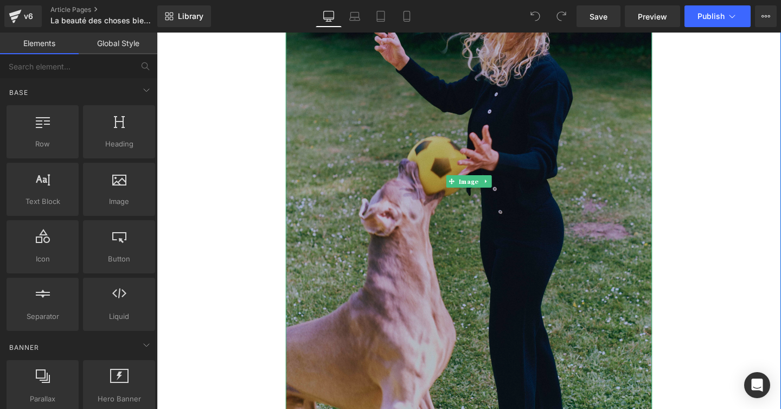
scroll to position [169, 0]
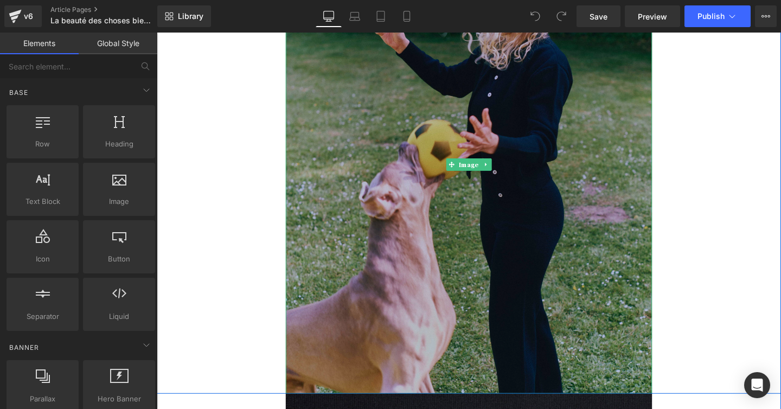
click at [530, 178] on img at bounding box center [484, 172] width 385 height 482
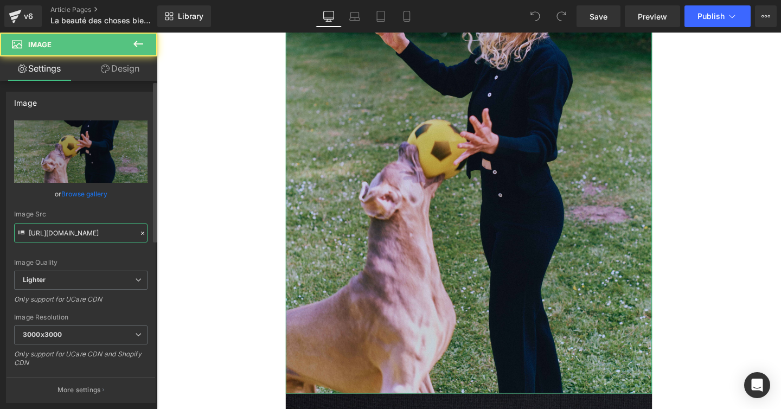
click at [87, 231] on input "[URL][DOMAIN_NAME]" at bounding box center [80, 232] width 133 height 19
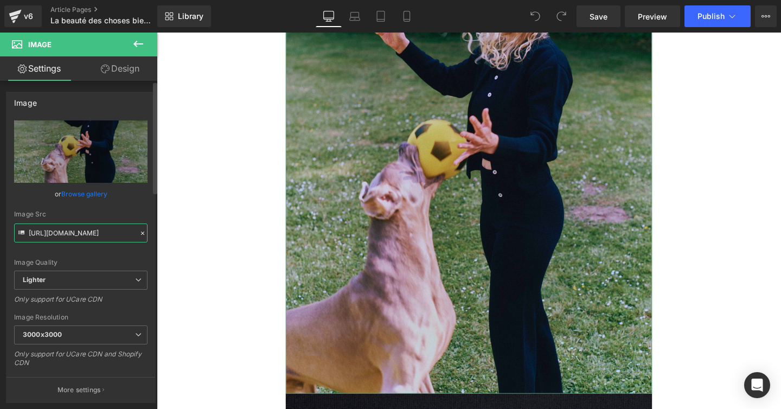
click at [87, 231] on input "[URL][DOMAIN_NAME]" at bounding box center [80, 232] width 133 height 19
